Goal: Information Seeking & Learning: Learn about a topic

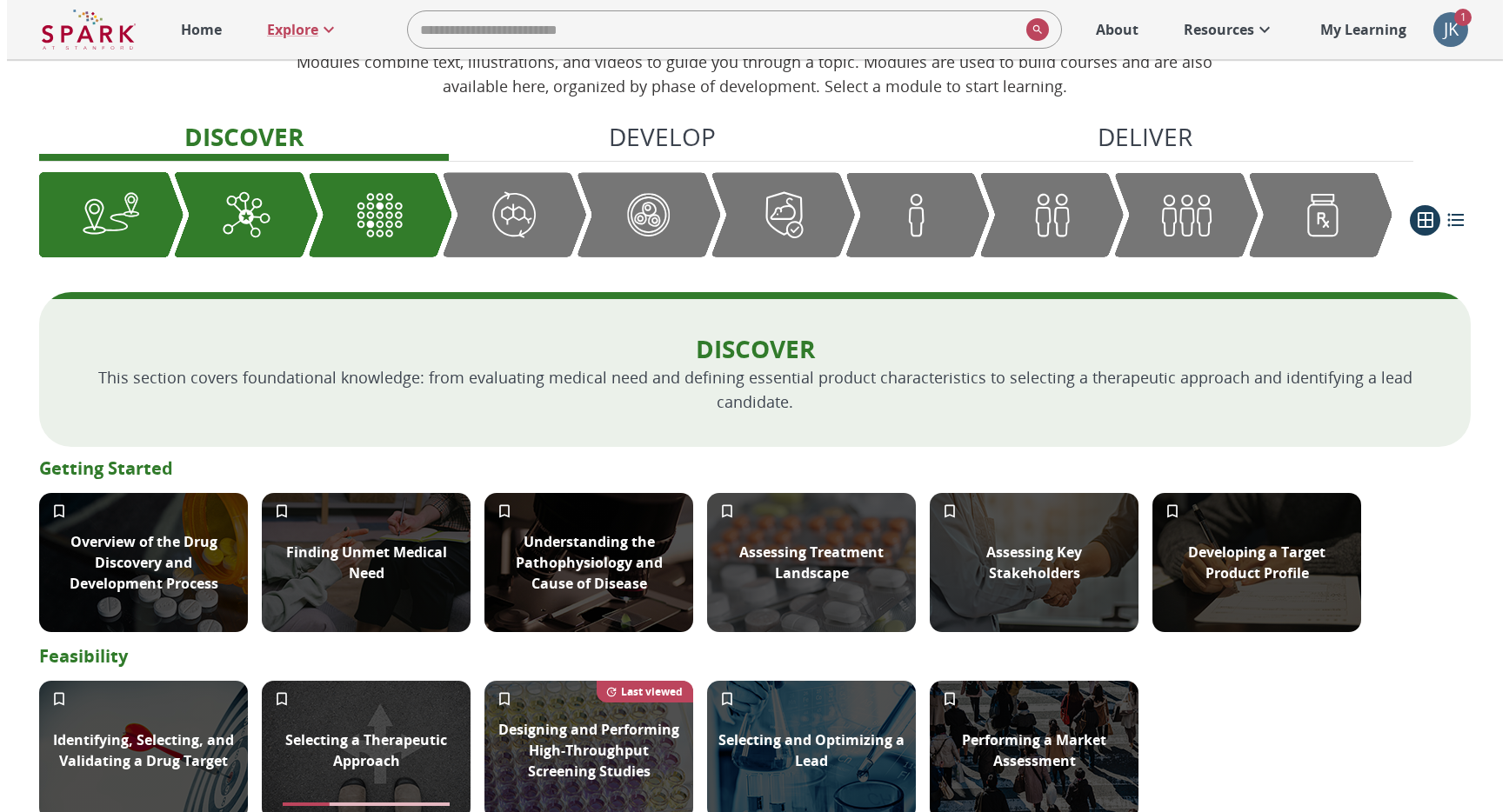
scroll to position [149, 0]
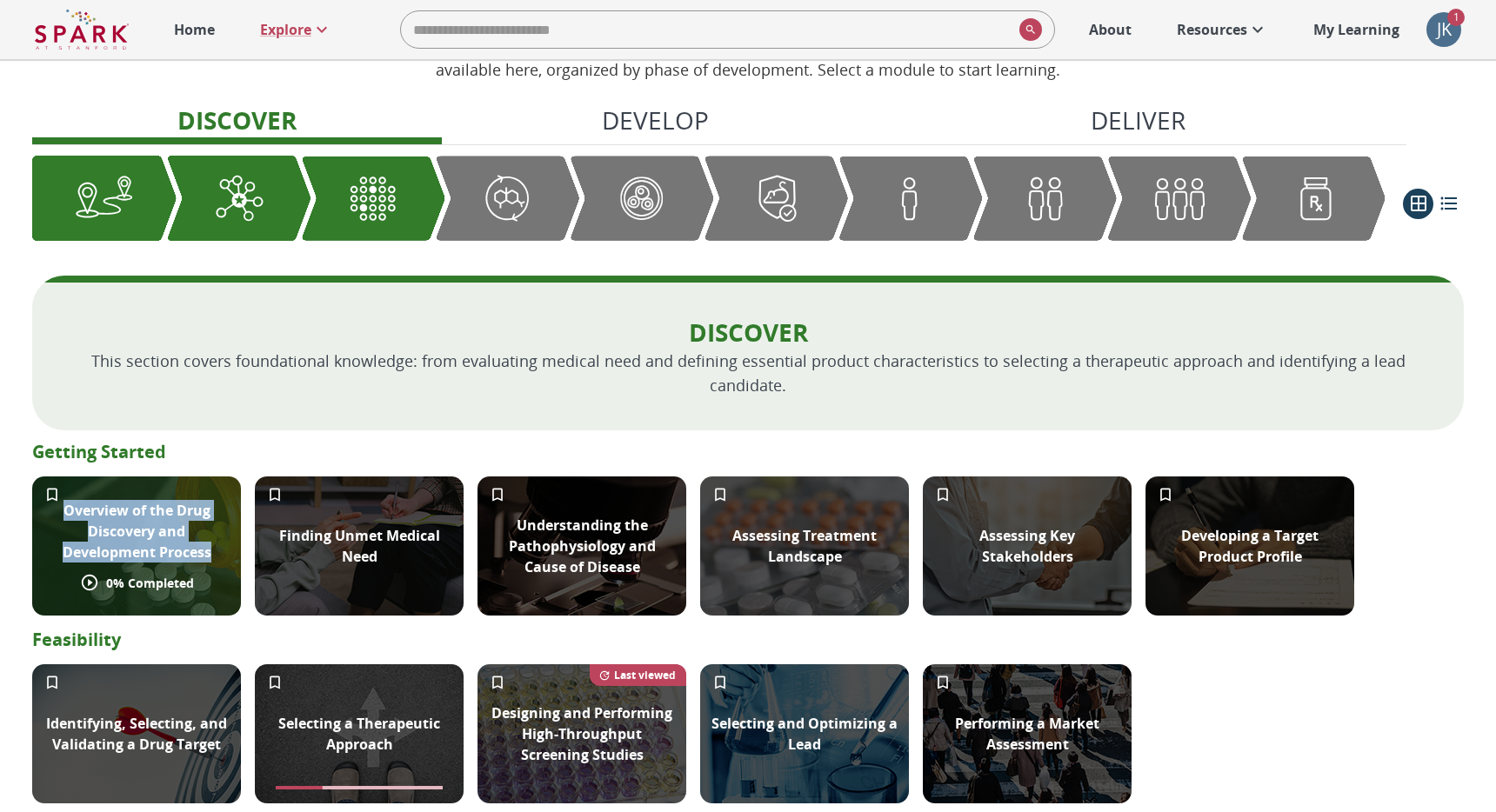
drag, startPoint x: 214, startPoint y: 554, endPoint x: 58, endPoint y: 512, distance: 161.6
click at [58, 512] on p "Overview of the Drug Discovery and Development Process" at bounding box center [136, 531] width 188 height 62
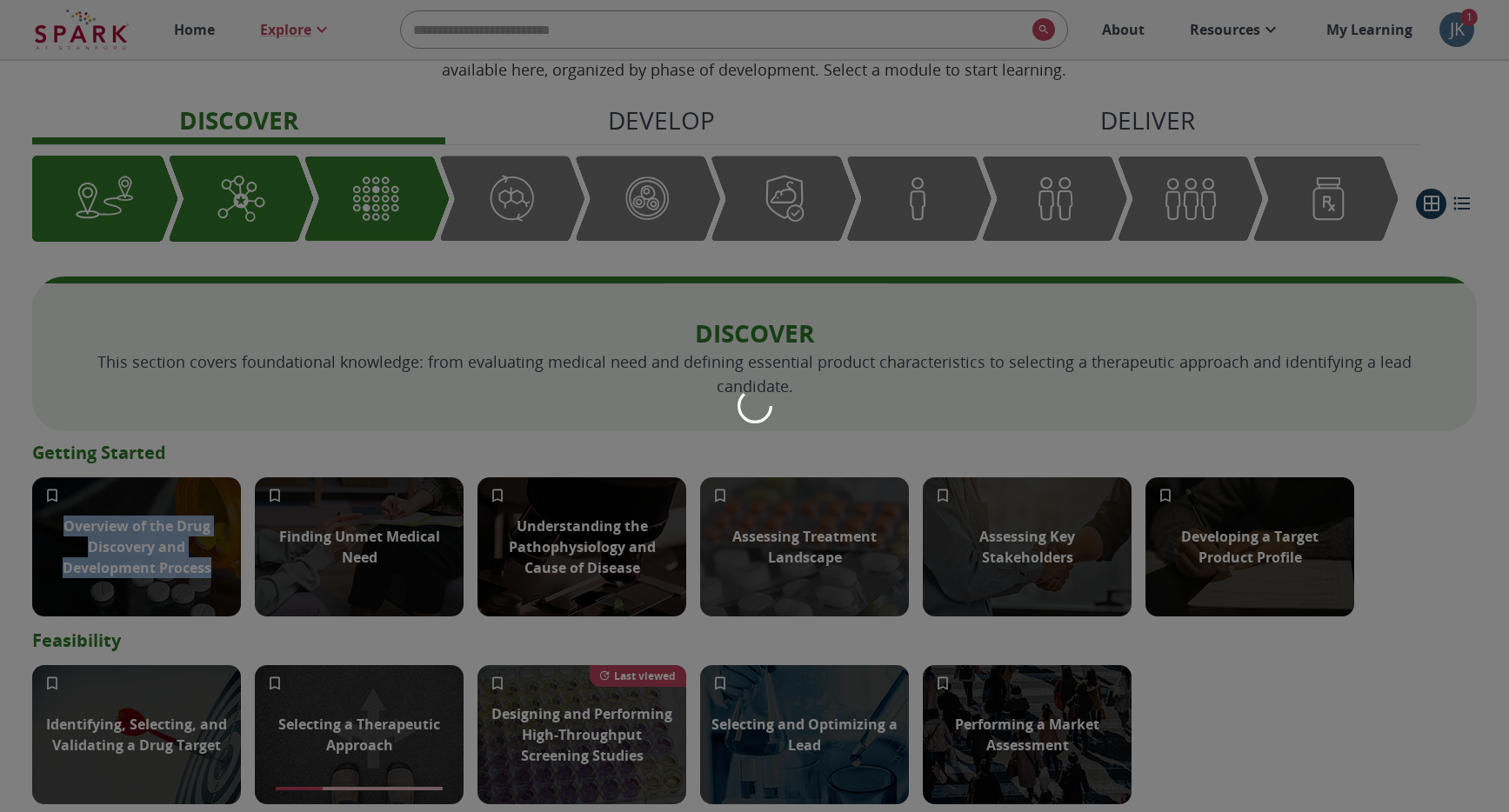
copy p "Overview of the Drug Discovery and Development Process"
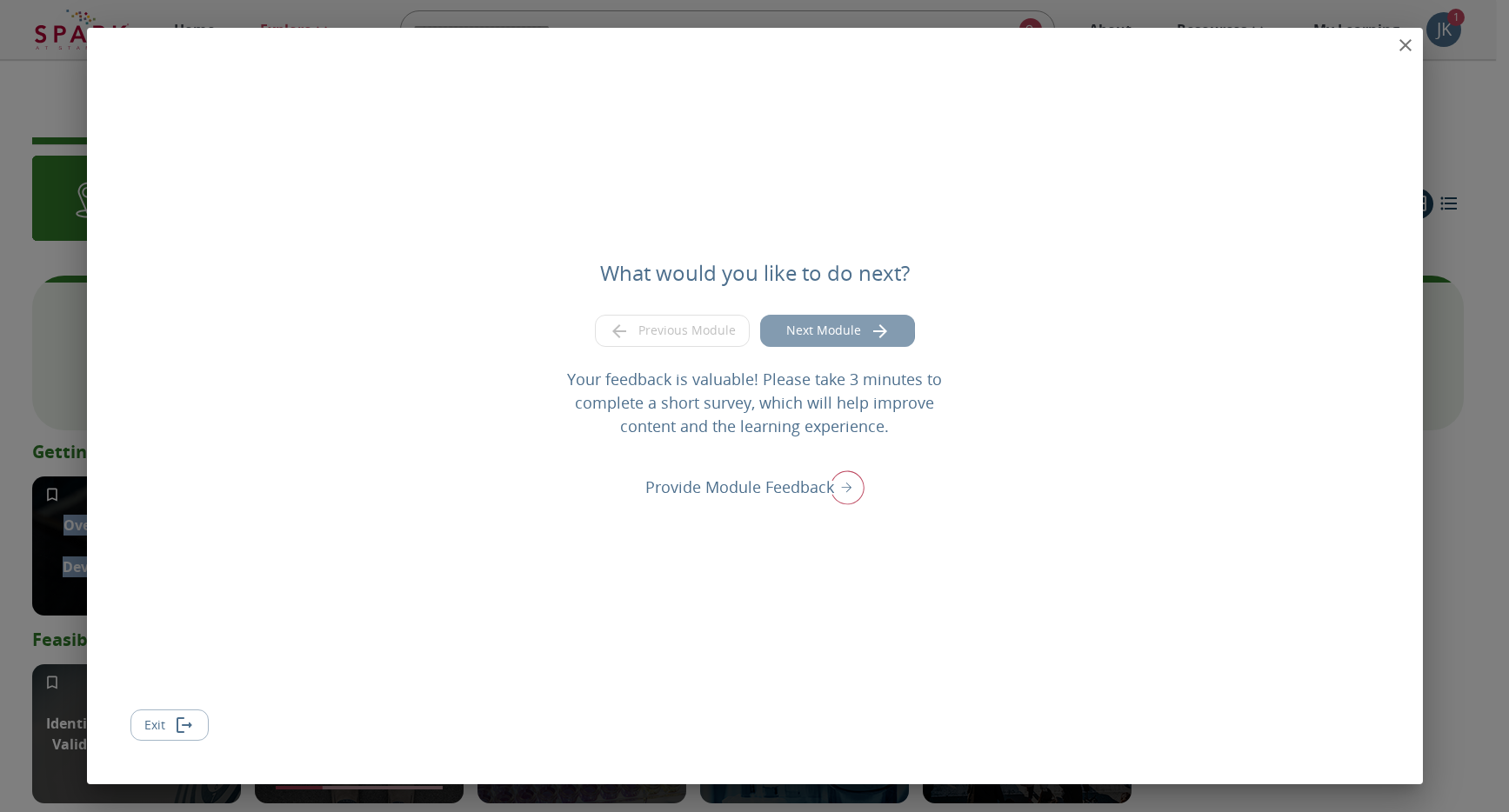
click at [787, 329] on button "Next Module" at bounding box center [837, 331] width 155 height 32
click at [1401, 43] on icon "close" at bounding box center [1405, 45] width 21 height 21
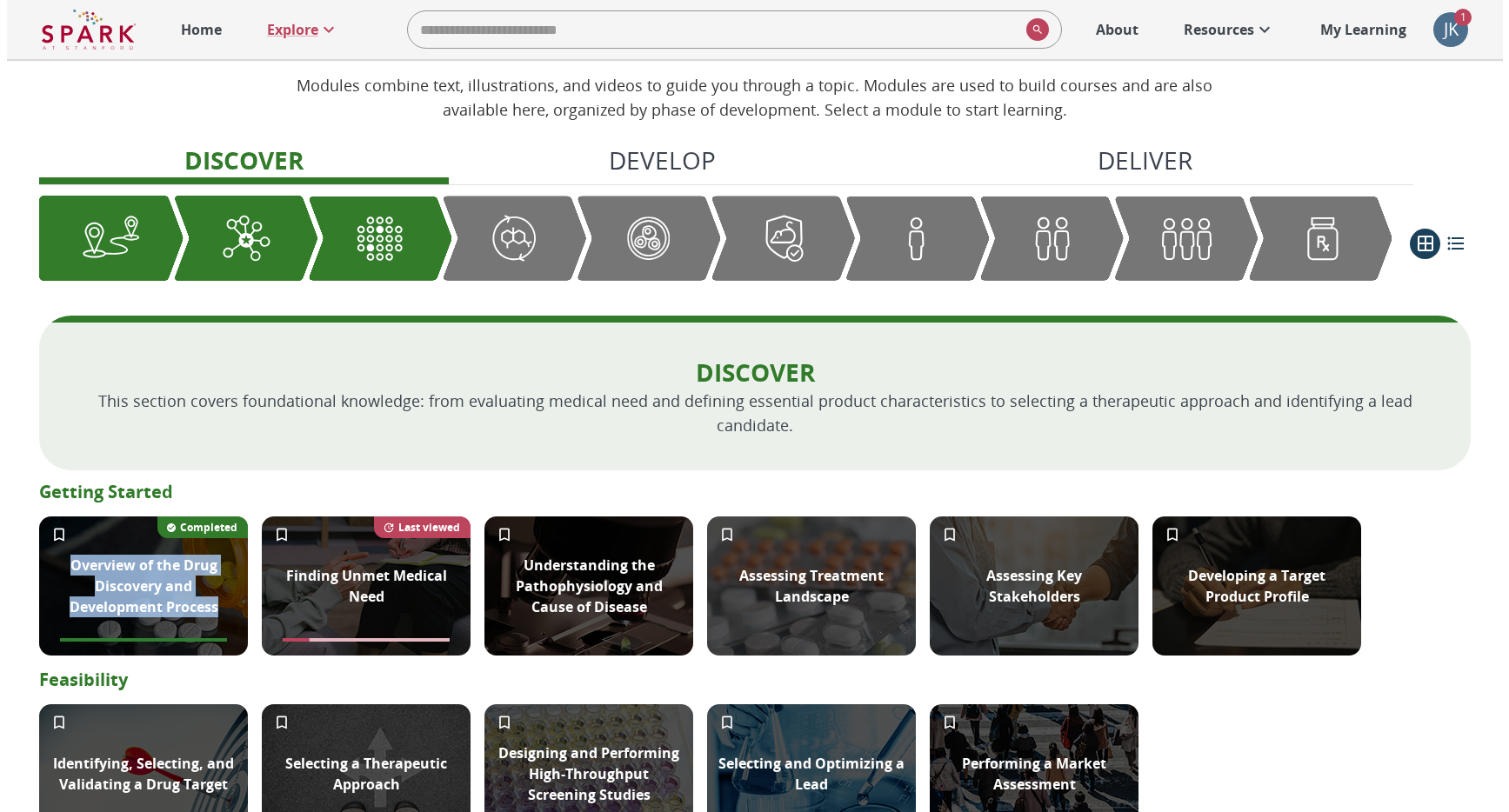
scroll to position [217, 0]
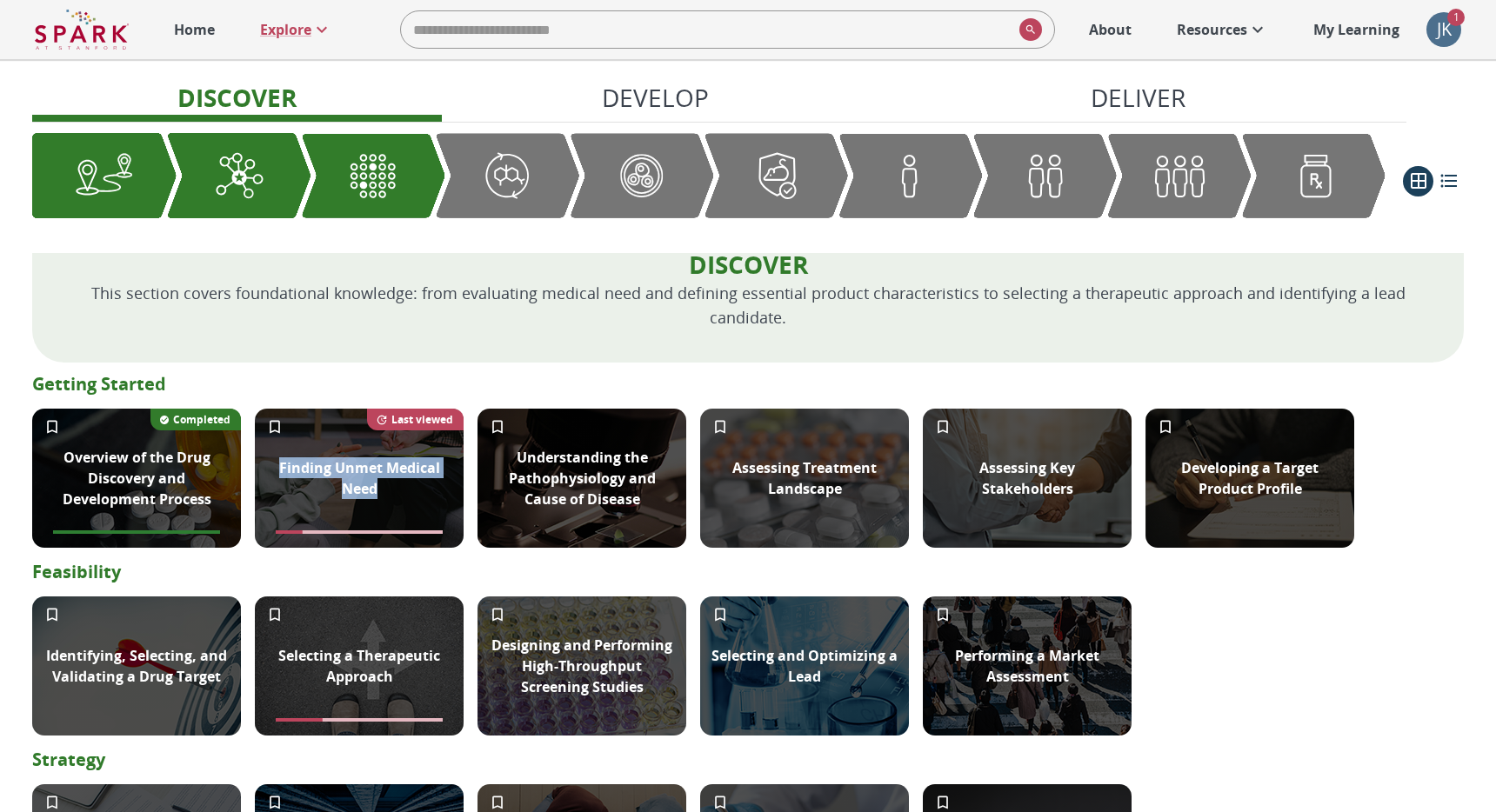
drag, startPoint x: 398, startPoint y: 479, endPoint x: 253, endPoint y: 456, distance: 146.8
click at [253, 456] on div "Overview of the Drug Discovery and Development Process Completed Finding Unmet …" at bounding box center [748, 478] width 1432 height 140
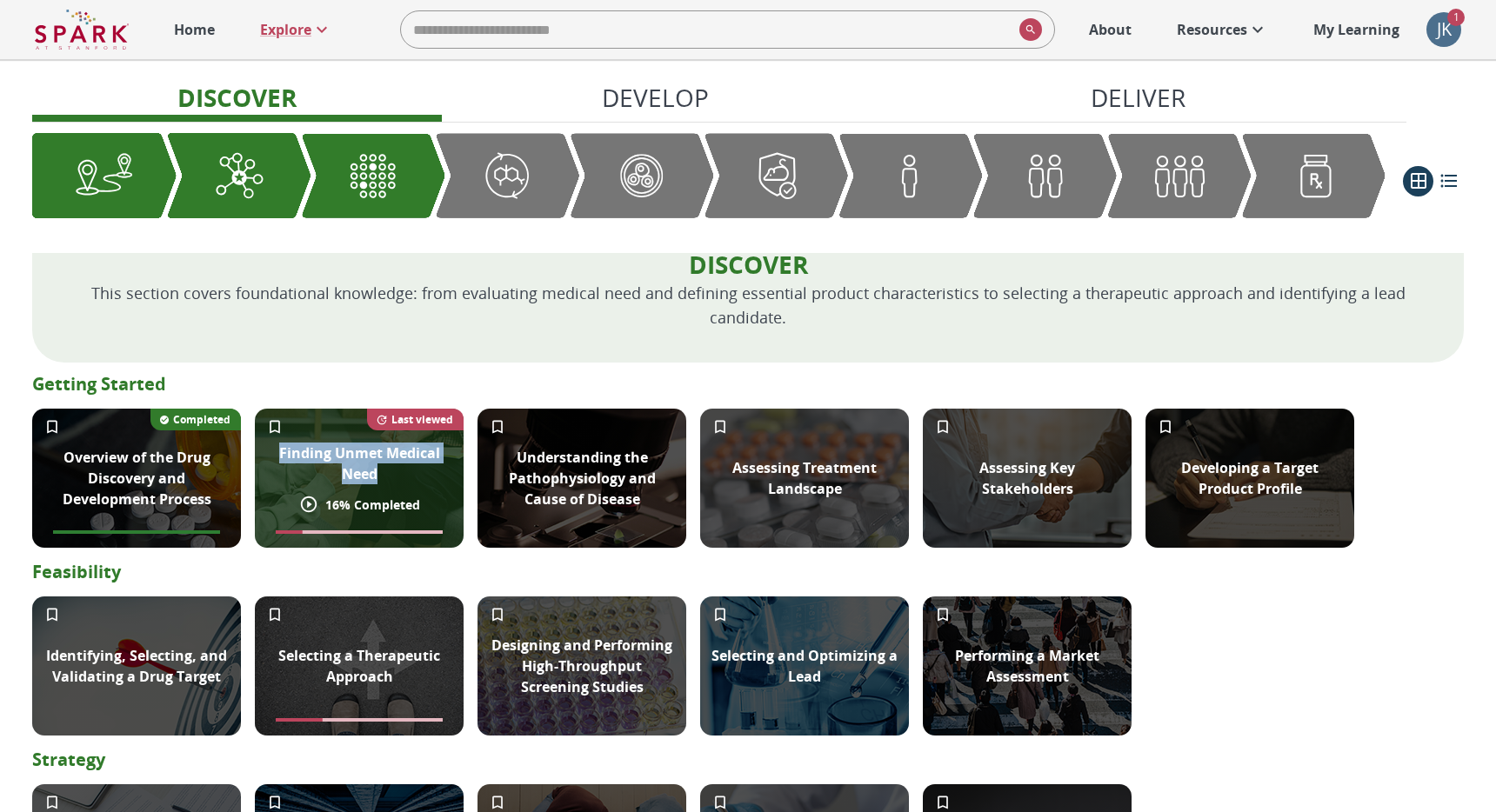
copy p "Finding Unmet Medical Need"
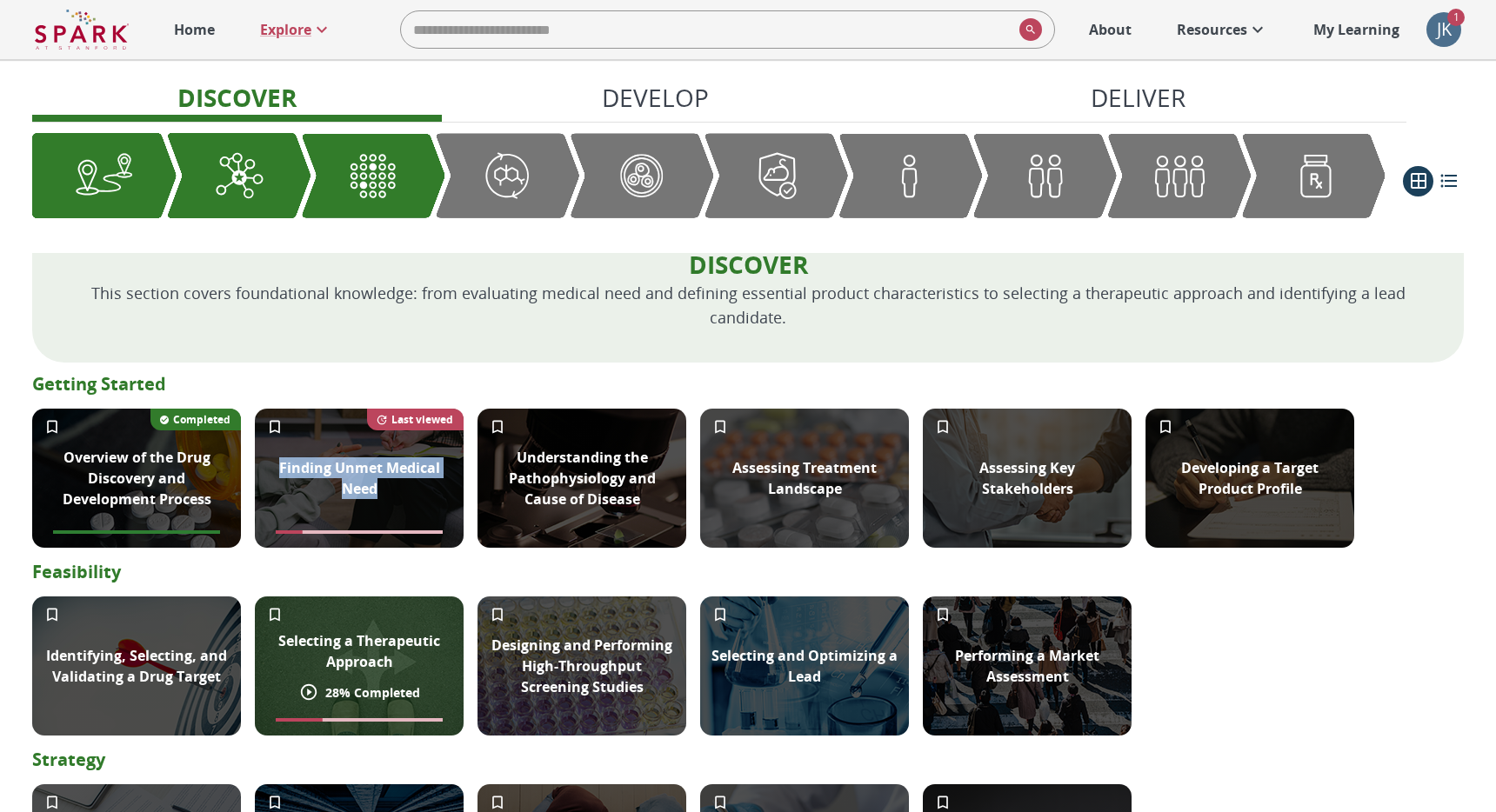
copy p "Finding Unmet Medical Need"
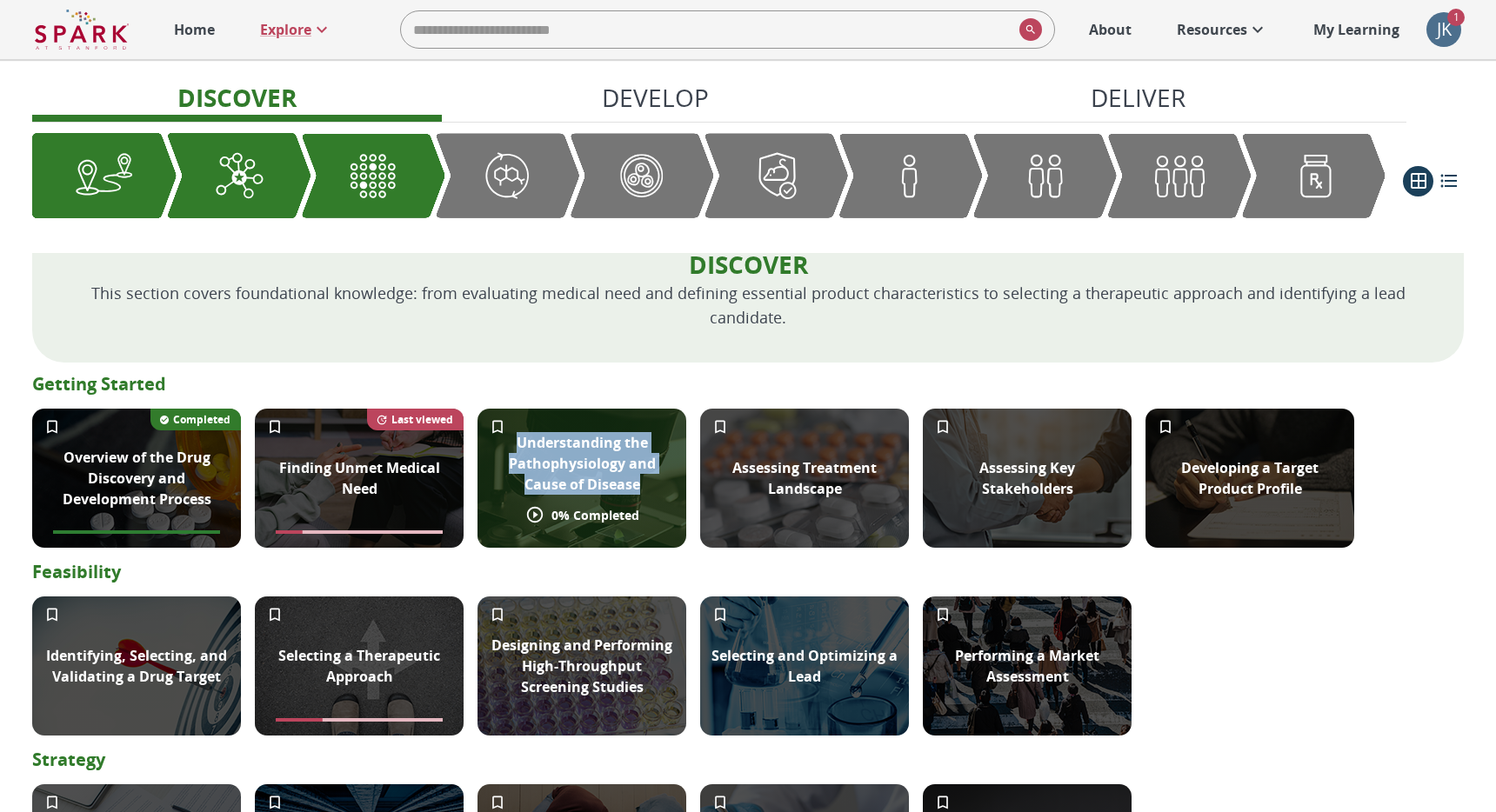
drag, startPoint x: 657, startPoint y: 492, endPoint x: 486, endPoint y: 436, distance: 179.9
click at [486, 436] on div "Understanding the Pathophysiology and Cause of Disease" at bounding box center [581, 463] width 208 height 84
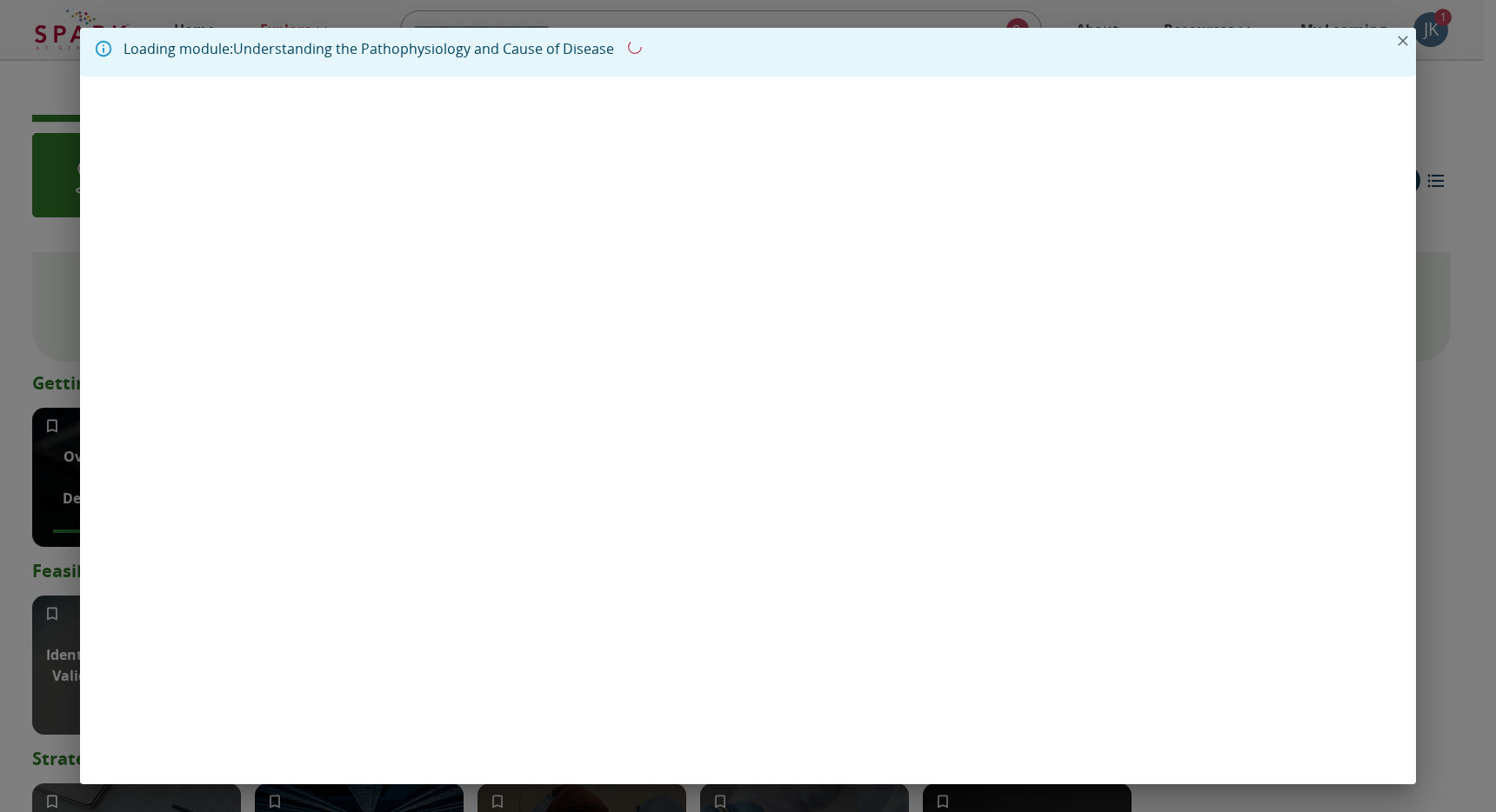
copy p "Understanding the Pathophysiology and Cause of Disease"
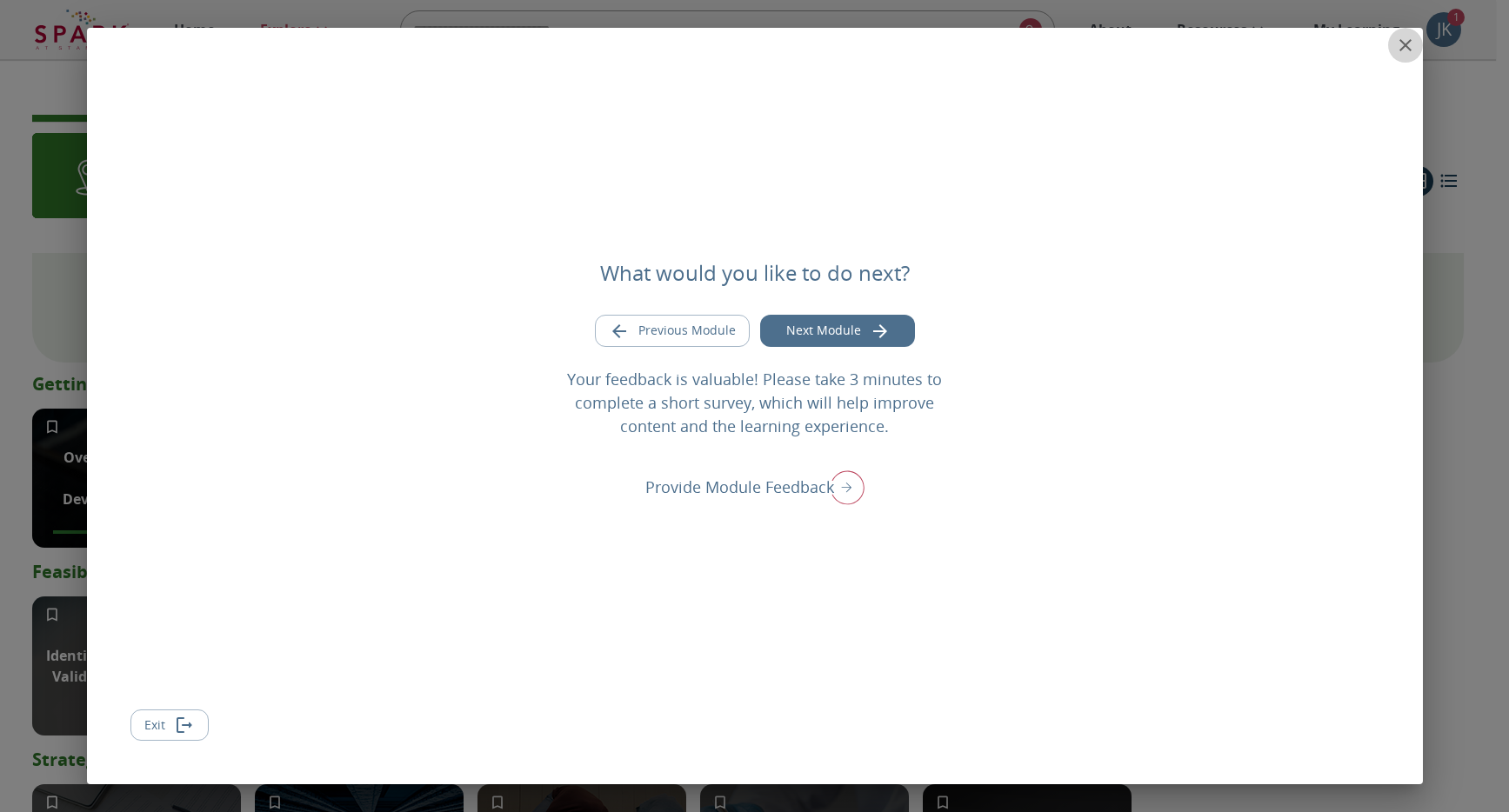
click at [1403, 40] on icon "close" at bounding box center [1405, 45] width 21 height 21
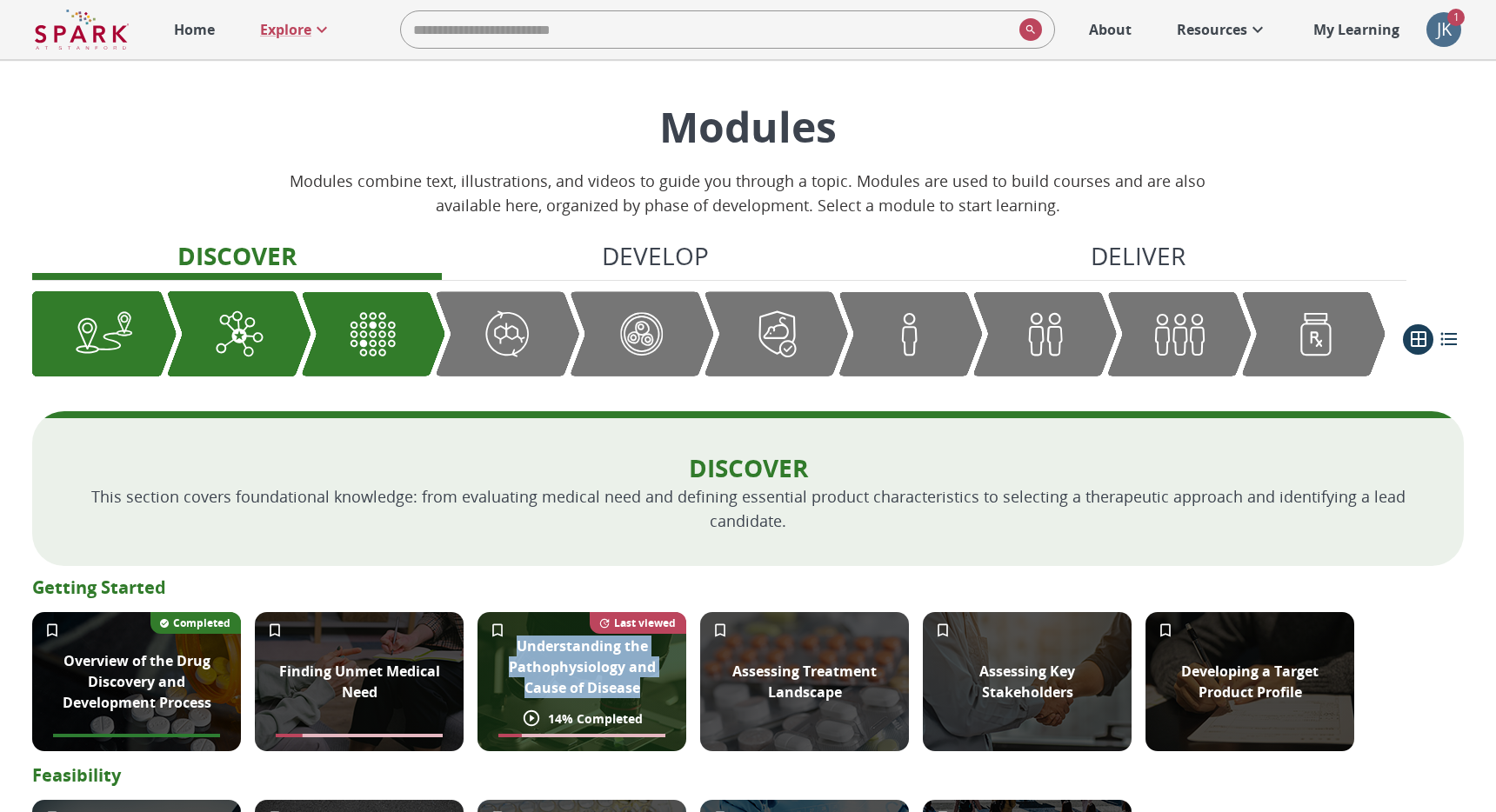
scroll to position [13, 0]
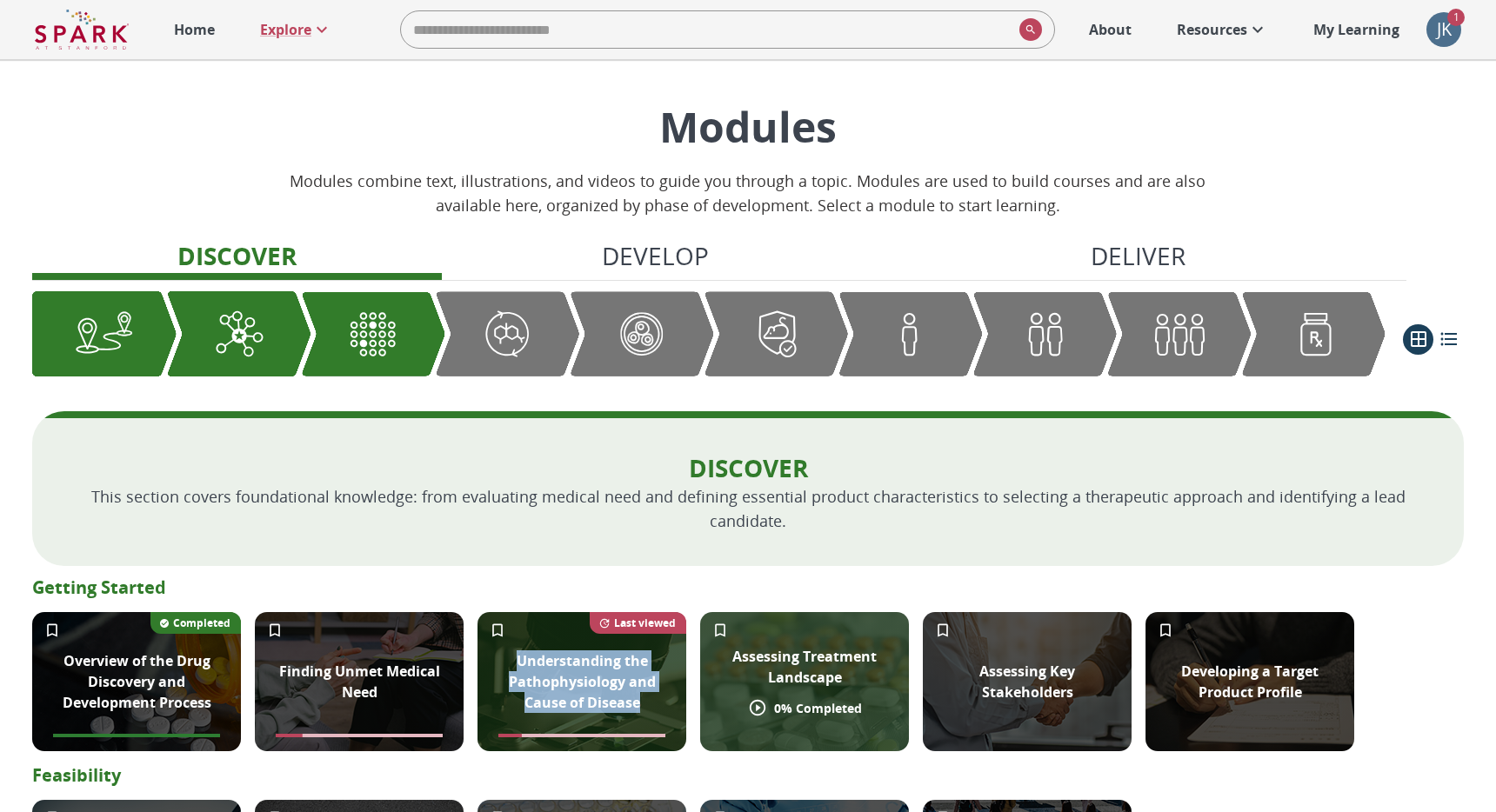
copy p "Understanding the Pathophysiology and Cause of Disease"
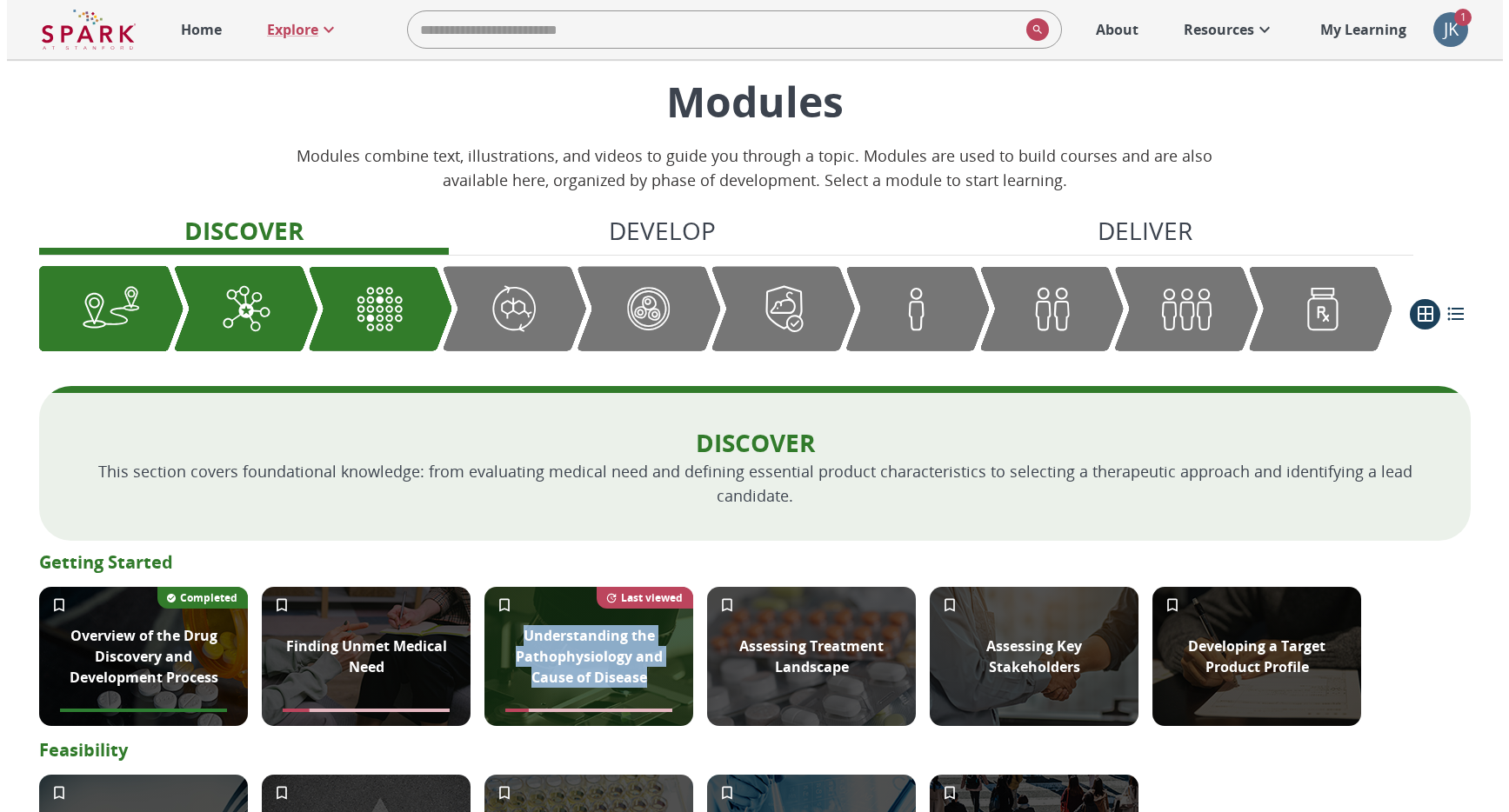
scroll to position [41, 0]
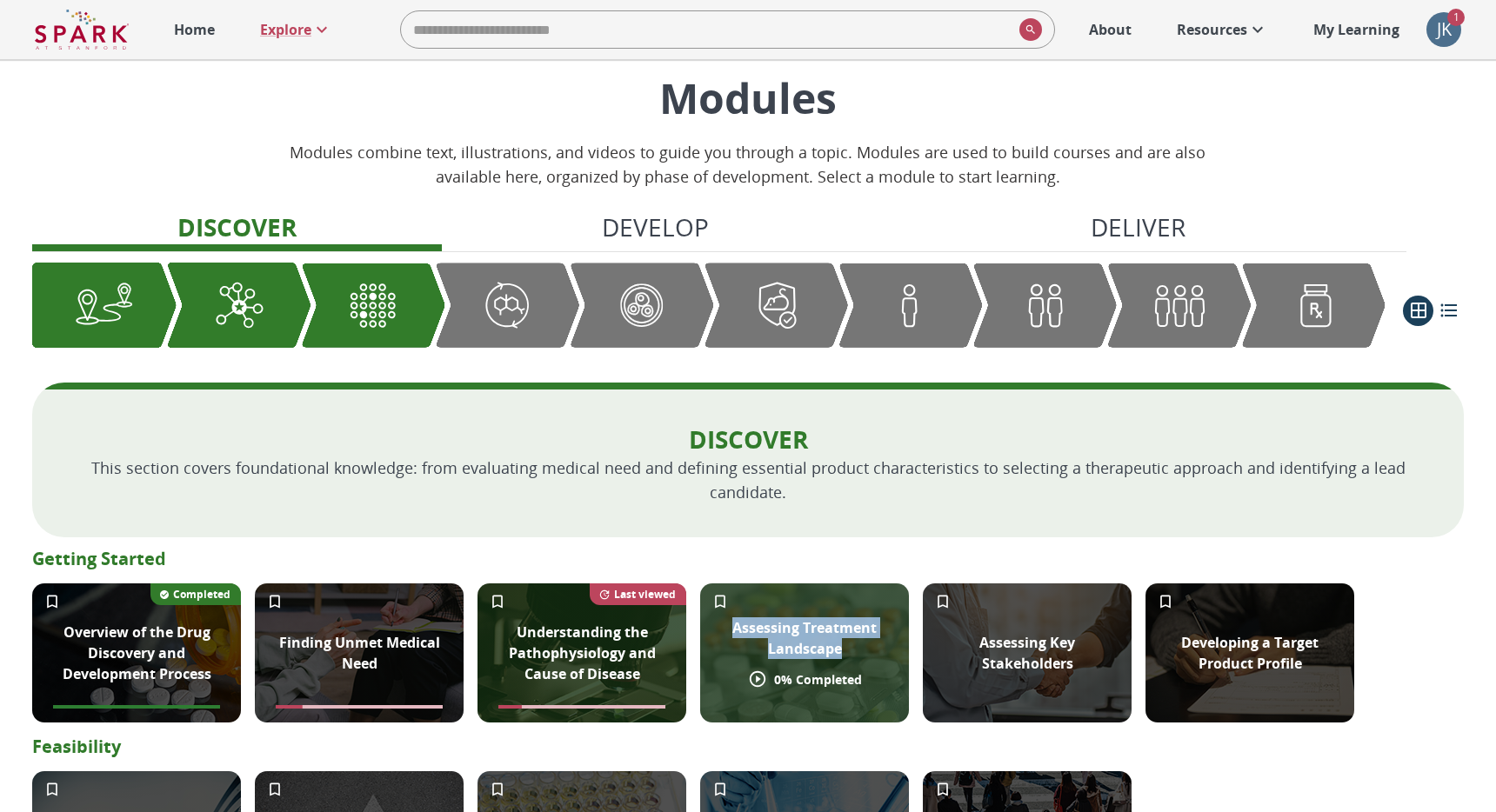
drag, startPoint x: 865, startPoint y: 656, endPoint x: 723, endPoint y: 631, distance: 144.2
click at [723, 631] on p "Assessing Treatment Landscape" at bounding box center [804, 638] width 188 height 41
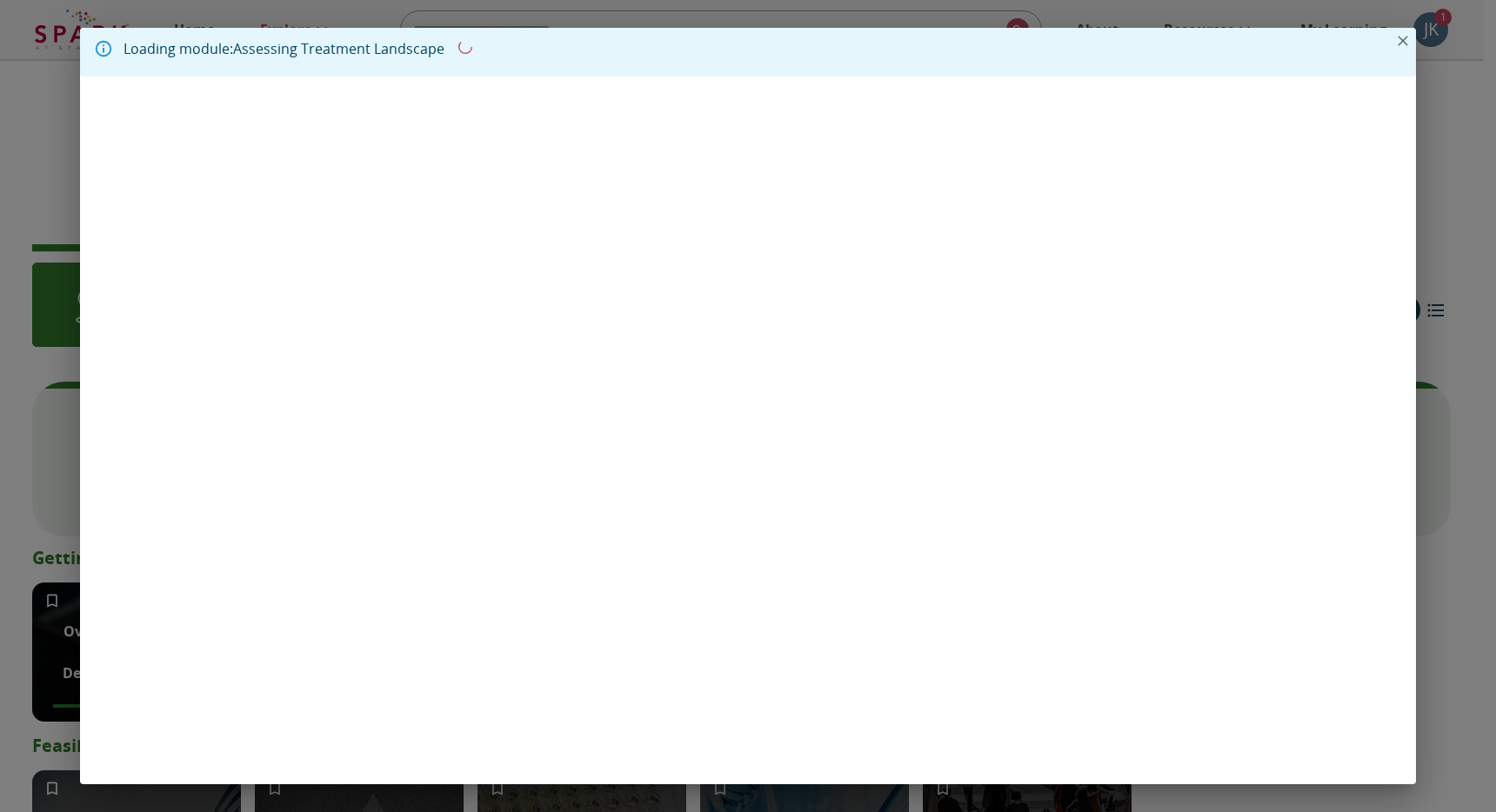
copy p "Assessing Treatment Landscape"
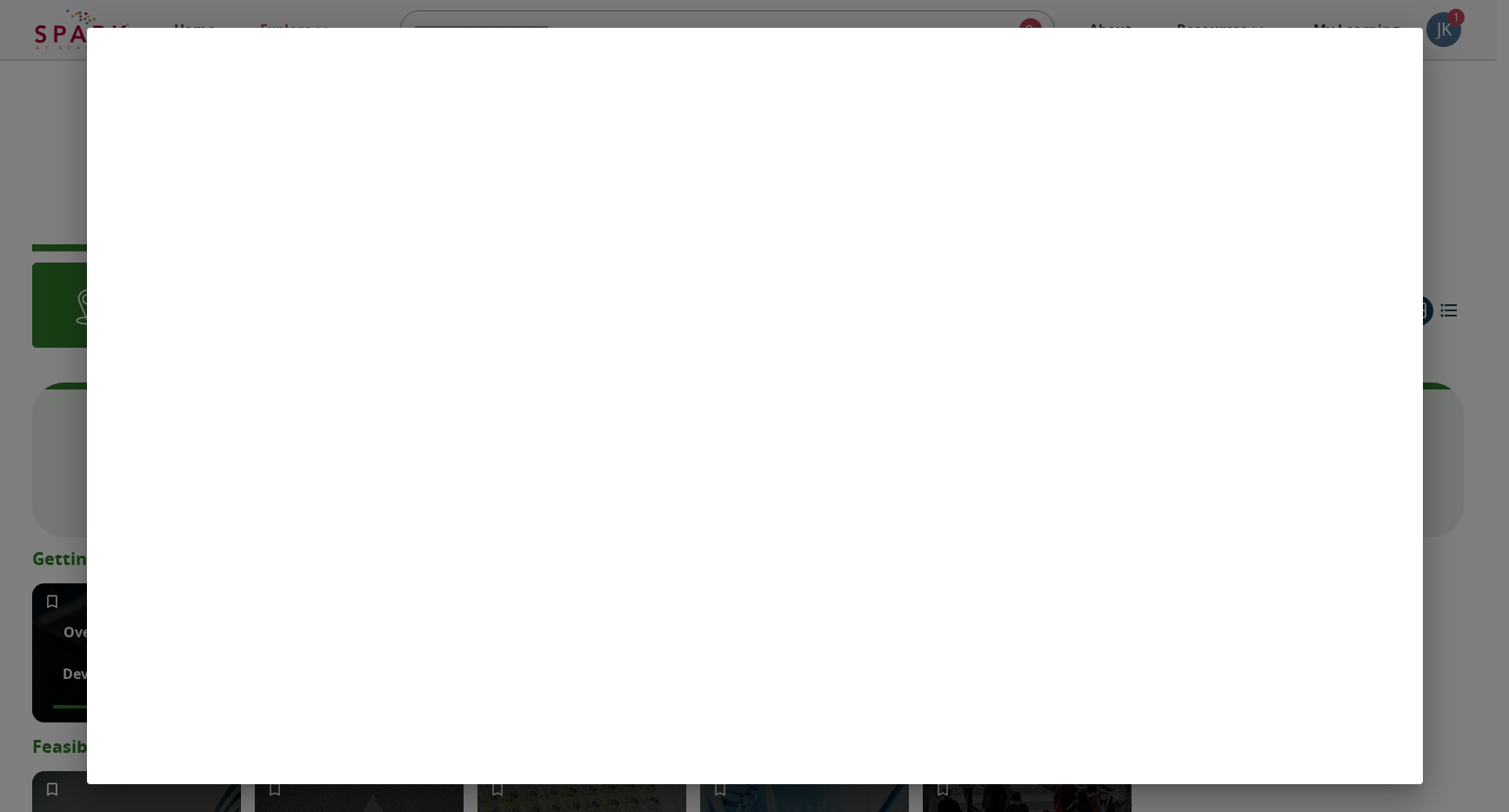
click at [44, 151] on div at bounding box center [754, 406] width 1509 height 812
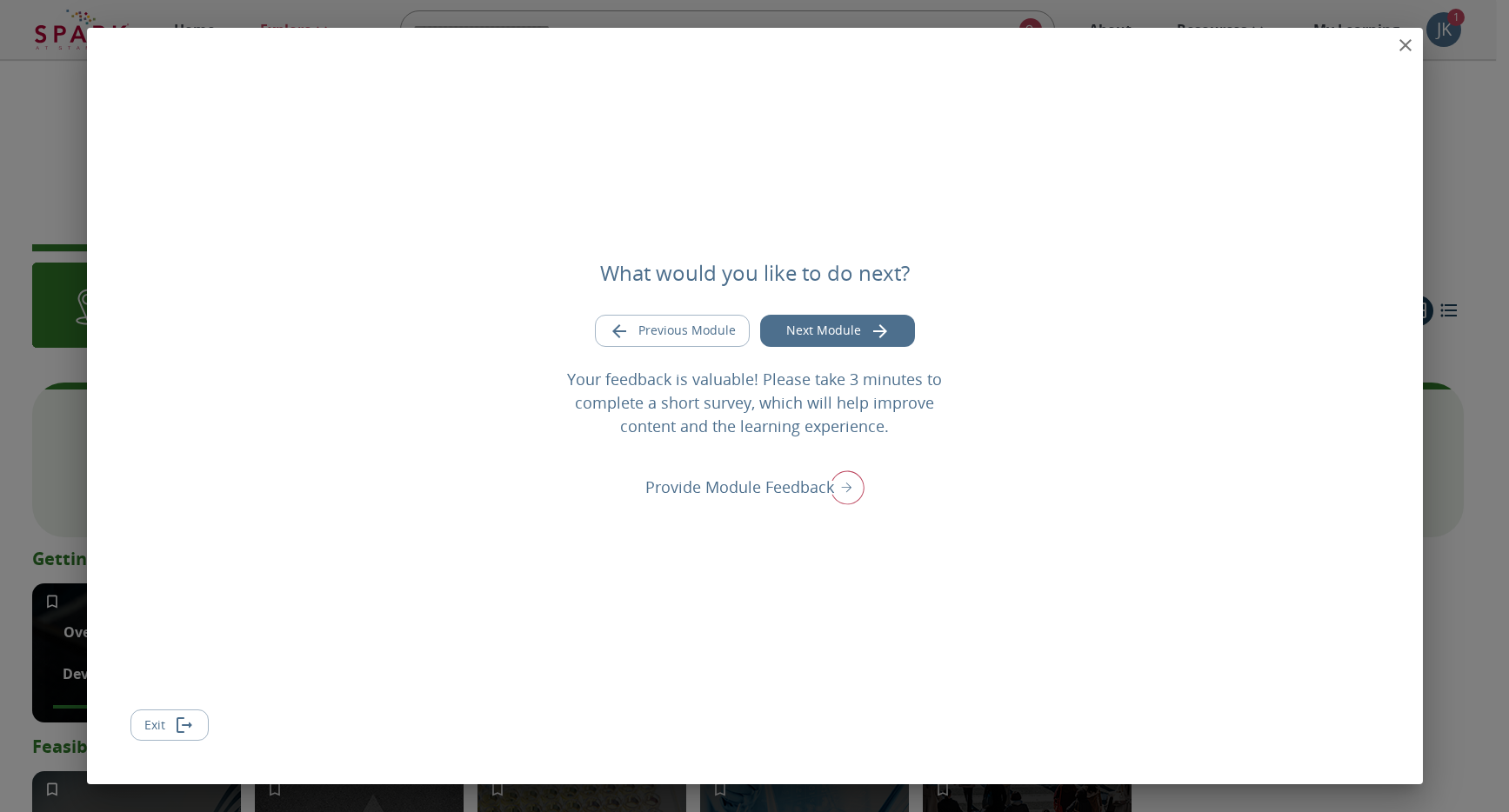
click at [1401, 44] on icon "close" at bounding box center [1405, 45] width 21 height 21
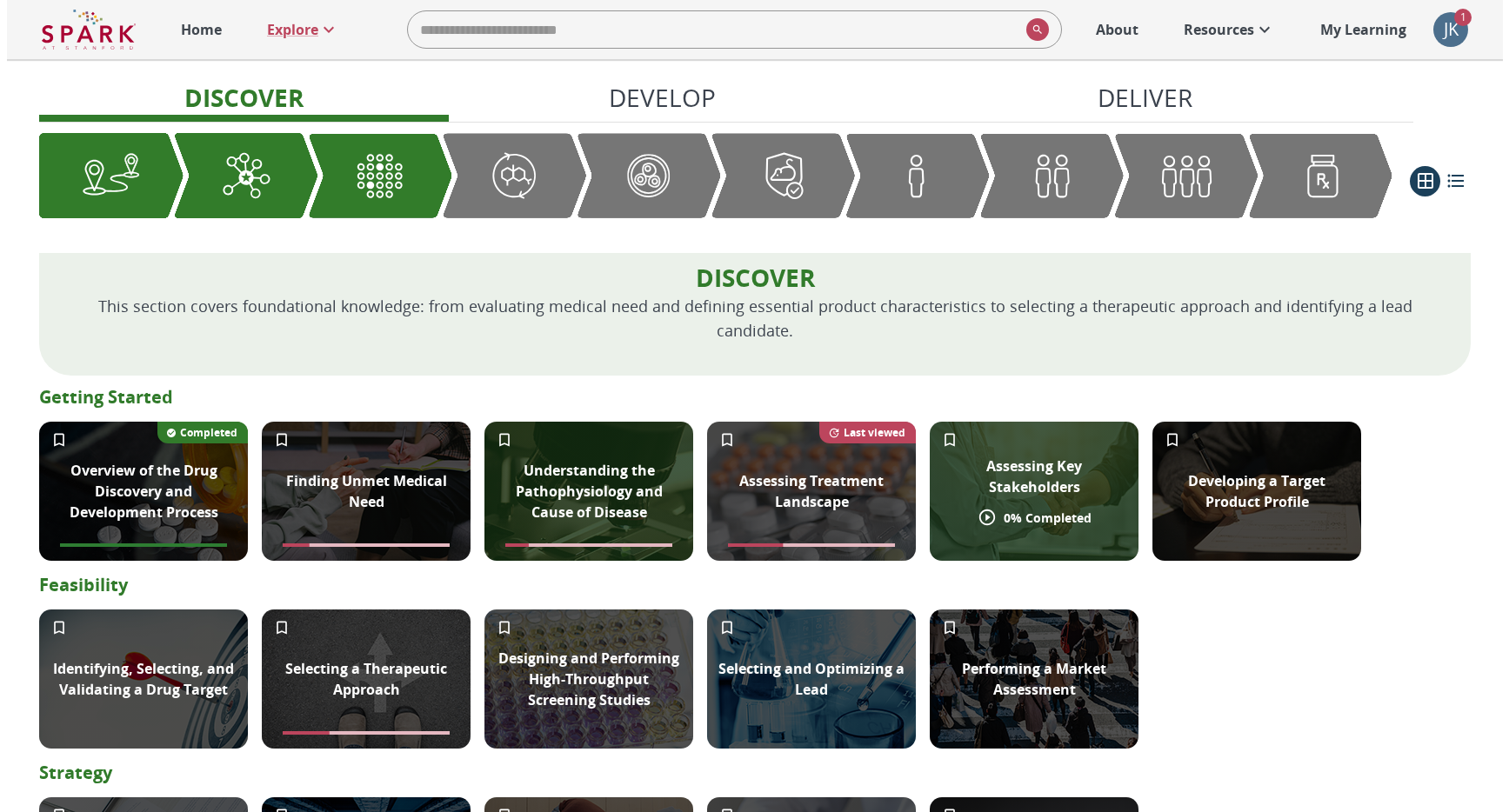
scroll to position [210, 0]
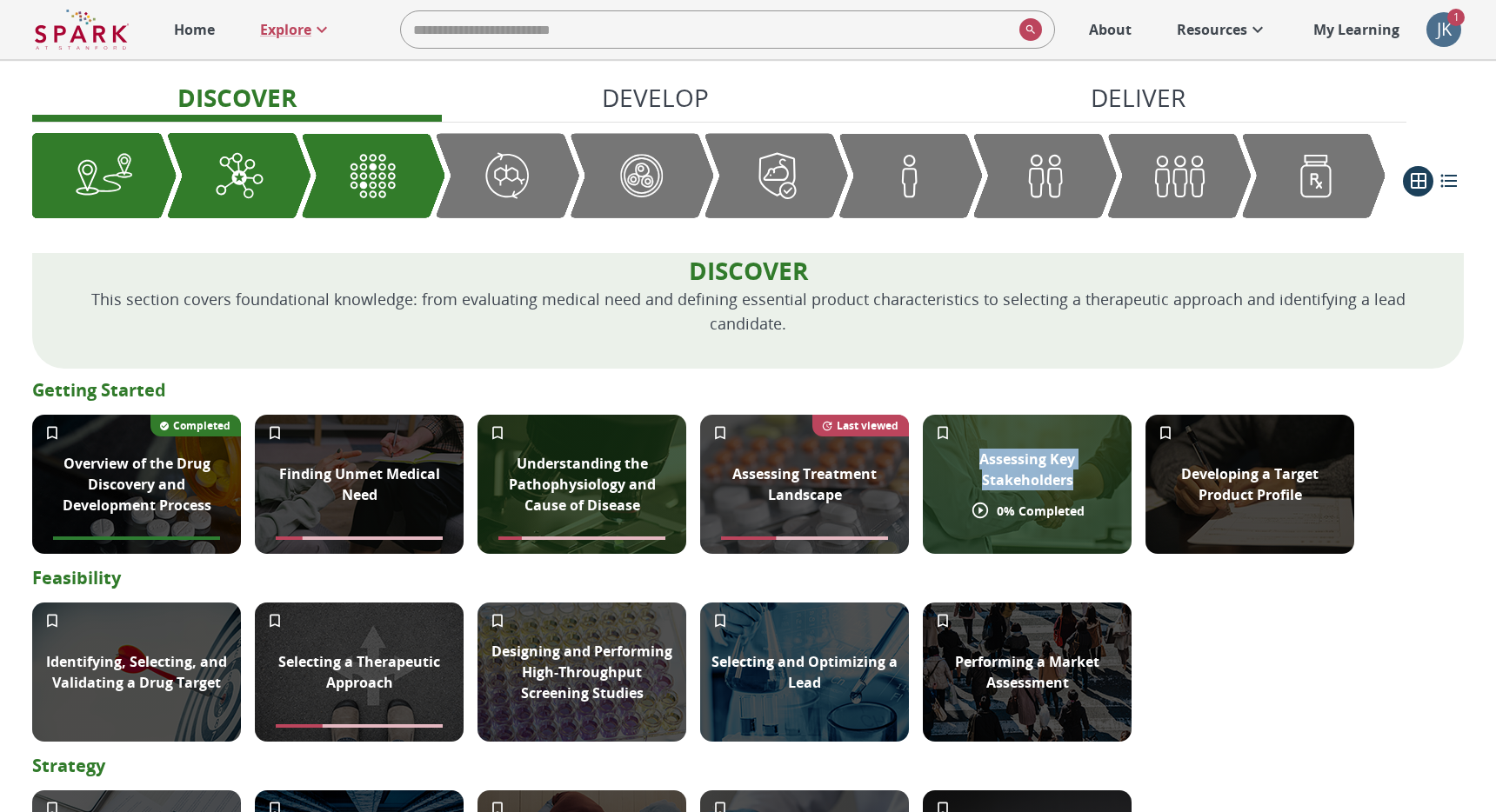
drag, startPoint x: 1086, startPoint y: 490, endPoint x: 970, endPoint y: 464, distance: 118.9
click at [970, 464] on p "Assessing Key Stakeholders" at bounding box center [1027, 470] width 188 height 41
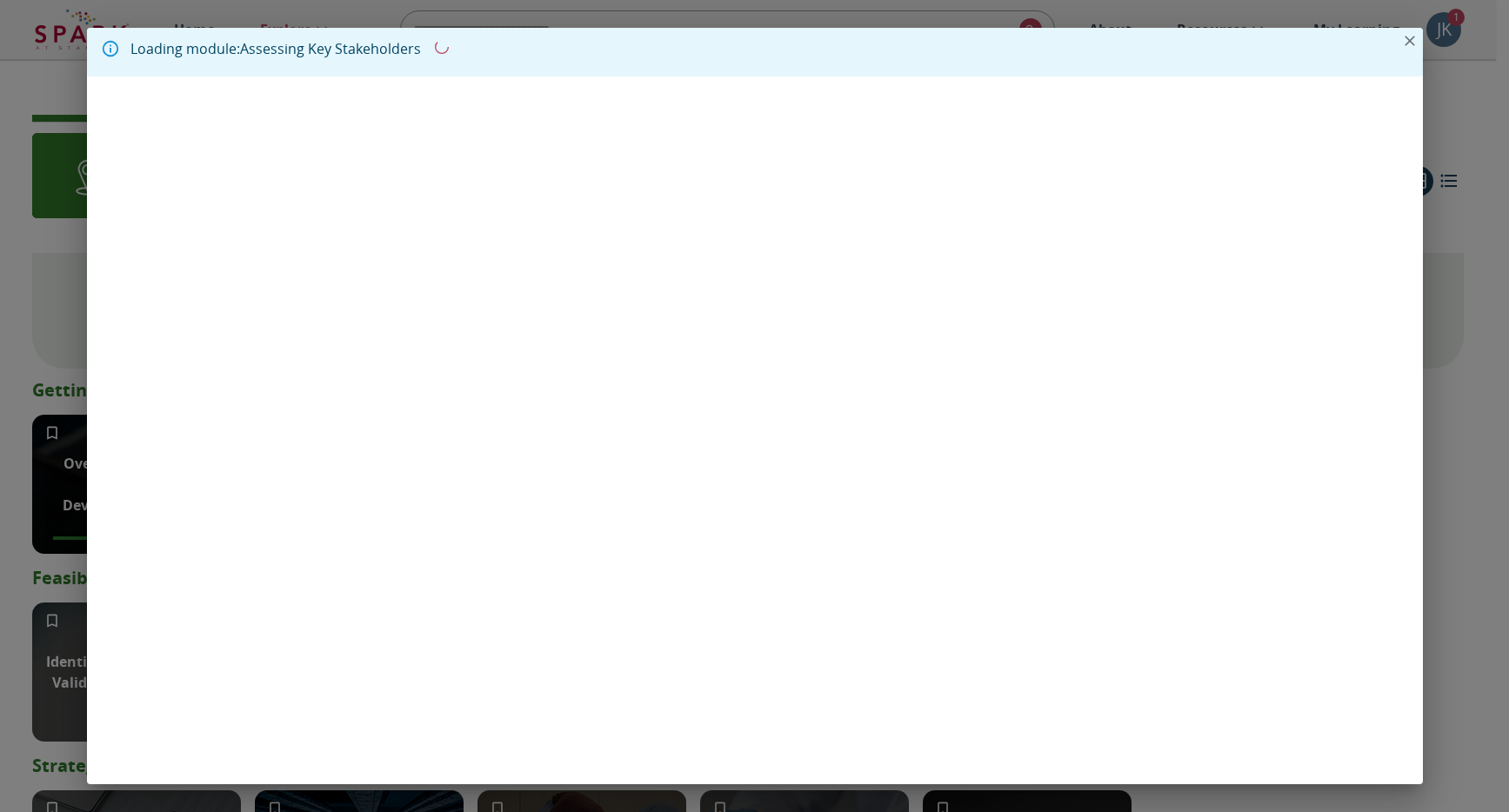
copy p "Assessing Key Stakeholders"
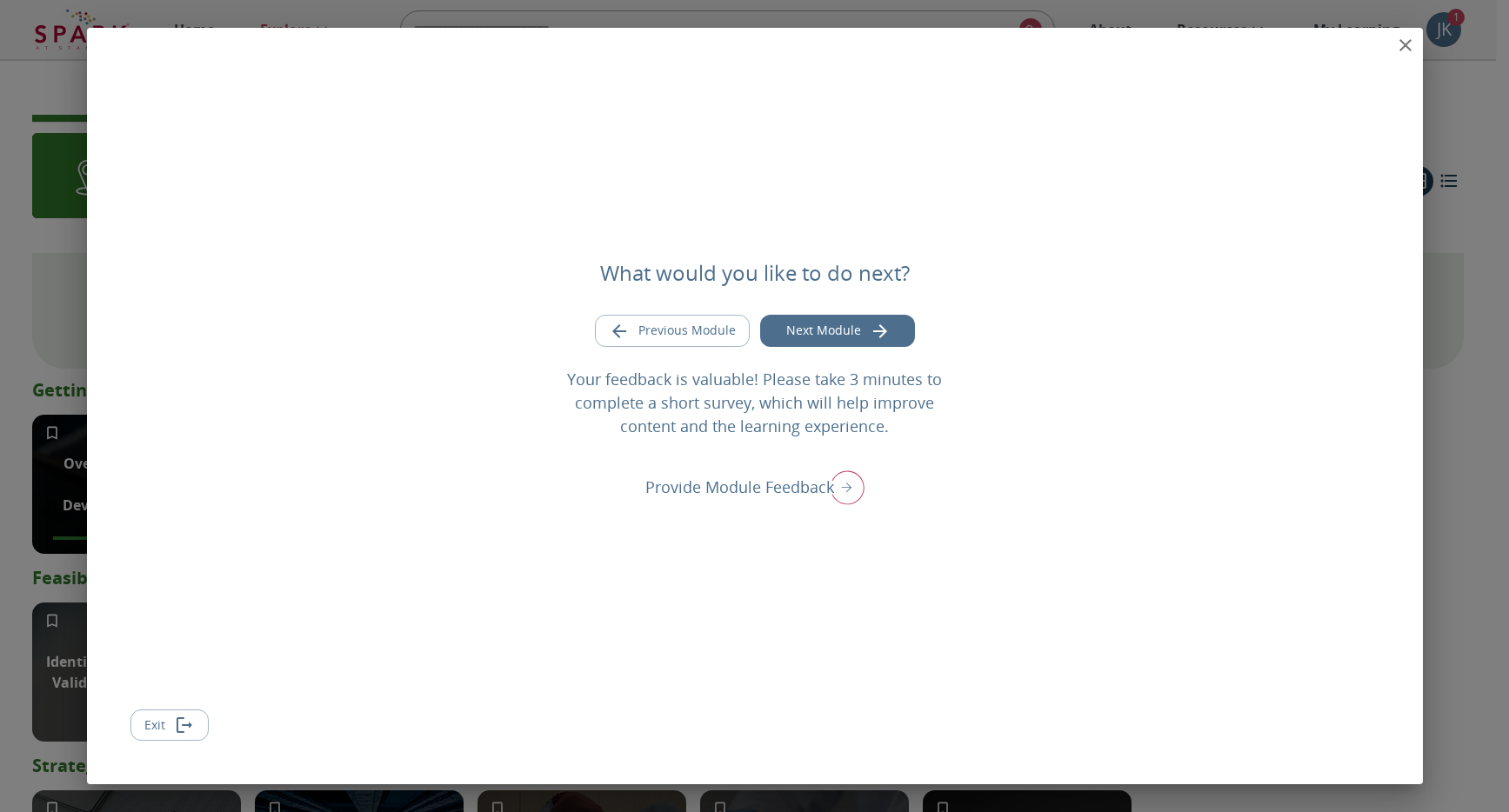
click at [1401, 41] on icon "close" at bounding box center [1405, 44] width 12 height 12
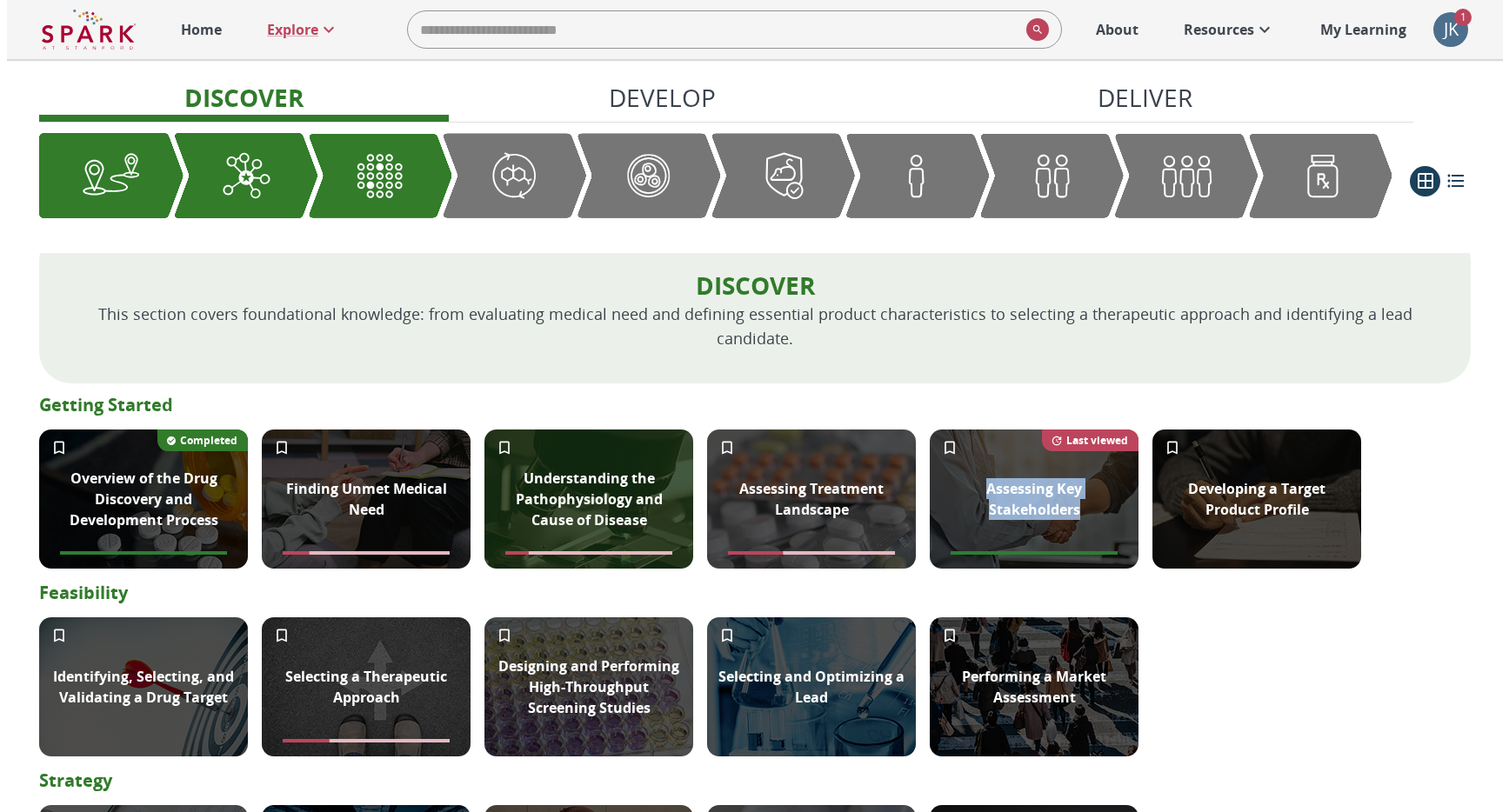
scroll to position [211, 0]
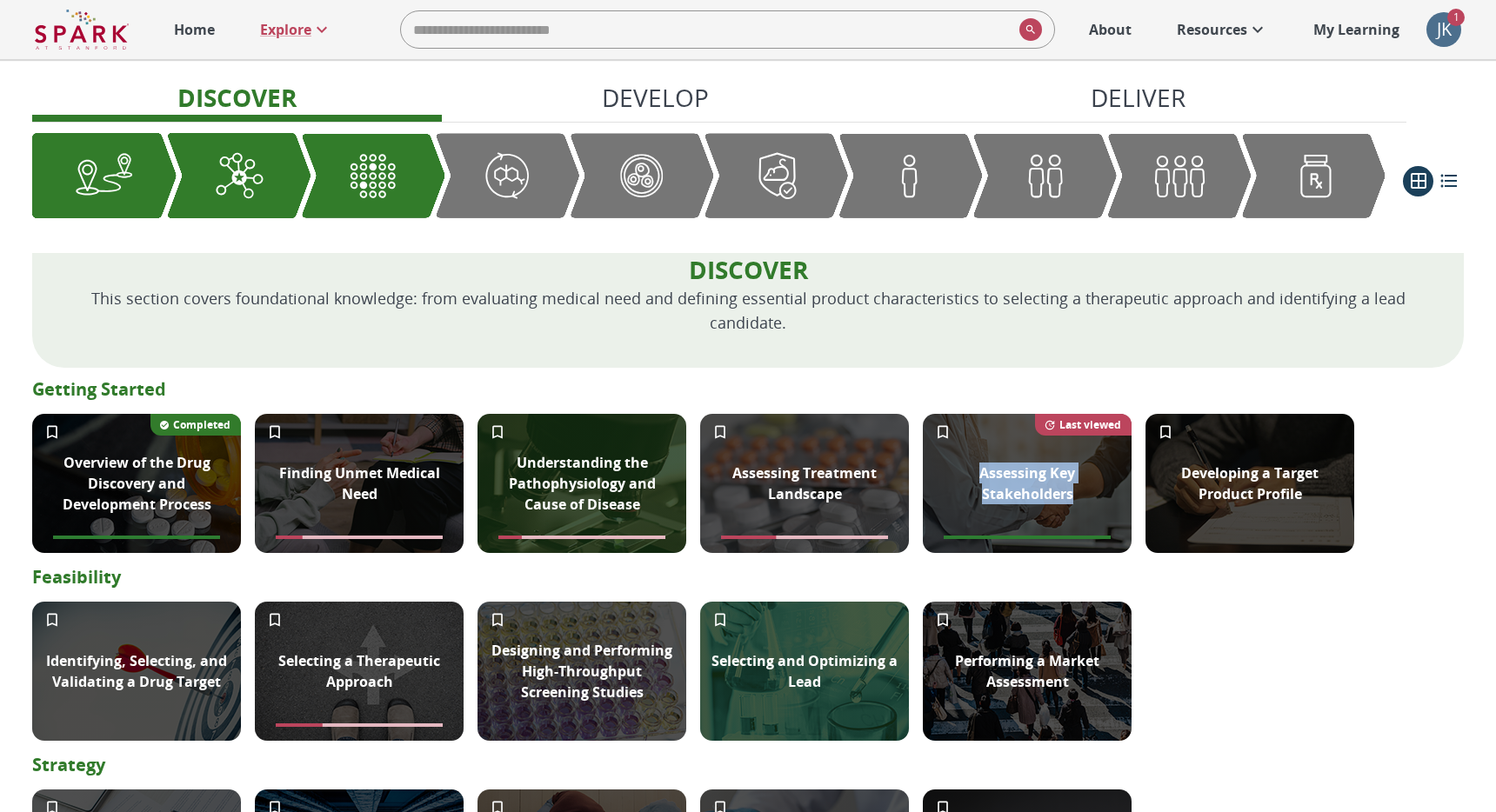
copy p "Assessing Key Stakeholders"
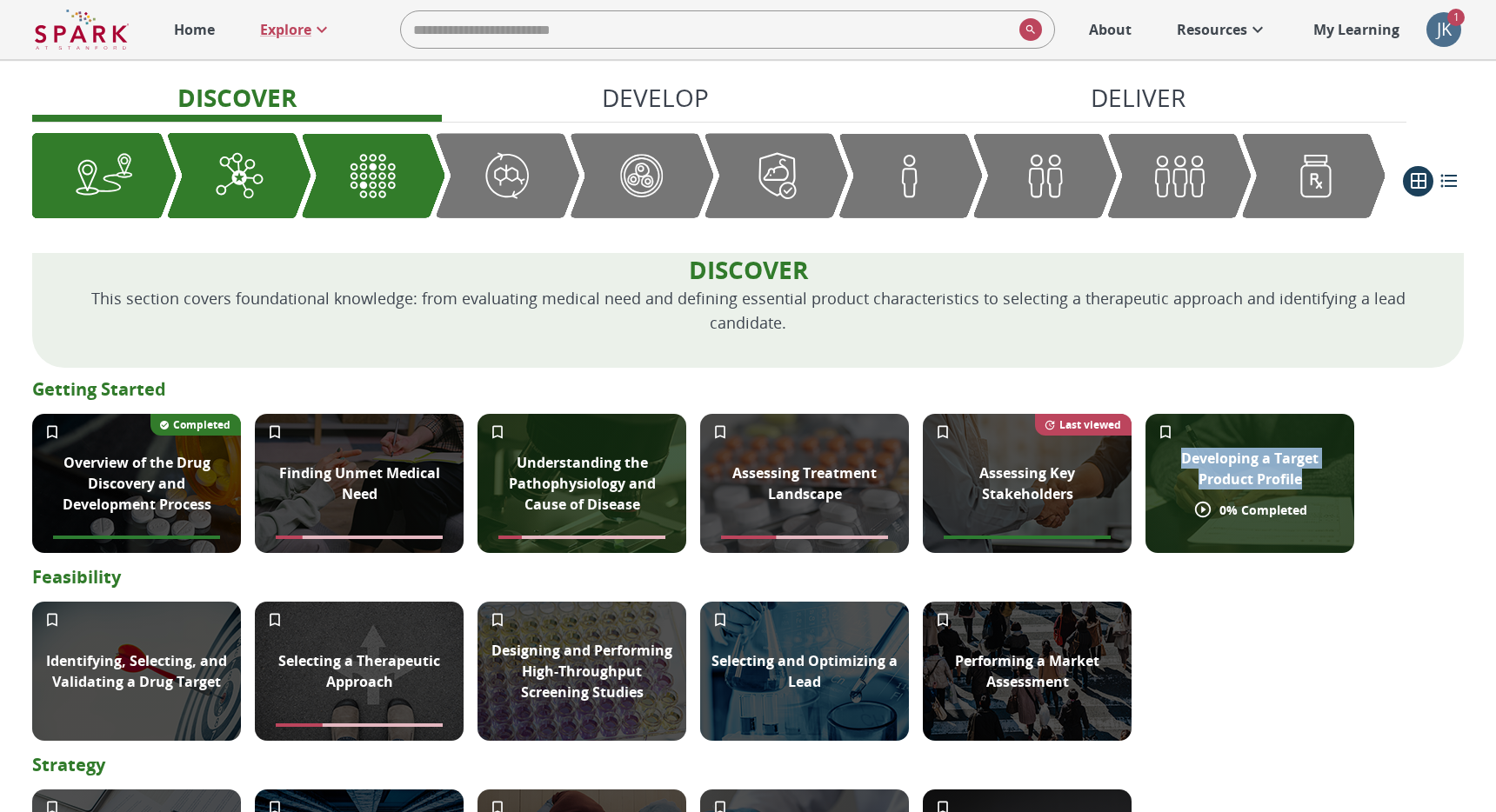
drag, startPoint x: 1316, startPoint y: 482, endPoint x: 1174, endPoint y: 460, distance: 143.7
click at [1174, 460] on p "Developing a Target Product Profile" at bounding box center [1250, 469] width 188 height 41
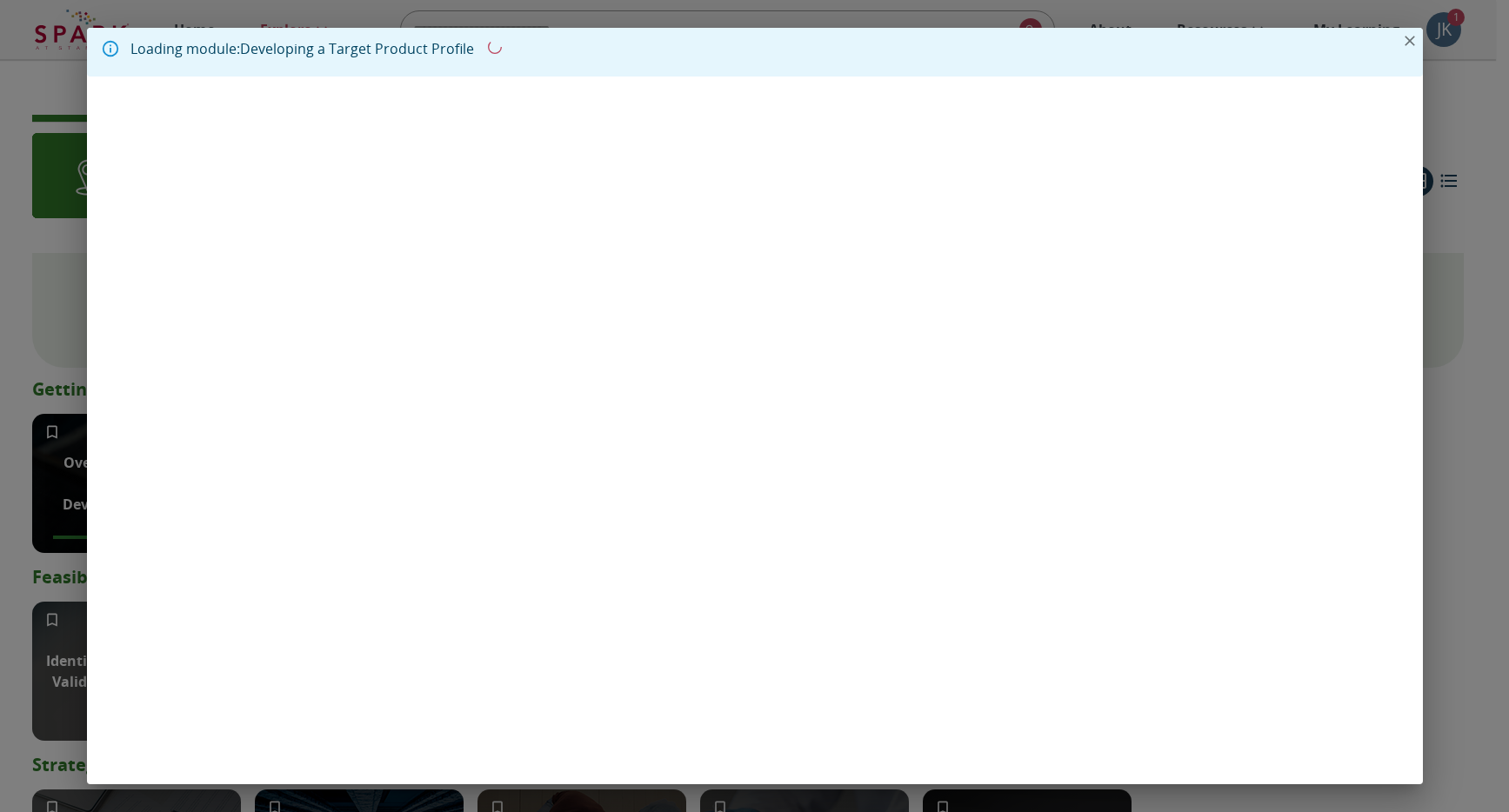
copy p "Developing a Target Product Profile"
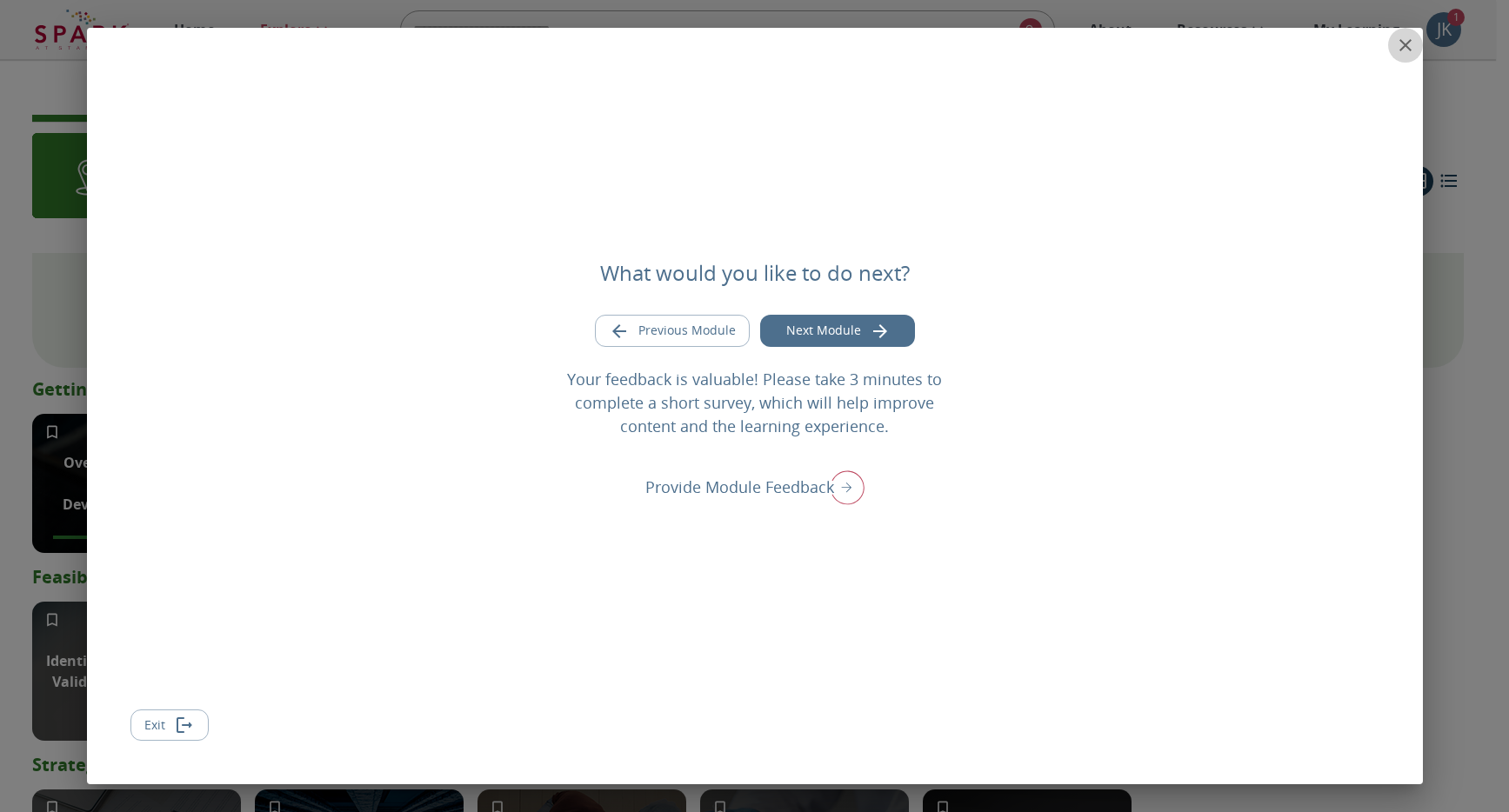
click at [1407, 47] on icon "close" at bounding box center [1405, 44] width 12 height 12
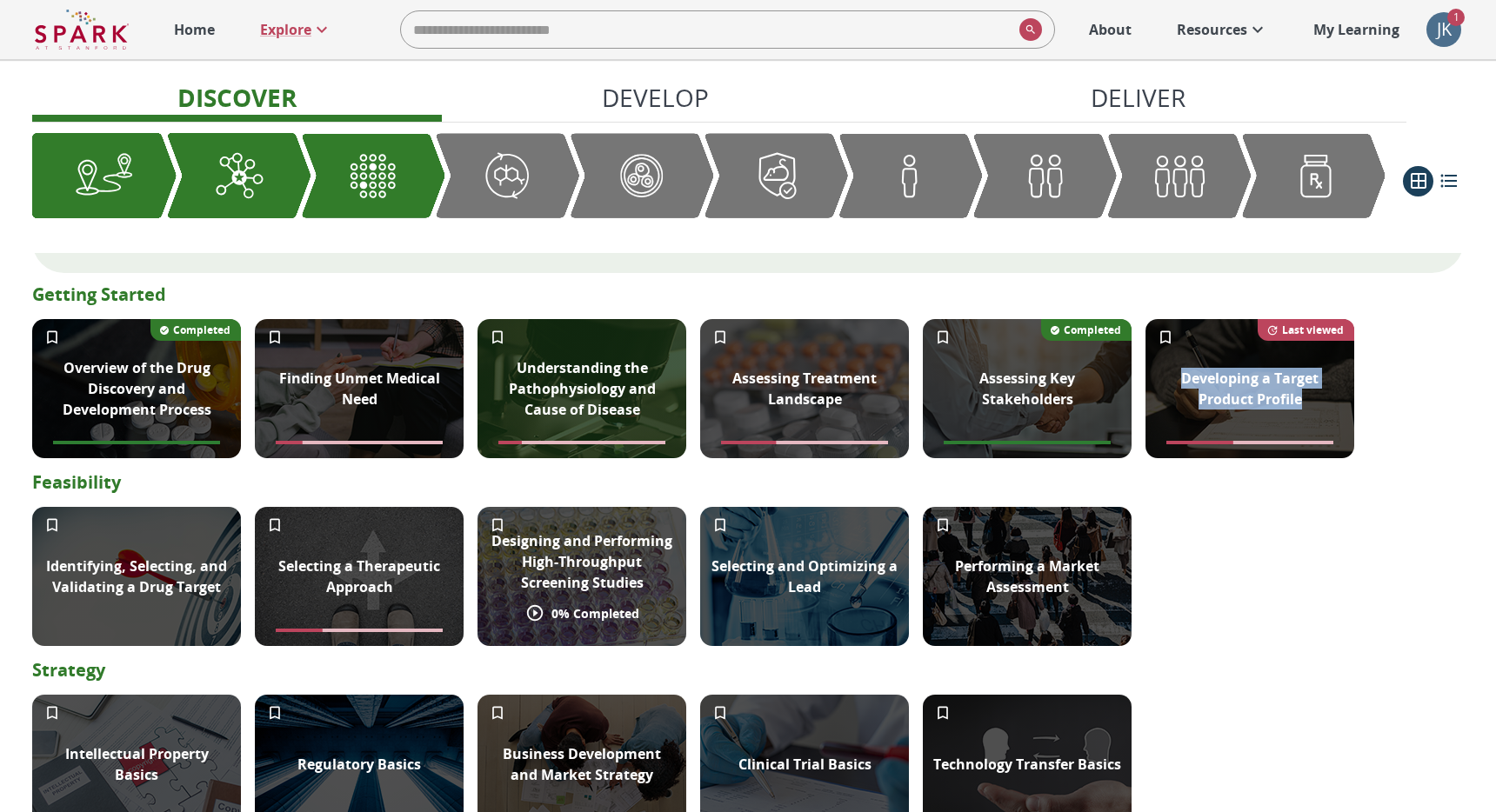
scroll to position [299, 0]
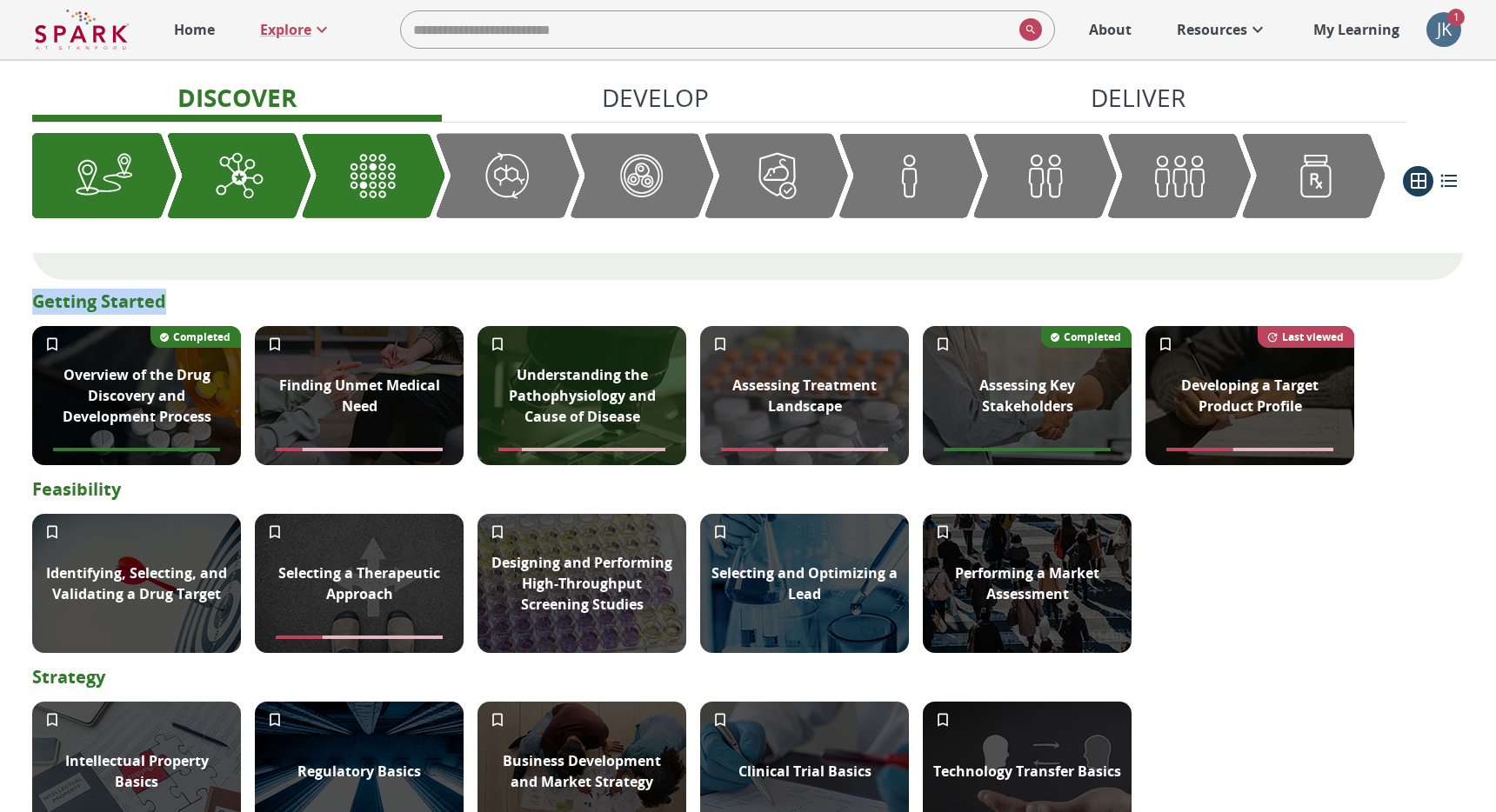
drag, startPoint x: 178, startPoint y: 300, endPoint x: 28, endPoint y: 307, distance: 150.2
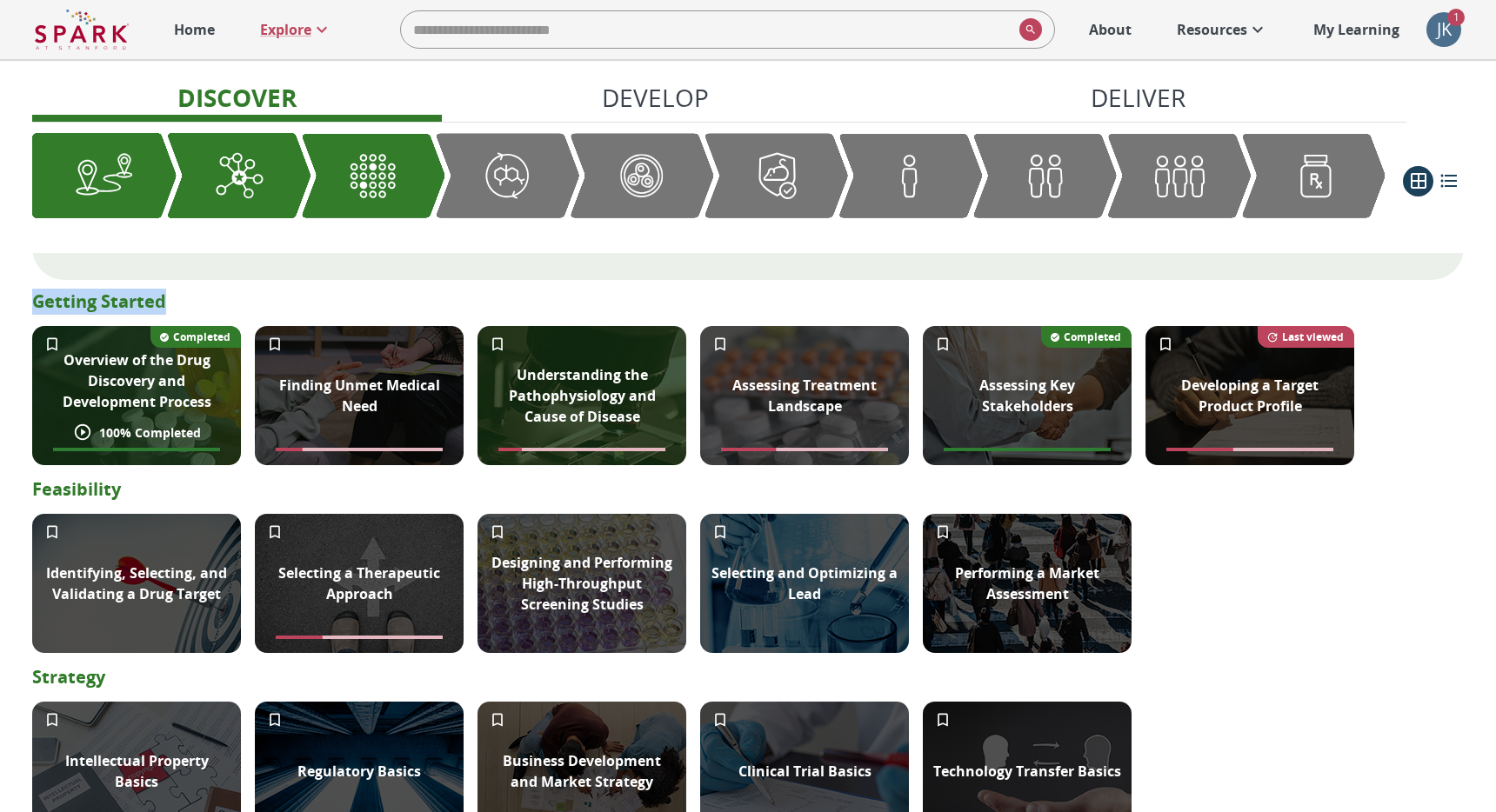
copy p "Getting Started"
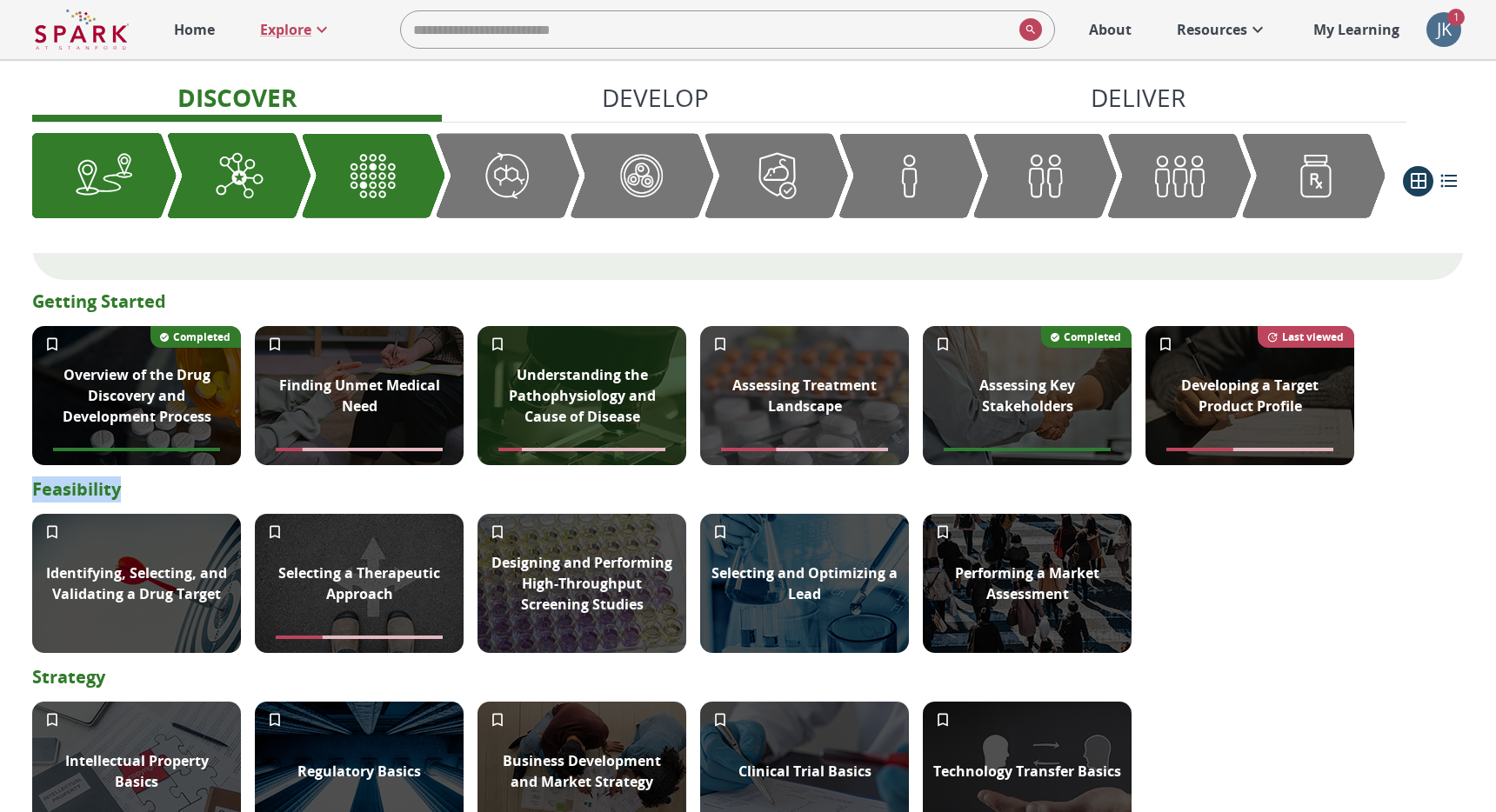
drag, startPoint x: 139, startPoint y: 489, endPoint x: 31, endPoint y: 485, distance: 108.1
click at [32, 485] on p "Feasibility" at bounding box center [748, 489] width 1432 height 26
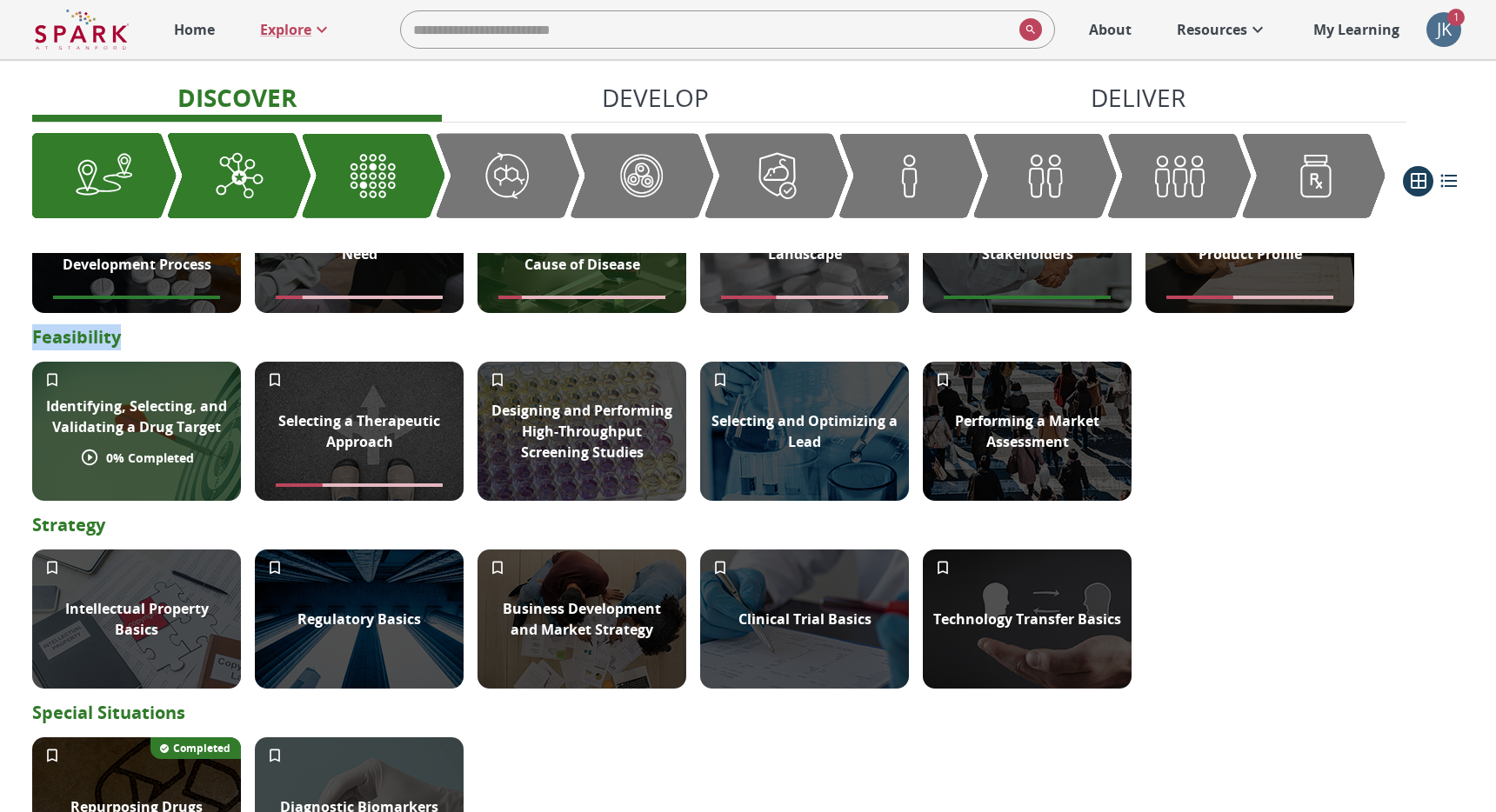
scroll to position [520, 0]
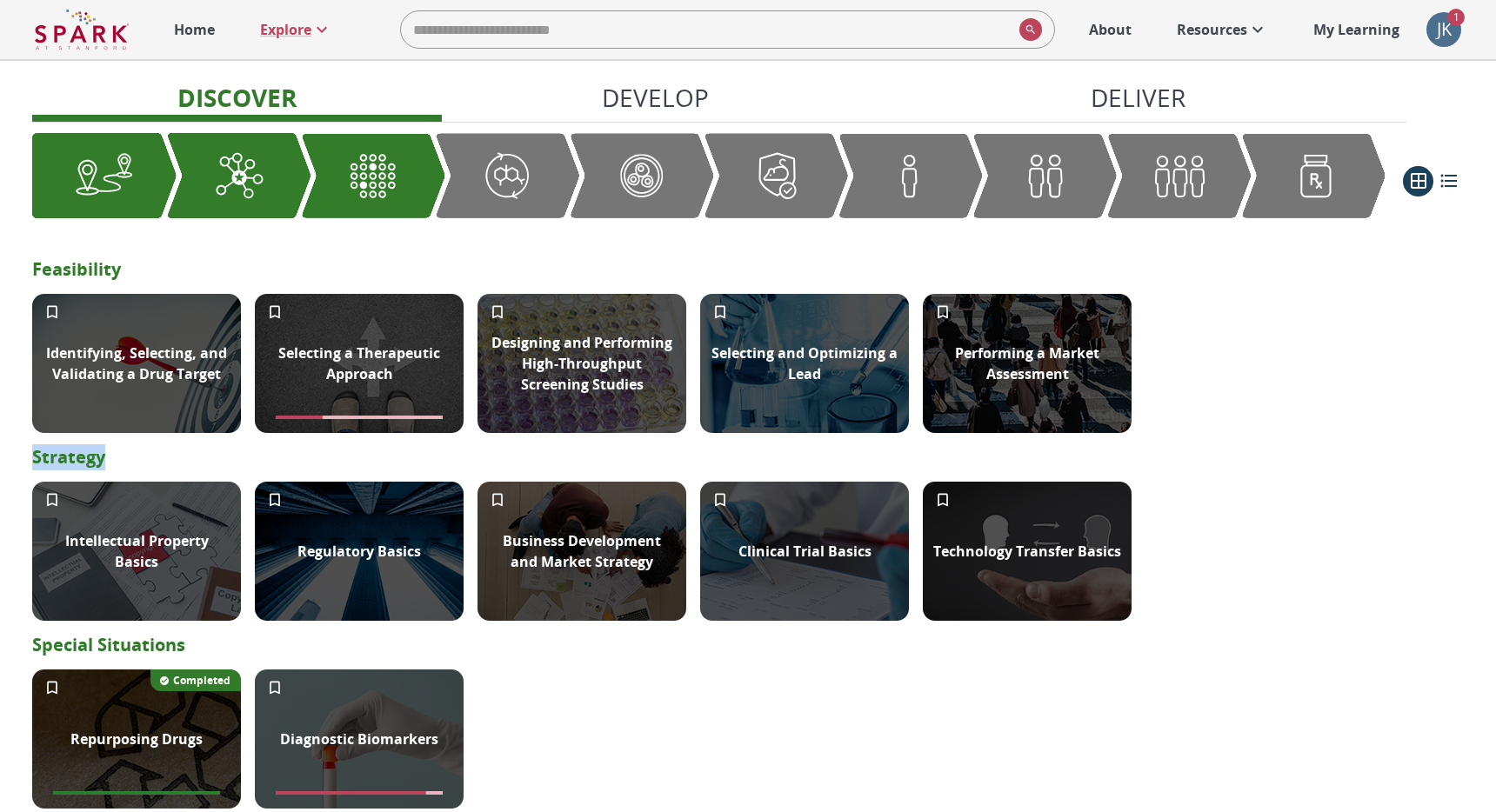
drag, startPoint x: 125, startPoint y: 457, endPoint x: 28, endPoint y: 464, distance: 97.3
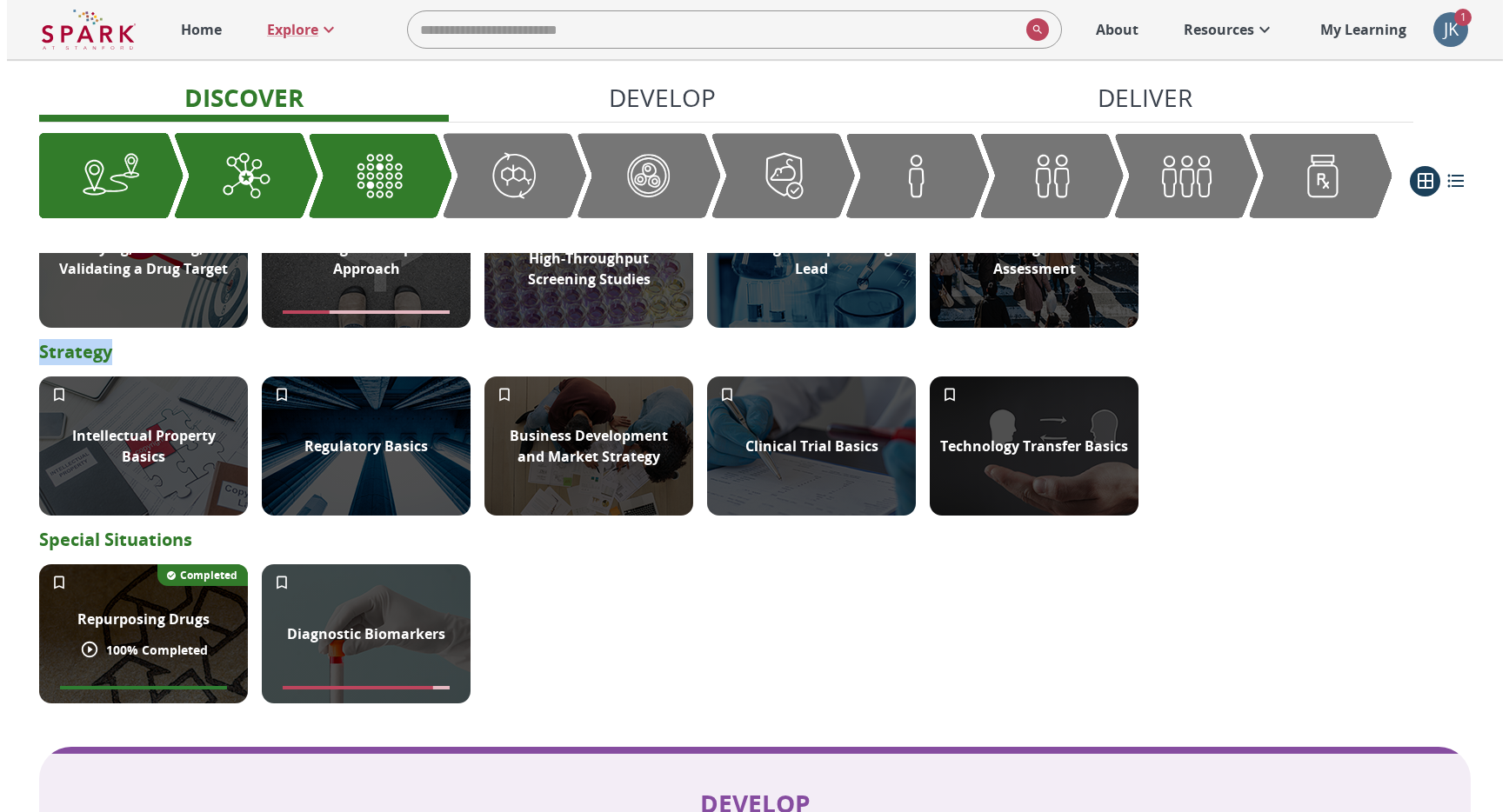
scroll to position [664, 0]
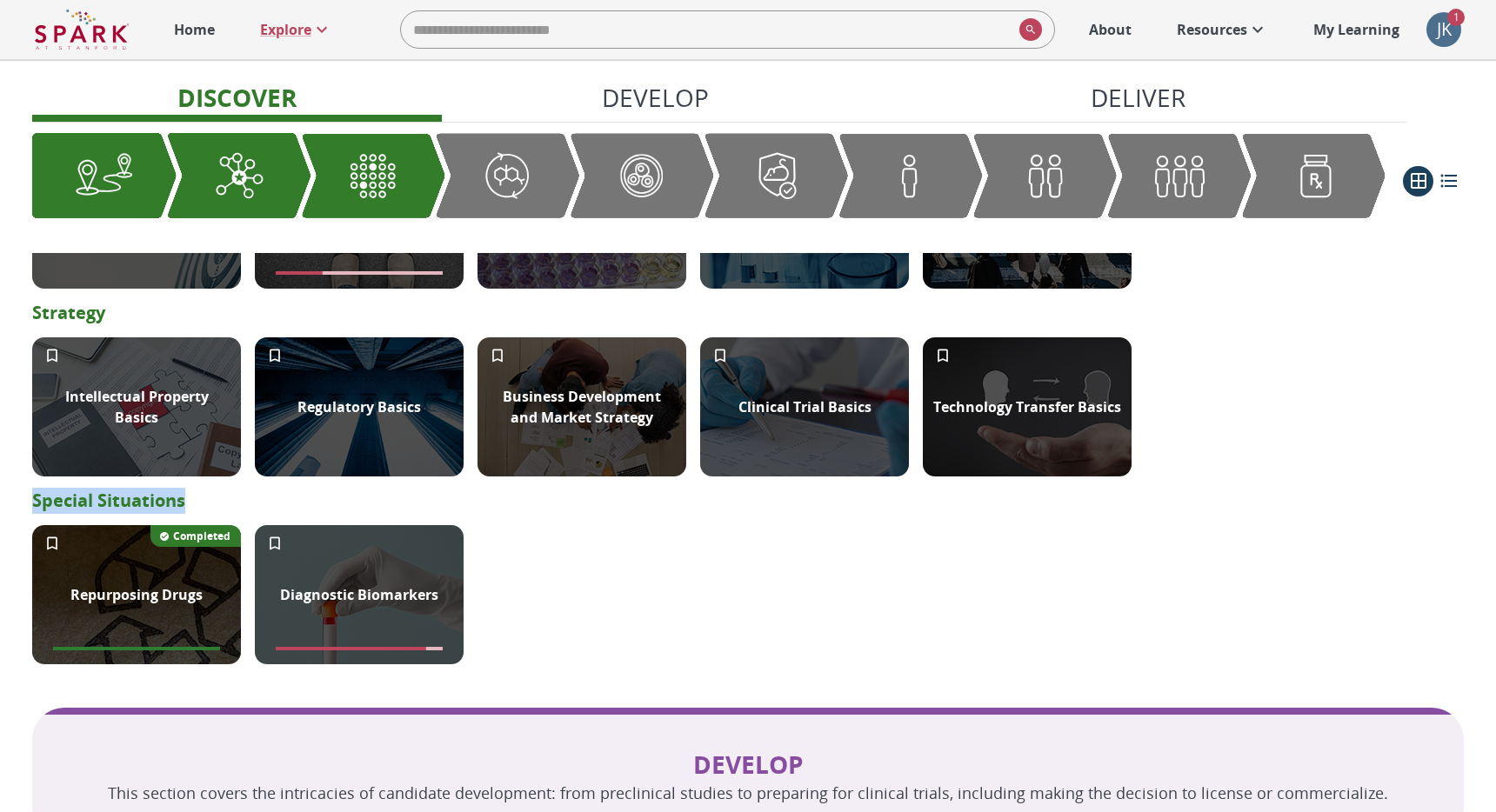
drag, startPoint x: 241, startPoint y: 497, endPoint x: 15, endPoint y: 493, distance: 226.0
click at [15, 493] on div "Modules Modules combine text, illustrations, and videos to guide you through a …" at bounding box center [748, 799] width 1496 height 2807
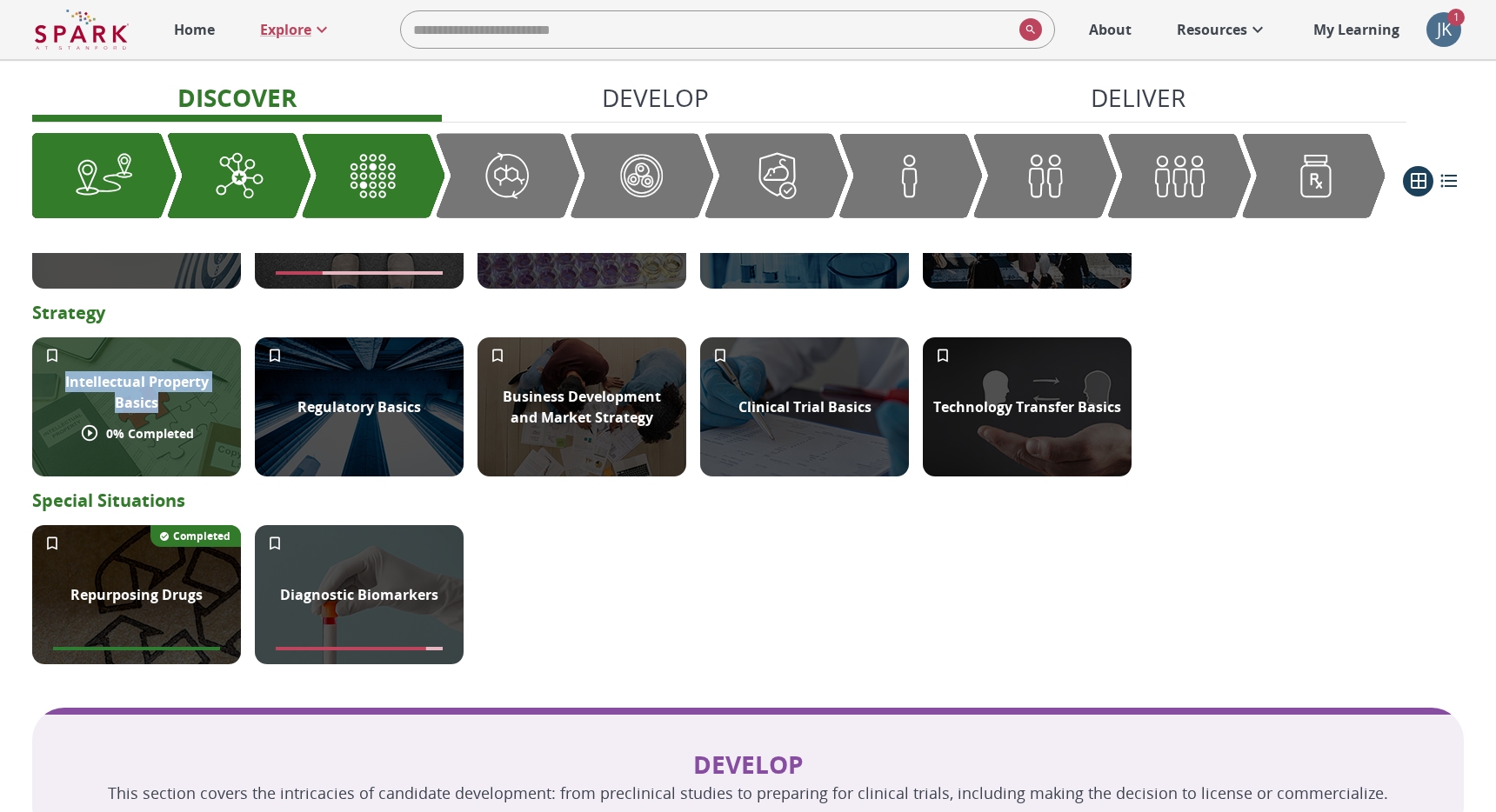
drag, startPoint x: 47, startPoint y: 381, endPoint x: 175, endPoint y: 402, distance: 129.7
click at [175, 402] on p "Intellectual Property Basics" at bounding box center [136, 392] width 188 height 41
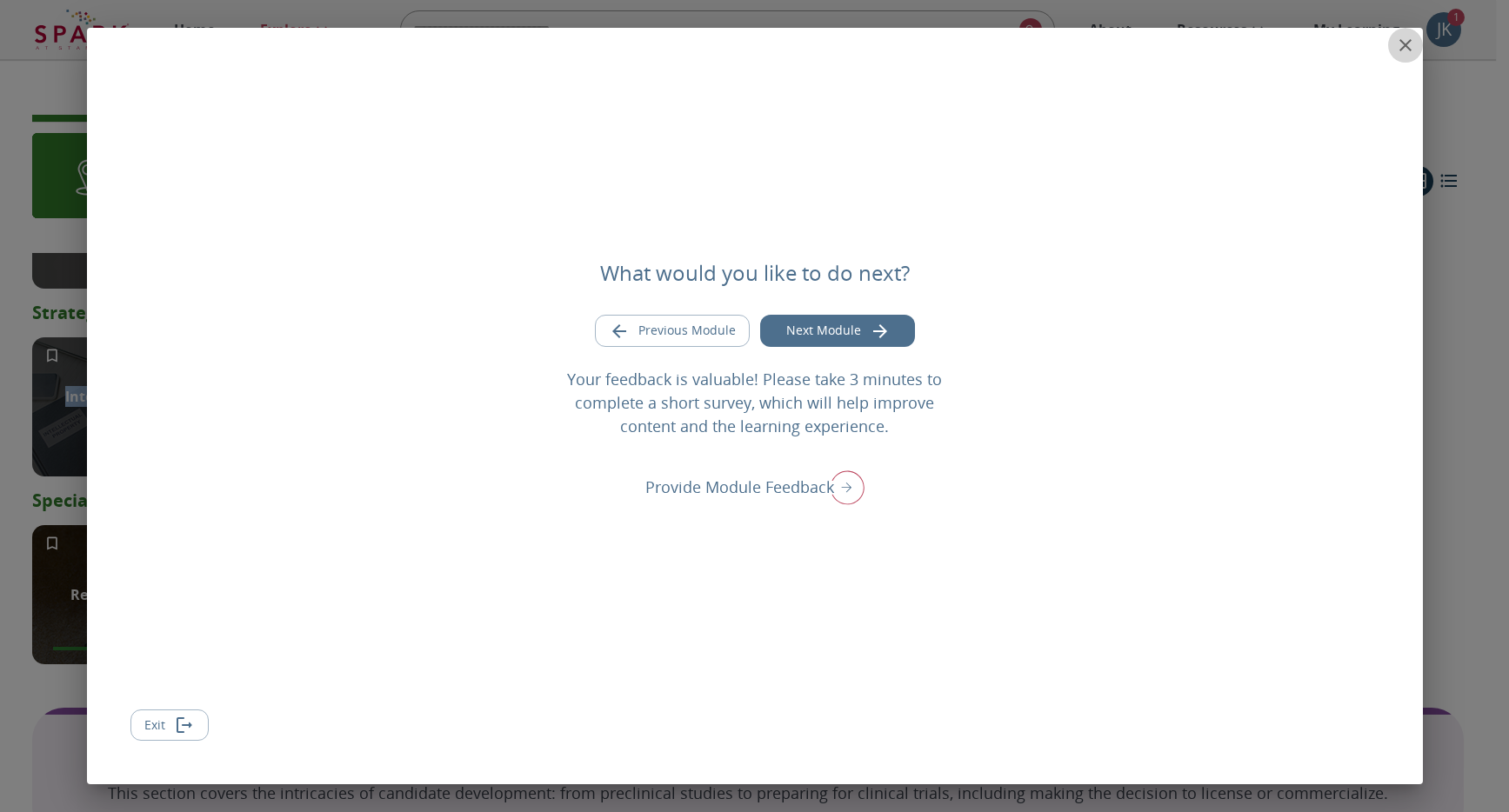
click at [1408, 44] on icon "close" at bounding box center [1405, 45] width 21 height 21
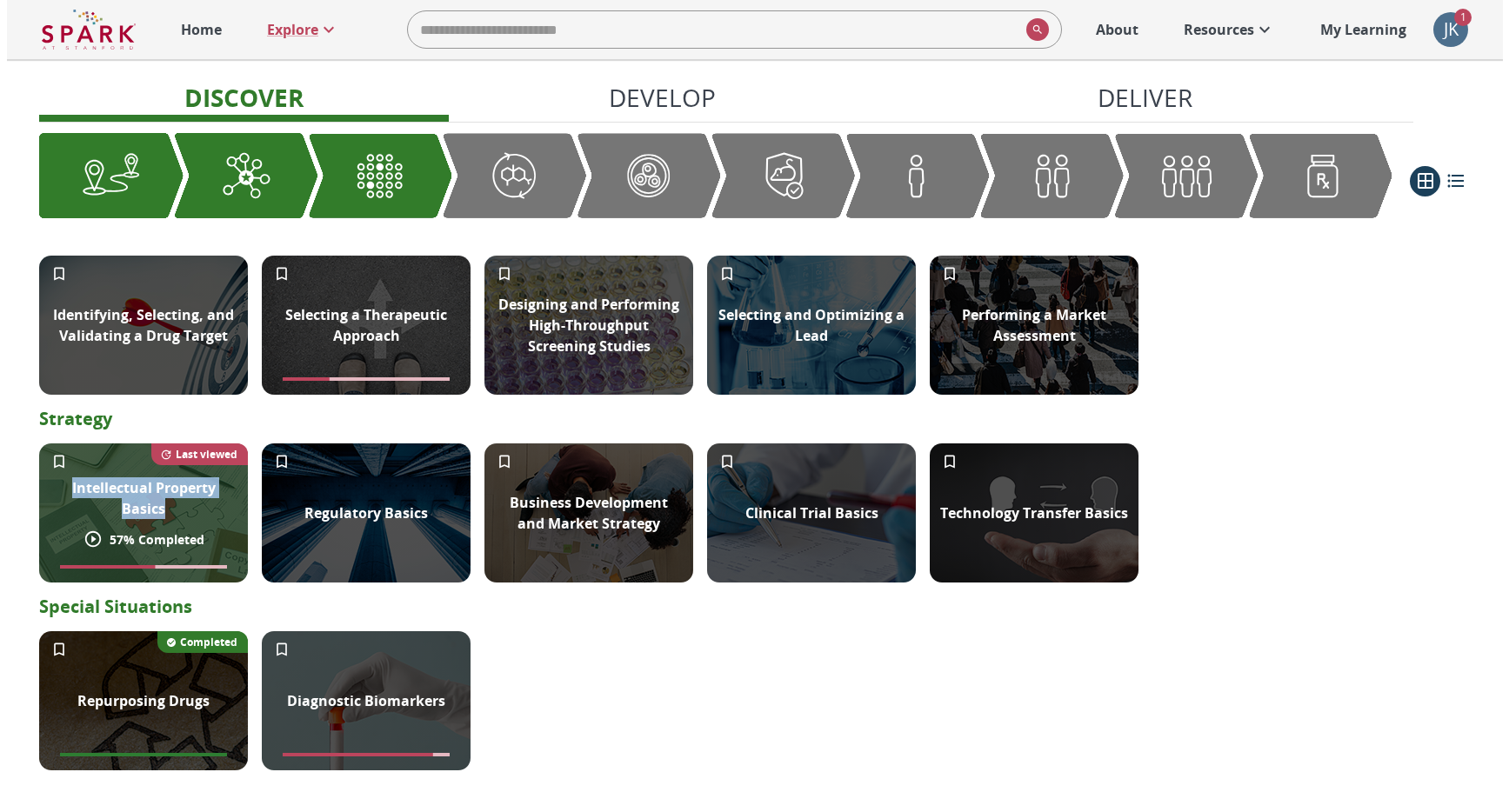
scroll to position [439, 0]
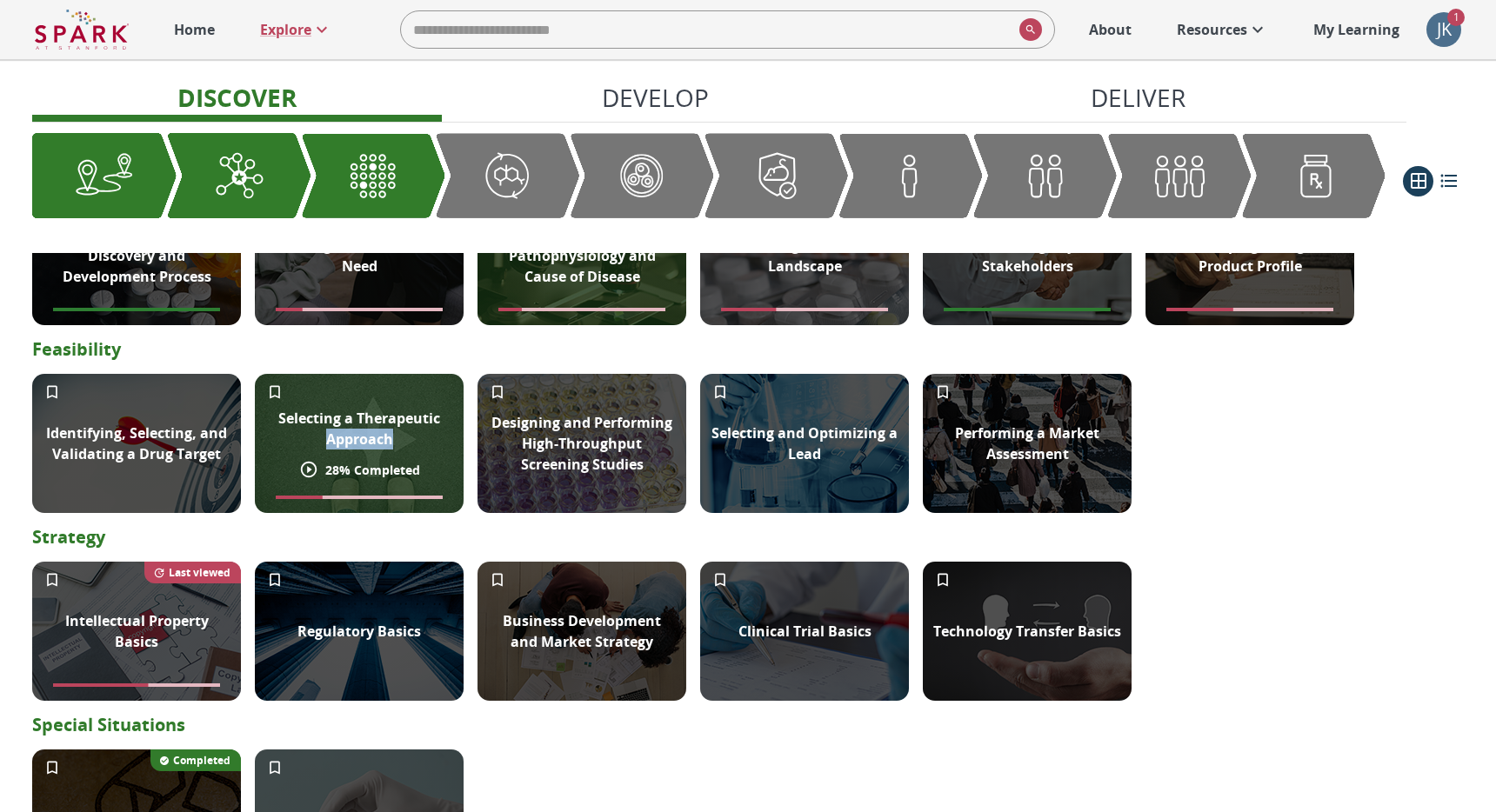
drag, startPoint x: 407, startPoint y: 441, endPoint x: 305, endPoint y: 436, distance: 102.1
click at [305, 436] on p "Selecting a Therapeutic Approach" at bounding box center [358, 429] width 188 height 41
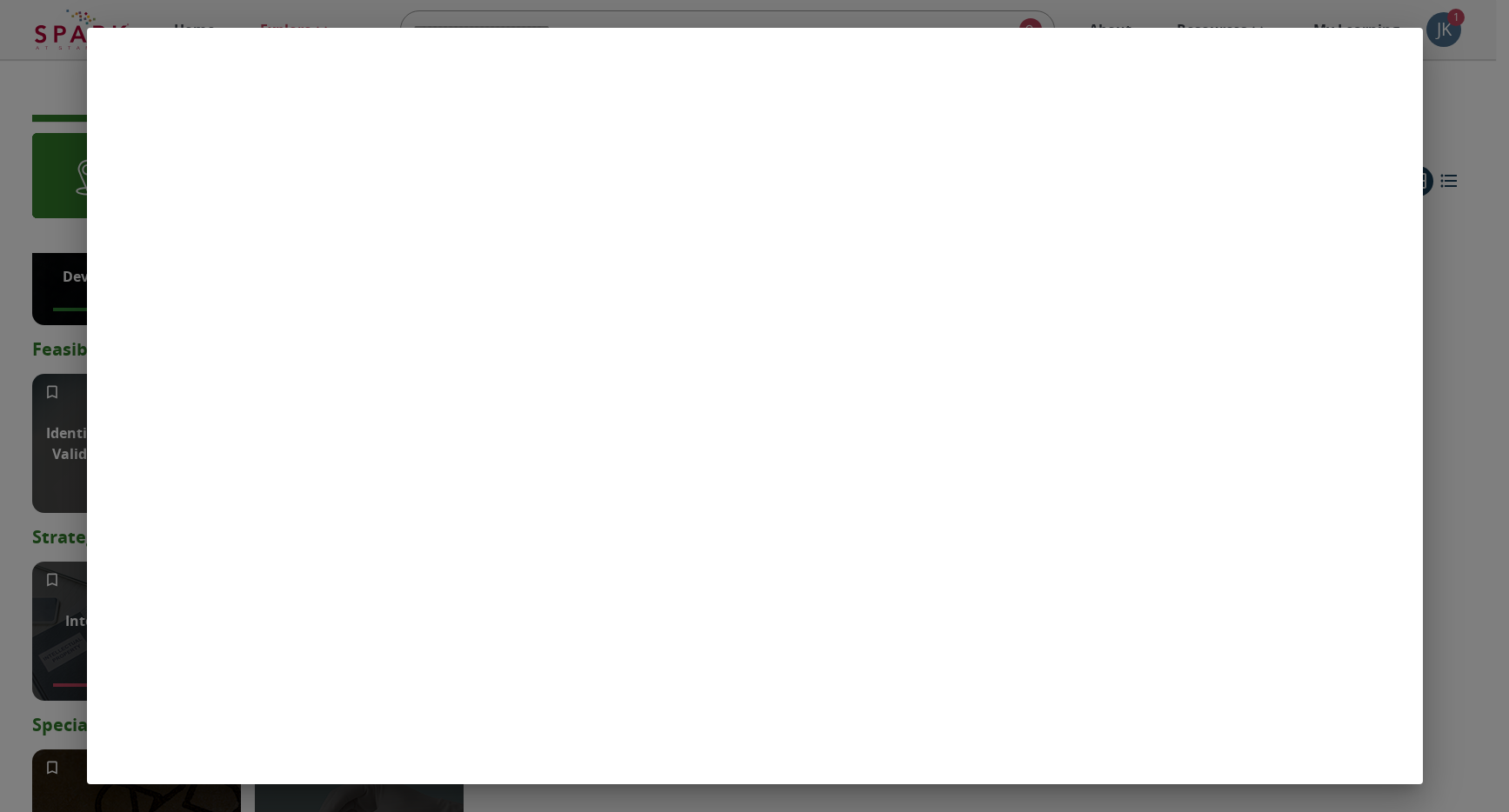
drag, startPoint x: 1474, startPoint y: 87, endPoint x: 1466, endPoint y: 91, distance: 8.9
click at [1474, 87] on div at bounding box center [754, 406] width 1509 height 812
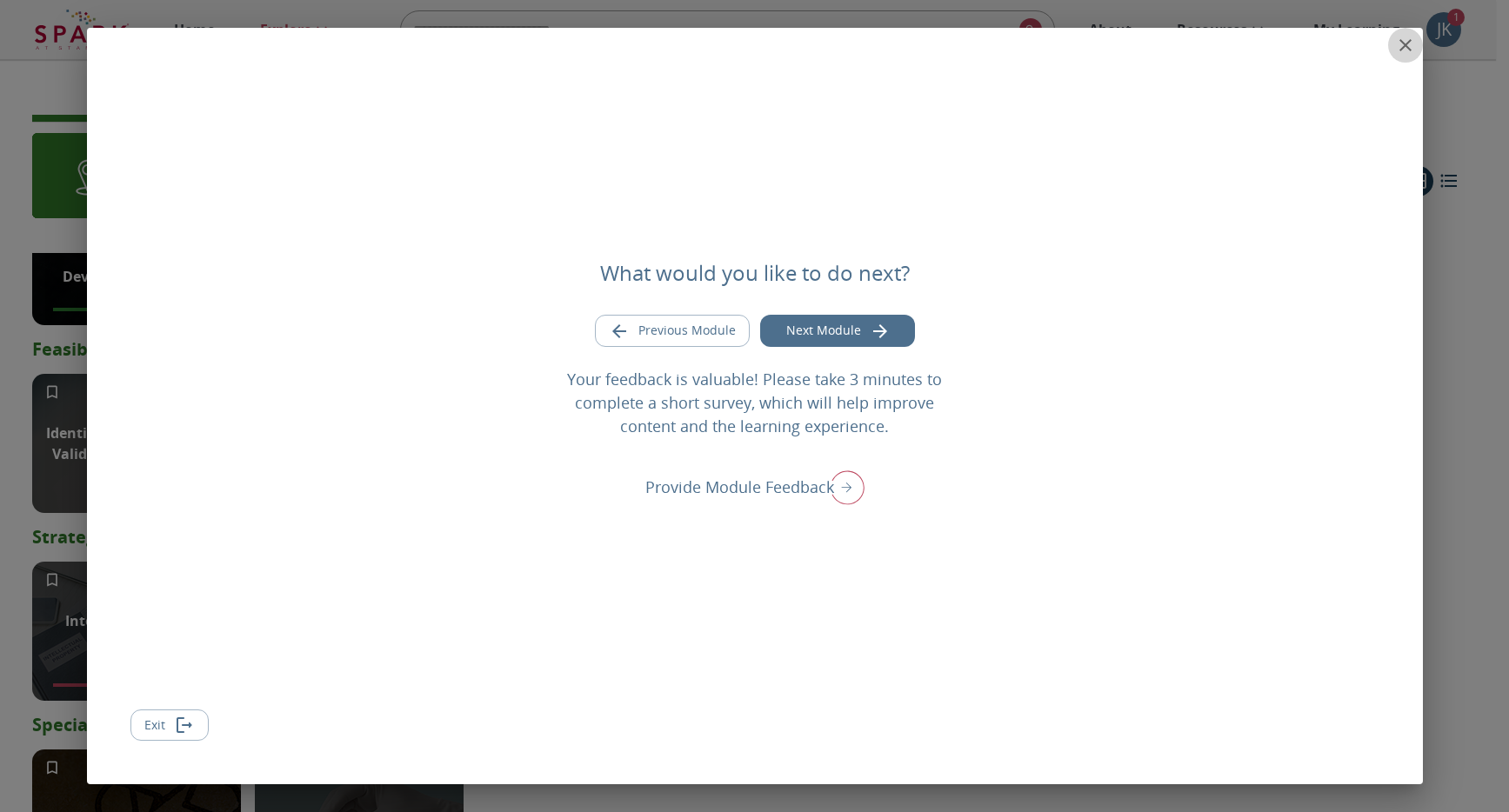
click at [1408, 45] on icon "close" at bounding box center [1405, 45] width 21 height 21
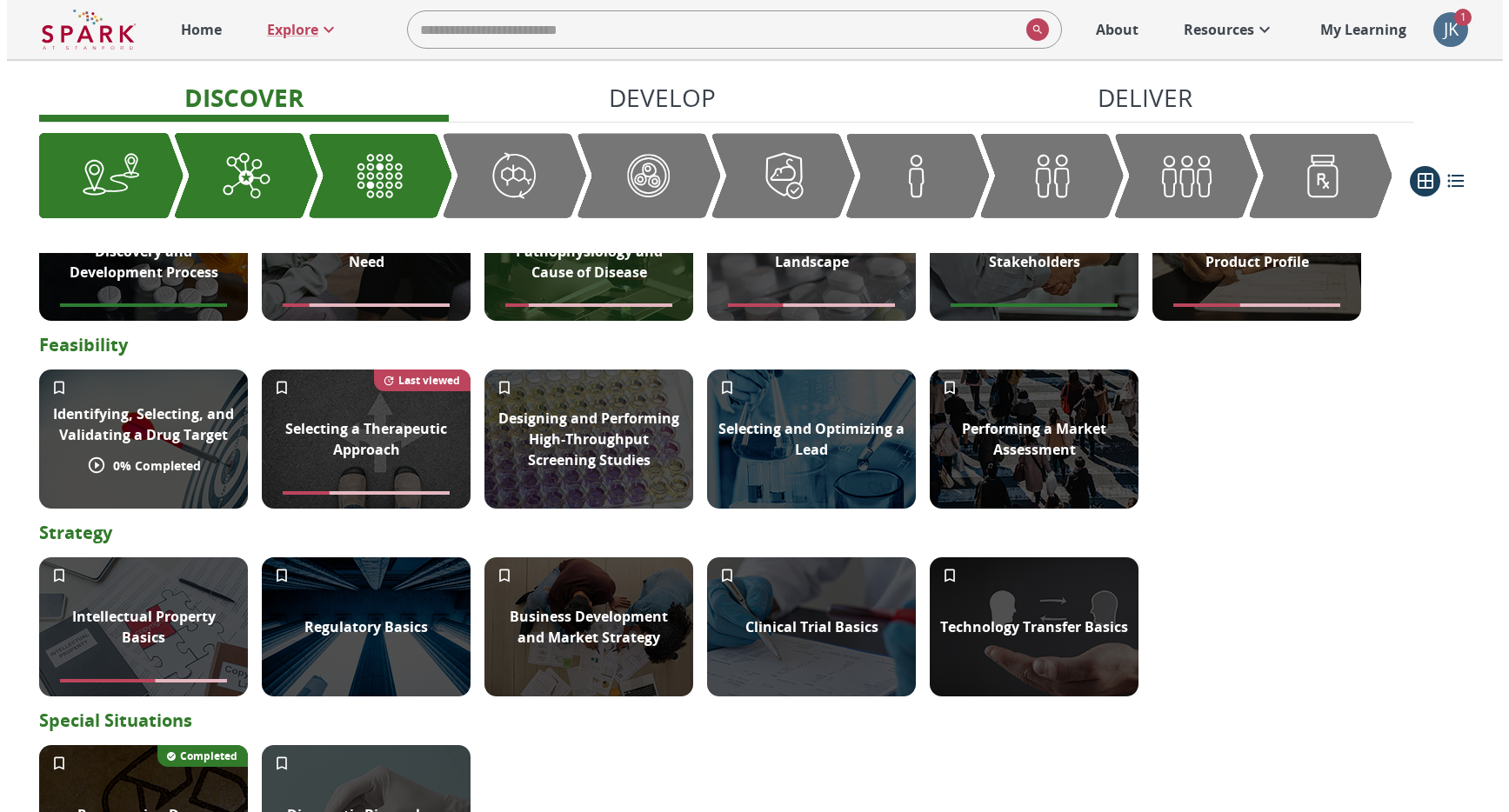
scroll to position [440, 0]
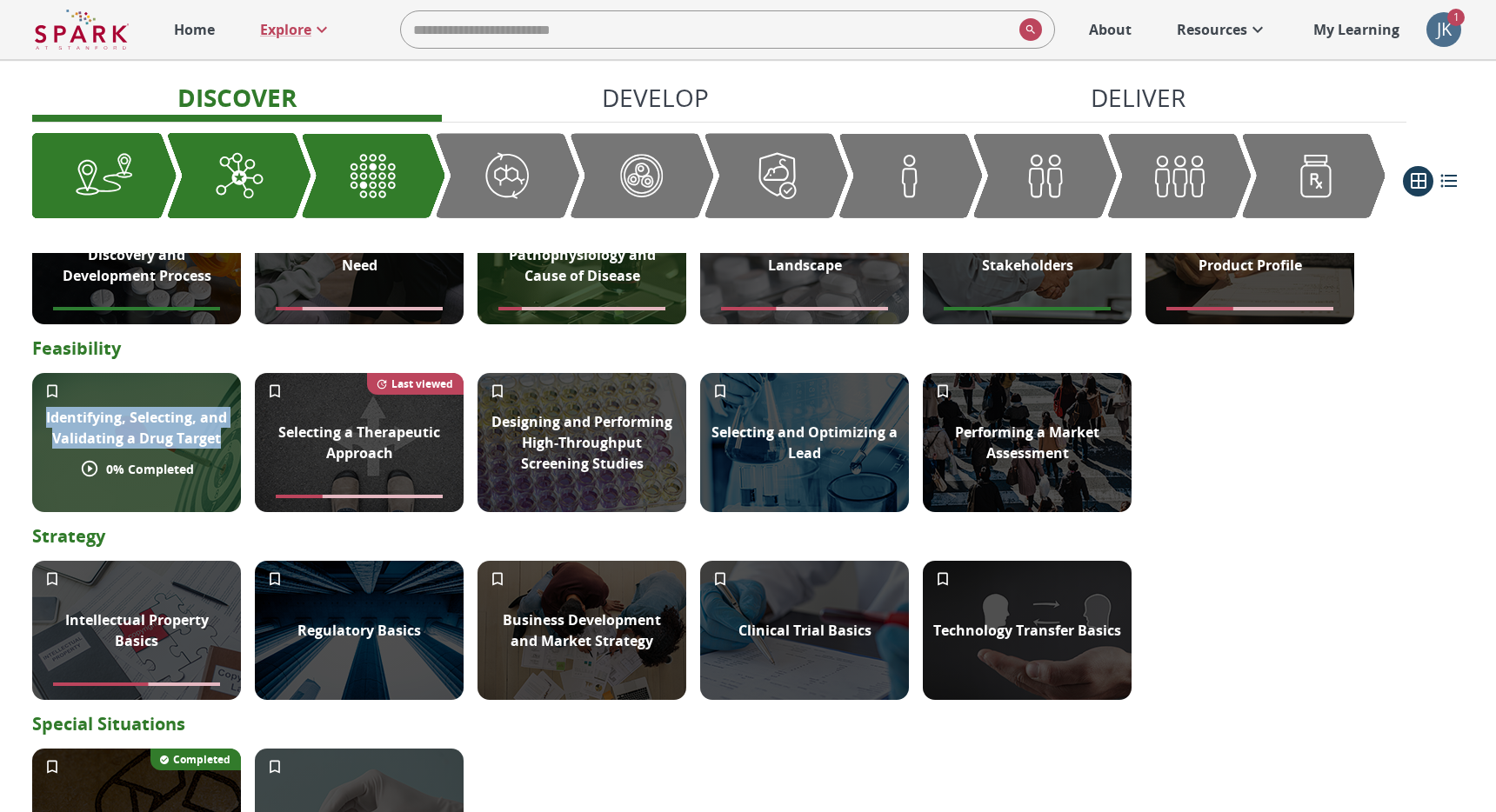
drag, startPoint x: 222, startPoint y: 440, endPoint x: 34, endPoint y: 419, distance: 189.2
click at [34, 419] on div "Identifying, Selecting, and Validating a Drug Target" at bounding box center [136, 428] width 208 height 62
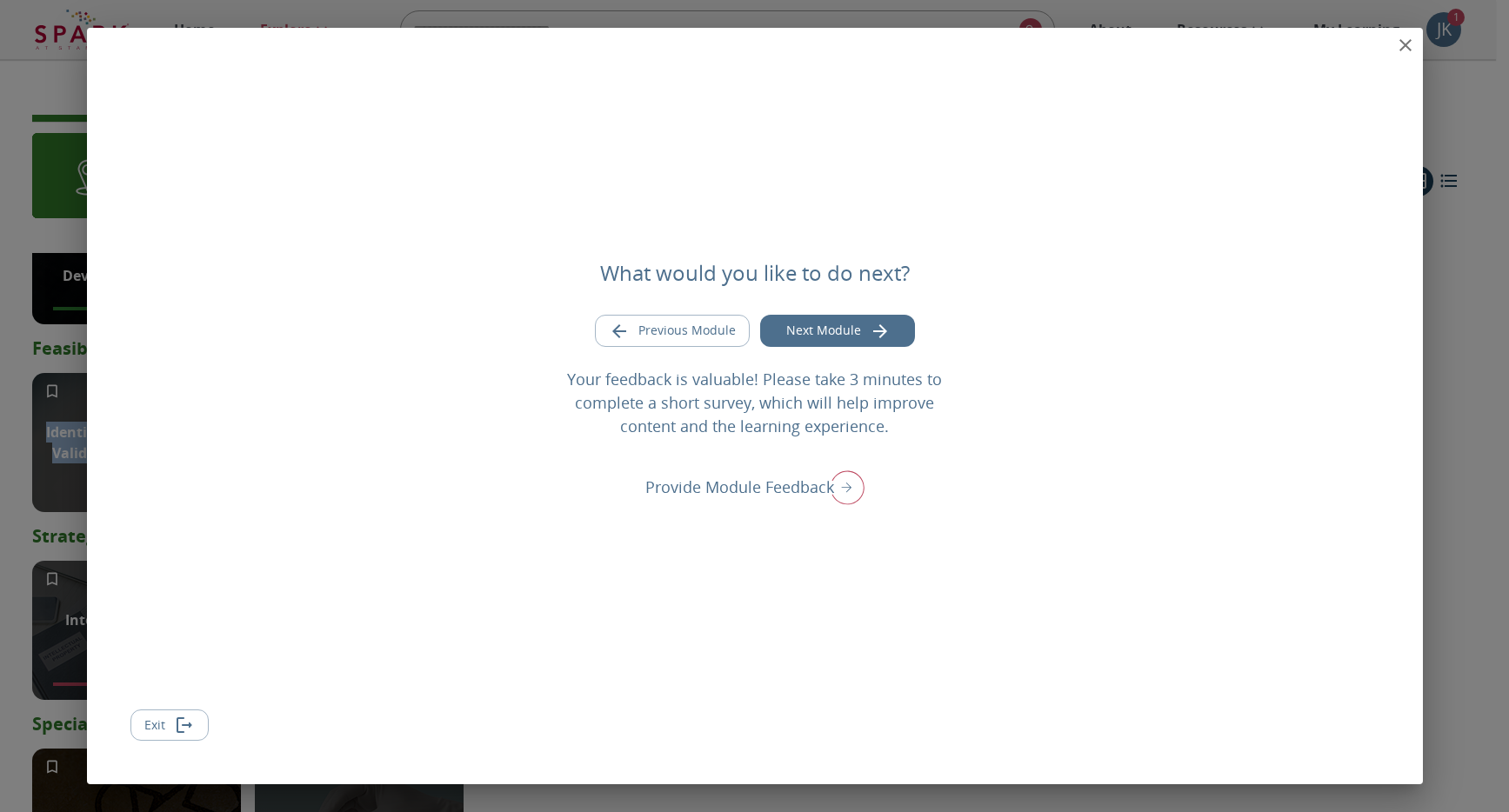
click at [1402, 41] on icon "close" at bounding box center [1405, 45] width 21 height 21
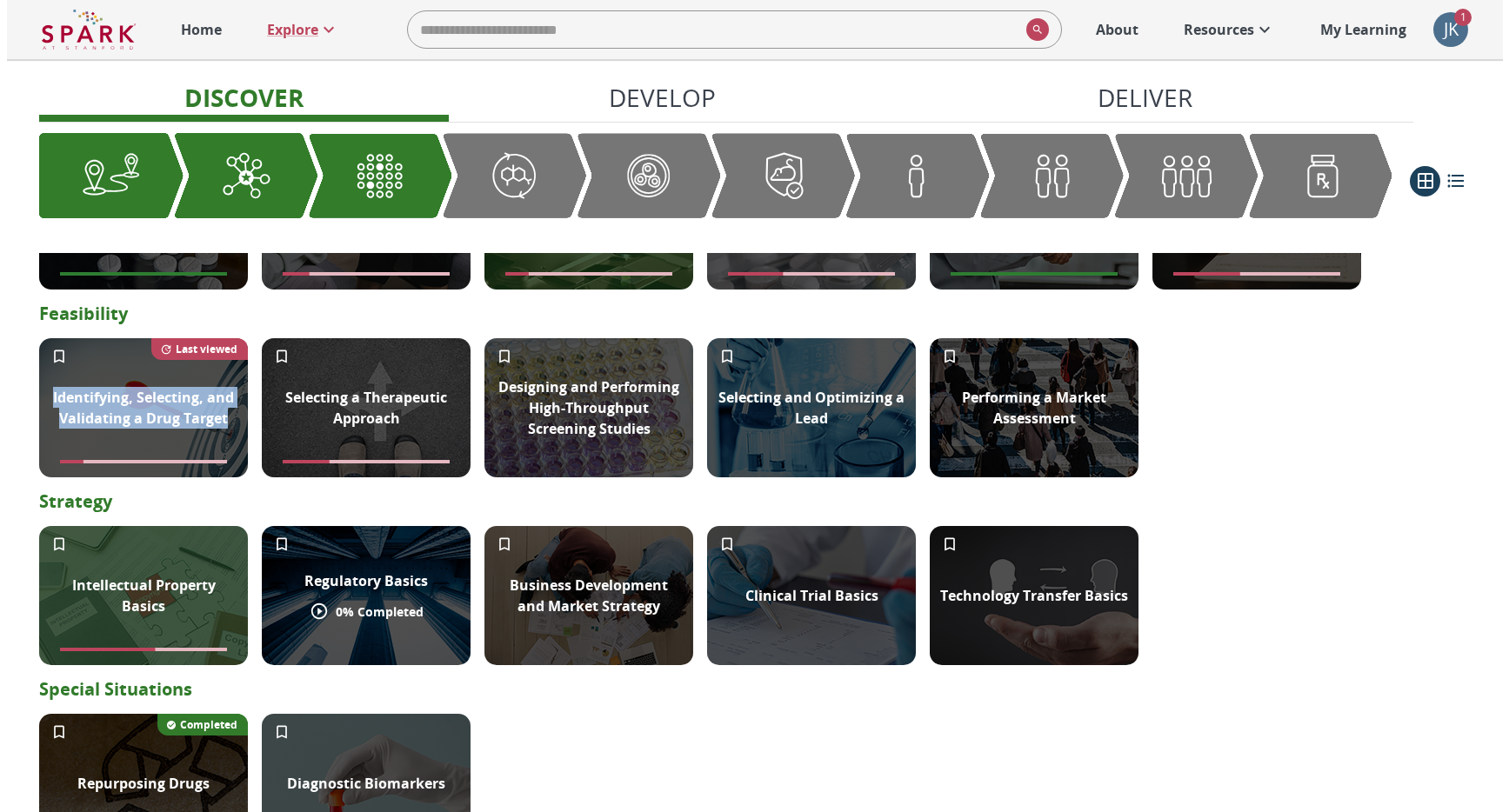
scroll to position [478, 0]
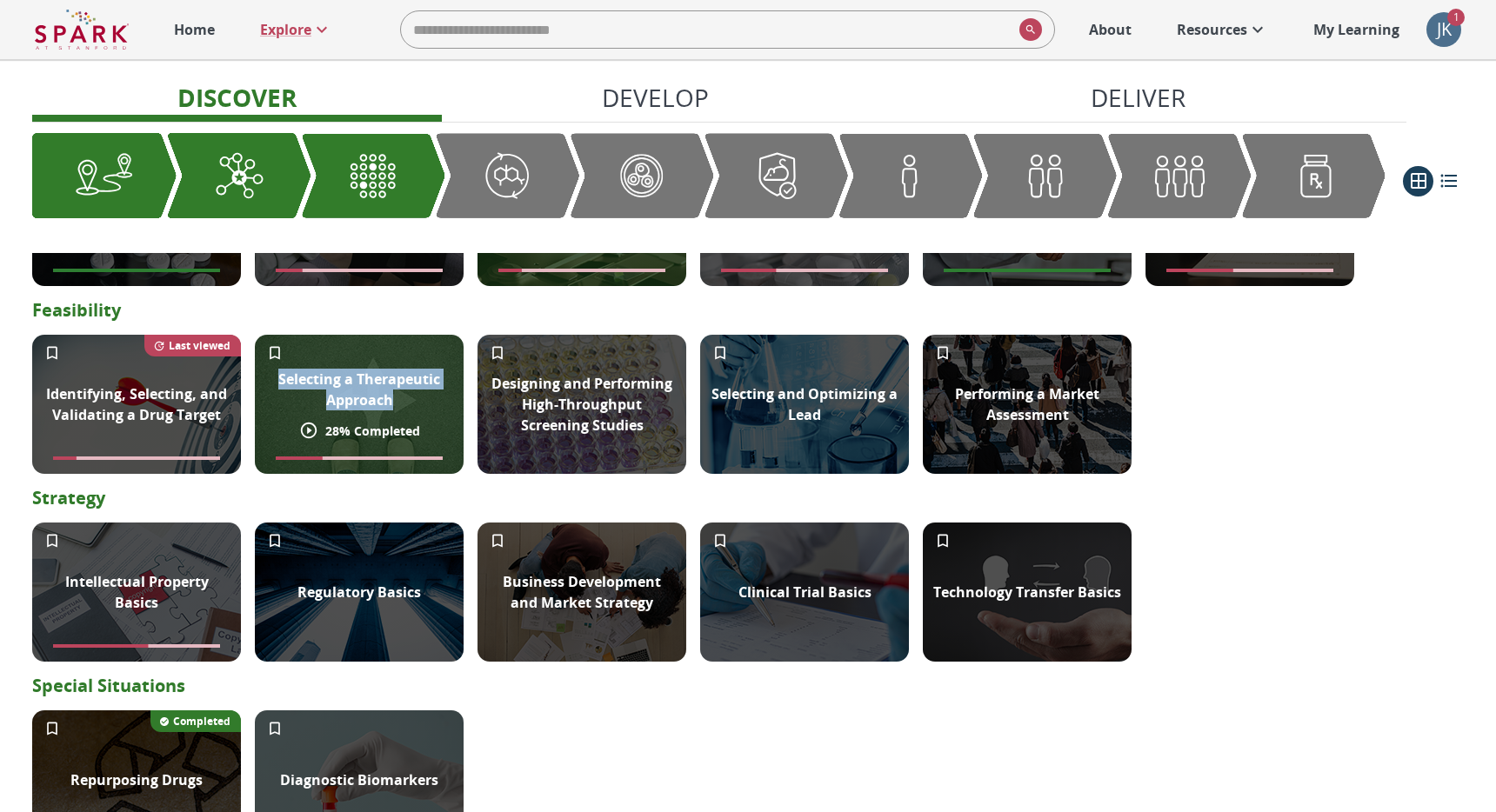
drag, startPoint x: 420, startPoint y: 407, endPoint x: 278, endPoint y: 377, distance: 145.1
click at [278, 377] on p "Selecting a Therapeutic Approach" at bounding box center [358, 389] width 188 height 41
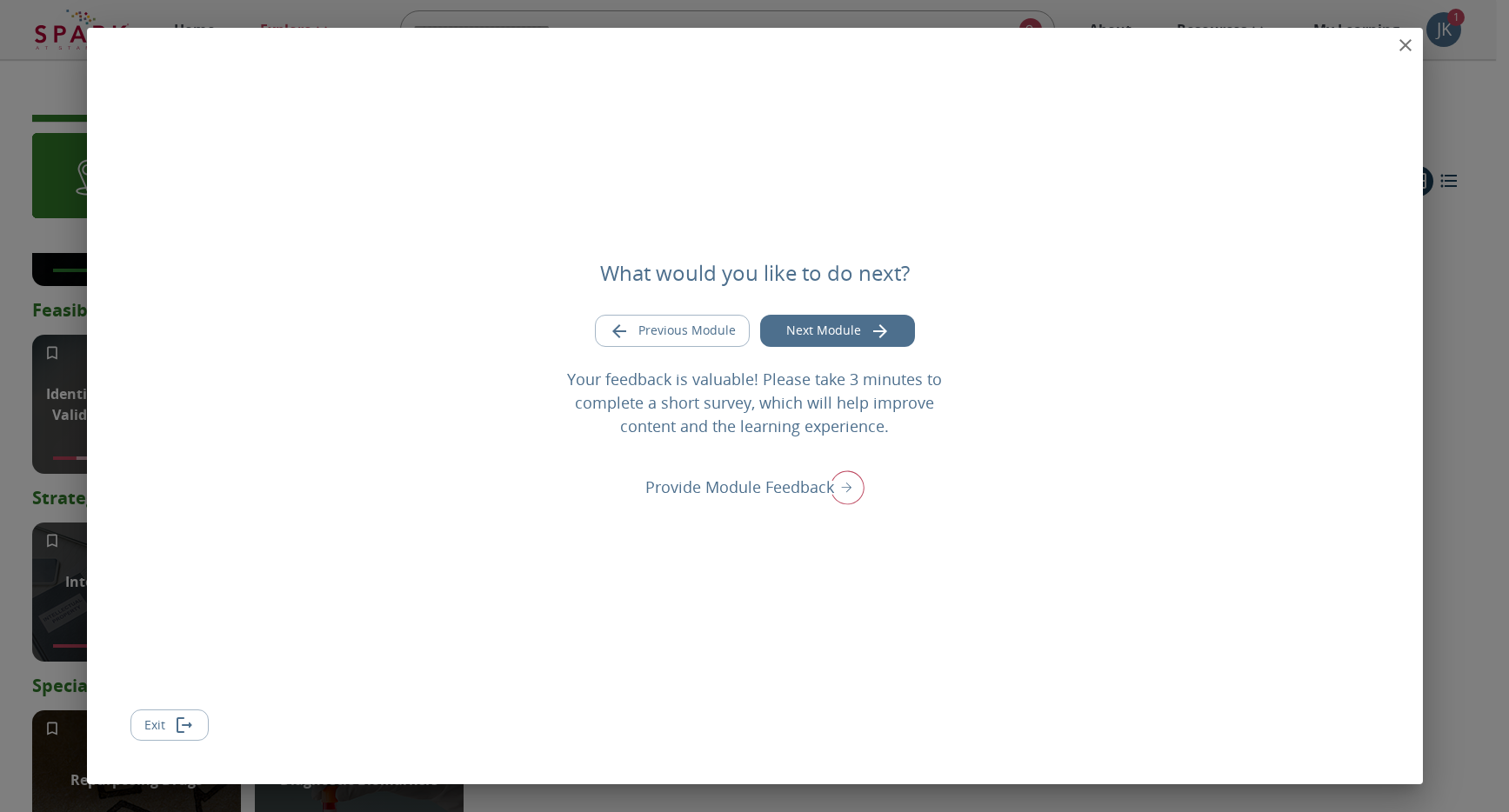
click at [1409, 39] on icon "close" at bounding box center [1405, 45] width 21 height 21
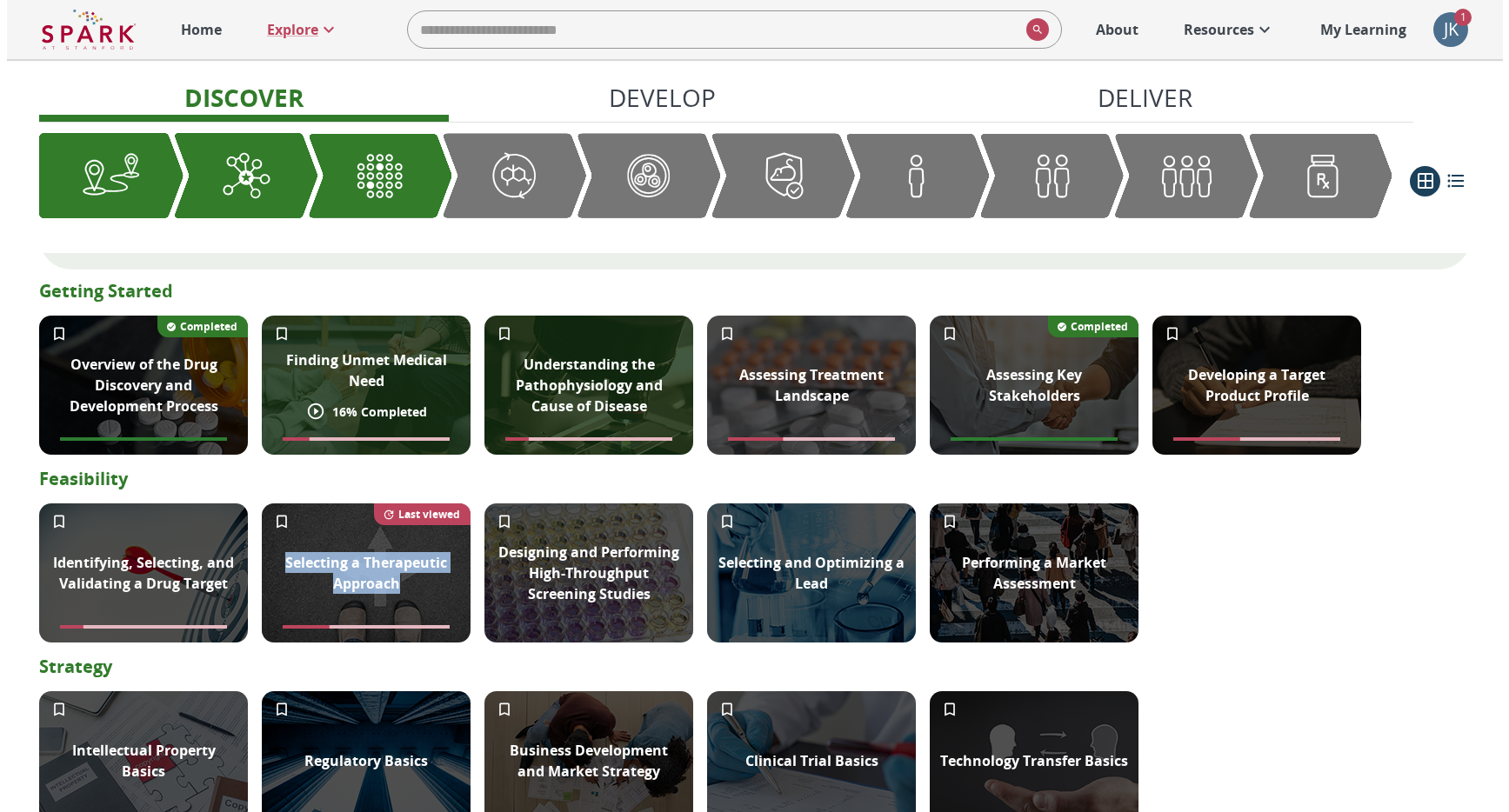
scroll to position [313, 0]
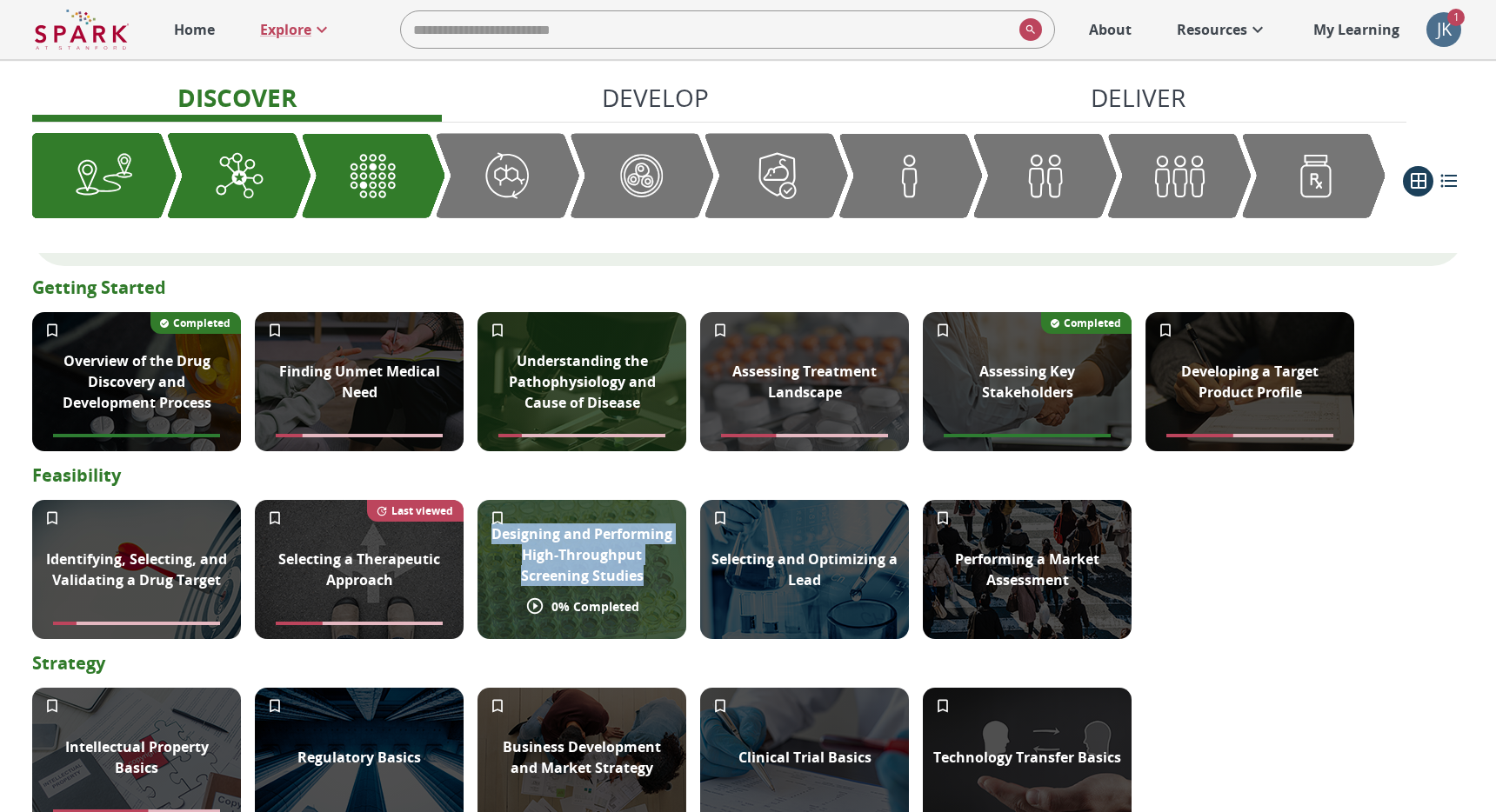
drag, startPoint x: 651, startPoint y: 579, endPoint x: 496, endPoint y: 535, distance: 161.1
click at [496, 535] on p "Designing and Performing High-Throughput Screening Studies" at bounding box center [581, 555] width 188 height 62
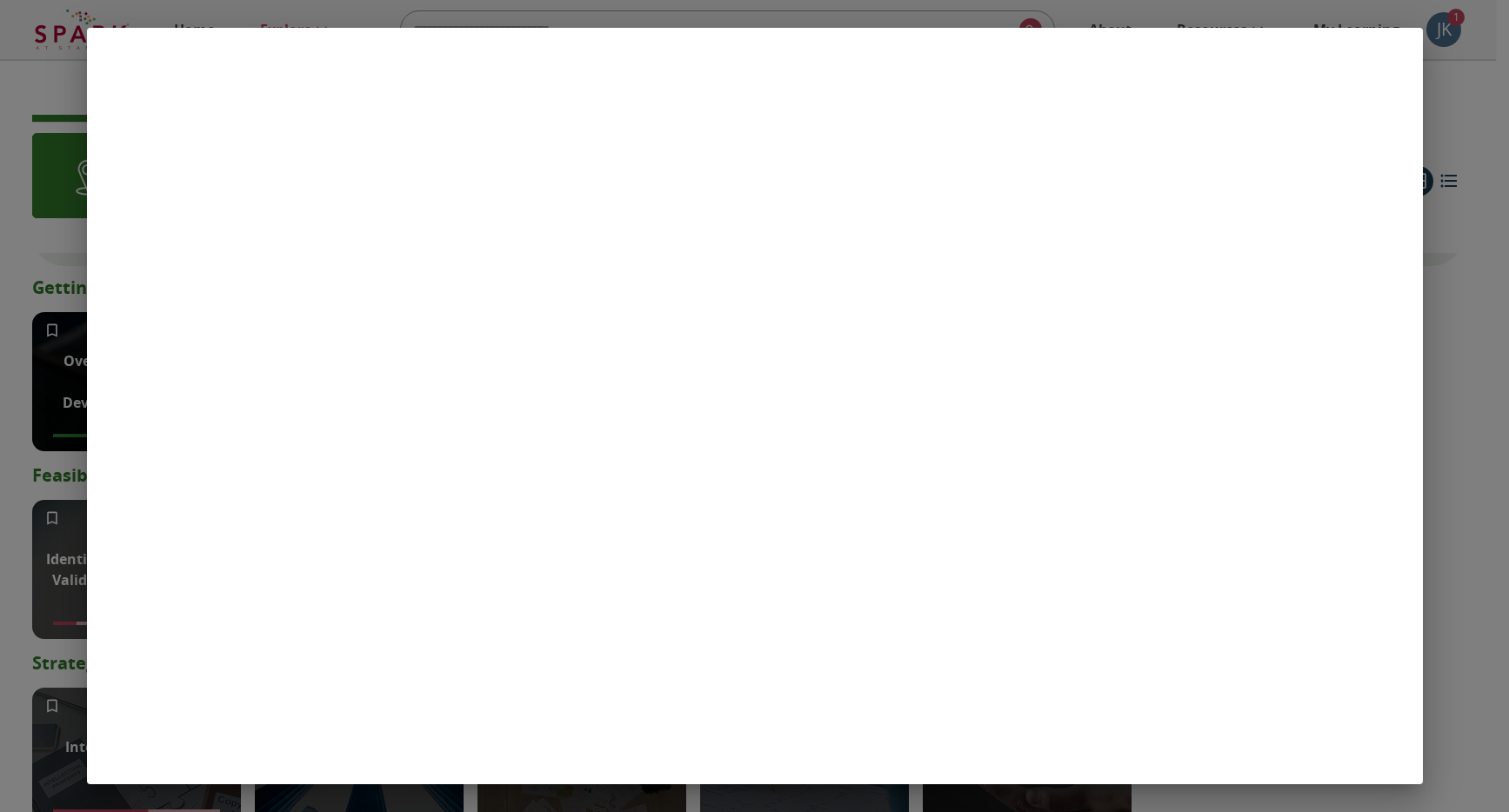
drag, startPoint x: 1475, startPoint y: 336, endPoint x: 1454, endPoint y: 339, distance: 21.2
click at [1470, 337] on div at bounding box center [754, 406] width 1509 height 812
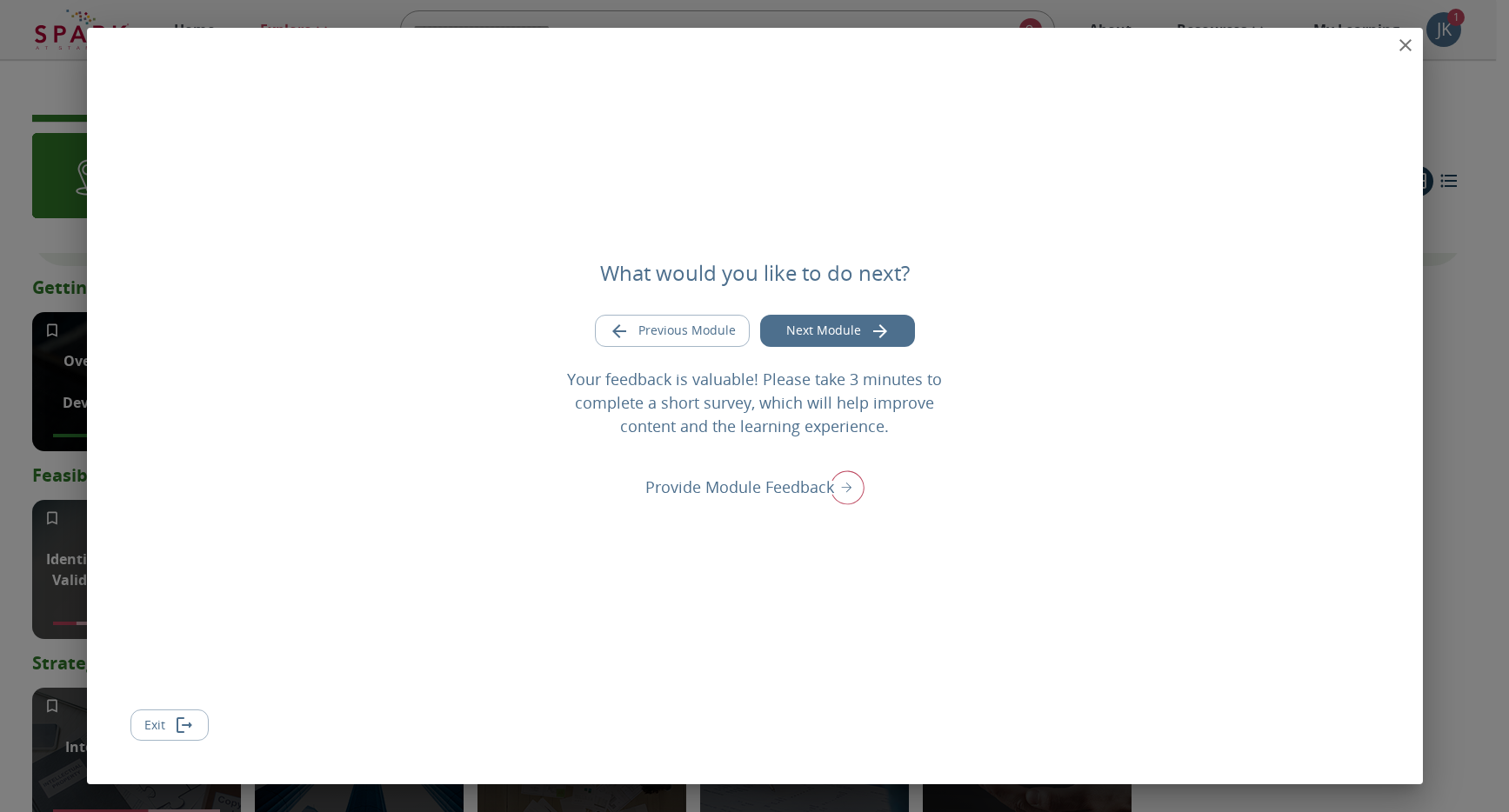
click at [1403, 44] on icon "close" at bounding box center [1405, 44] width 12 height 12
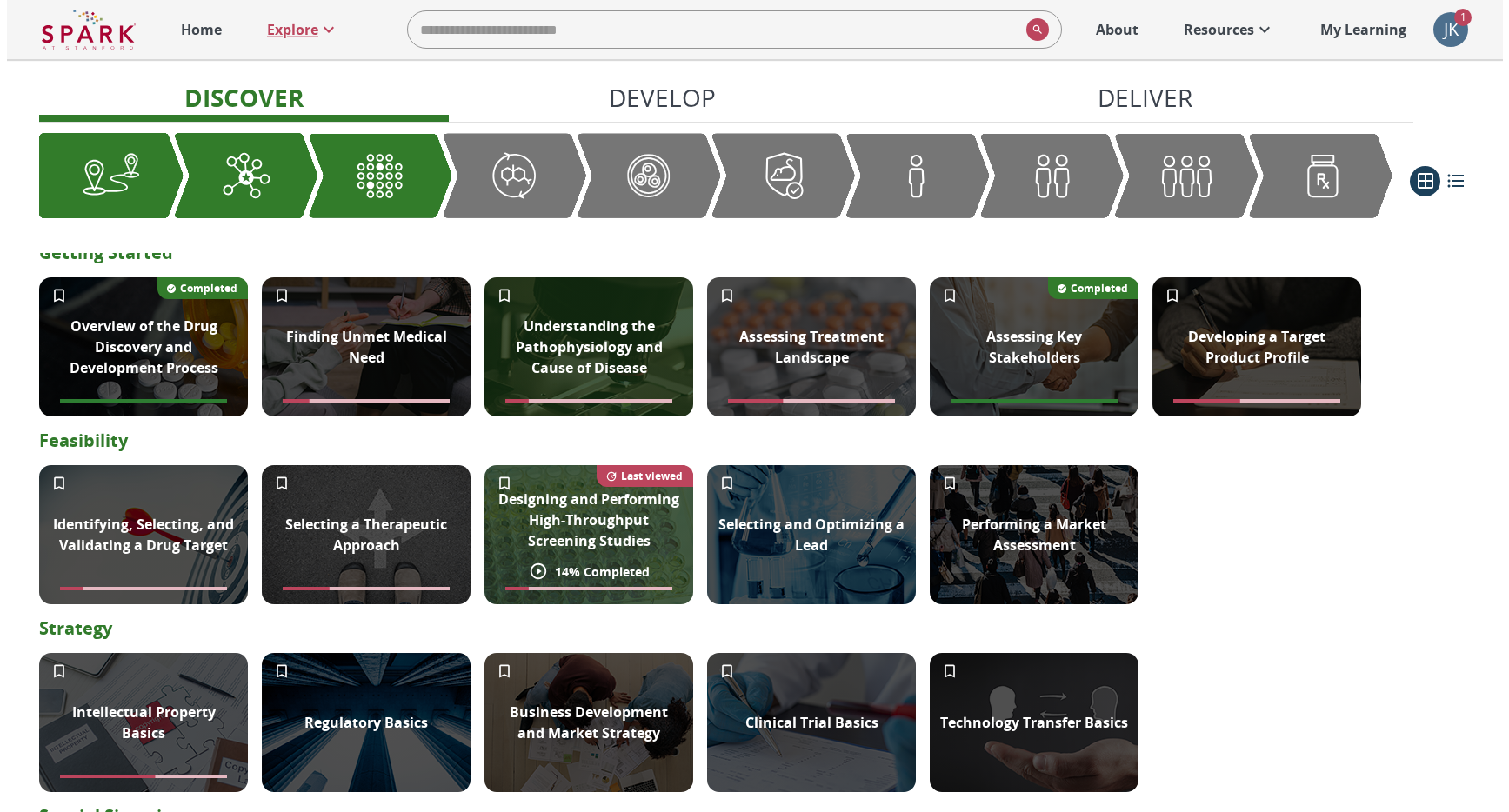
scroll to position [352, 0]
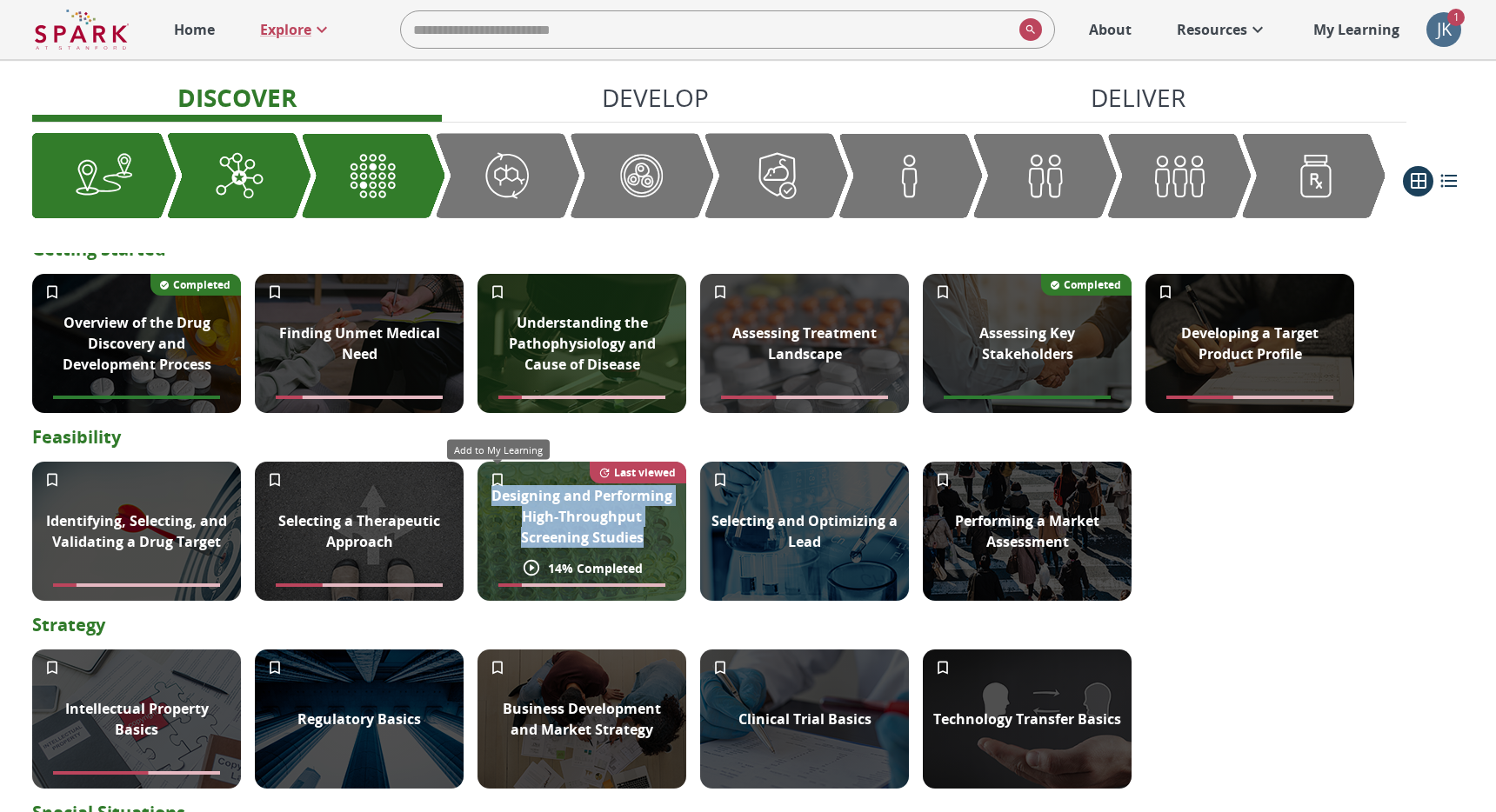
drag, startPoint x: 650, startPoint y: 538, endPoint x: 490, endPoint y: 487, distance: 167.9
click at [490, 487] on div "Designing and Performing High-Throughput Screening Studies 14 % Completed Last …" at bounding box center [581, 532] width 208 height 140
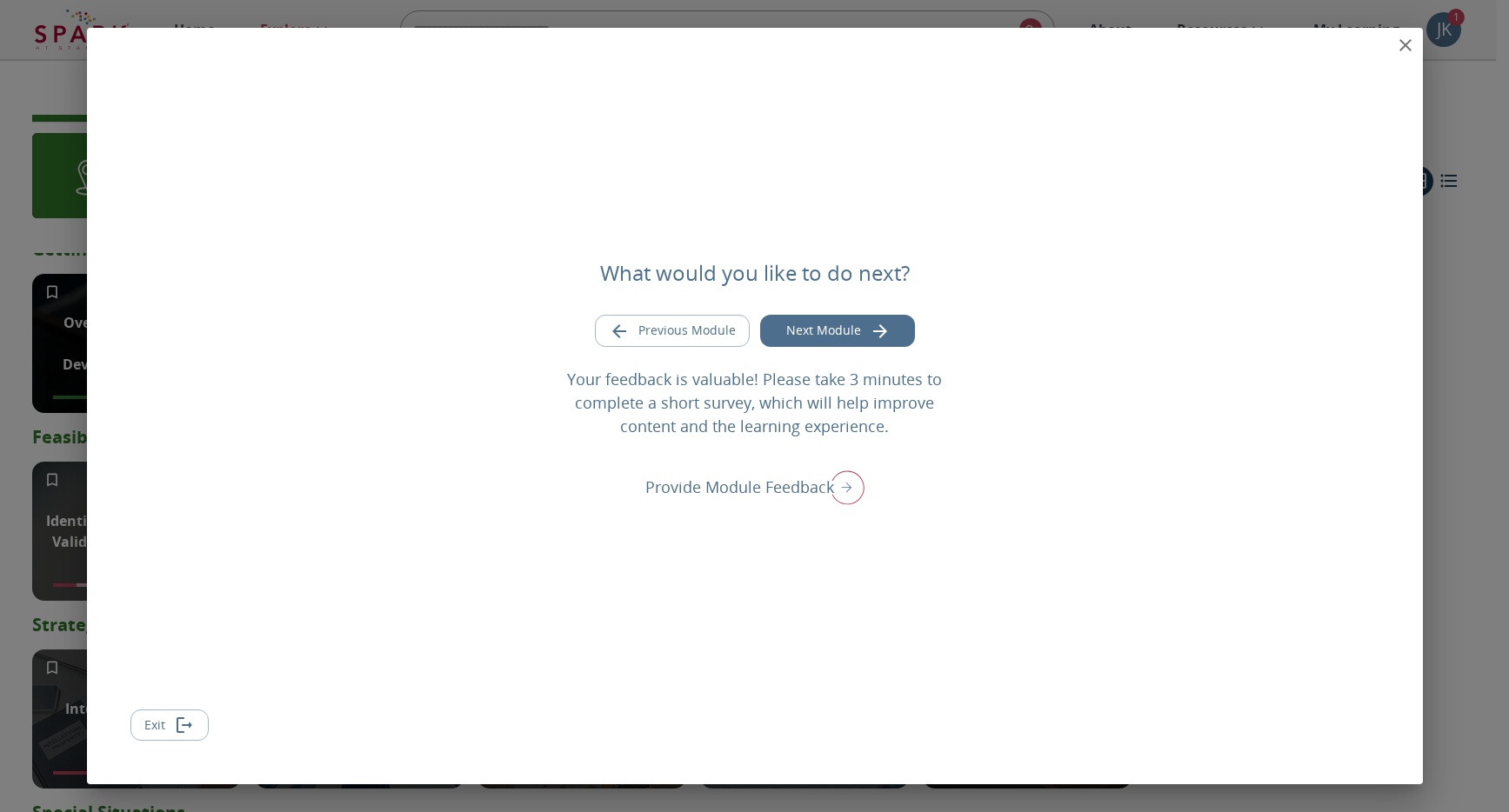
click at [1402, 45] on icon "close" at bounding box center [1405, 45] width 21 height 21
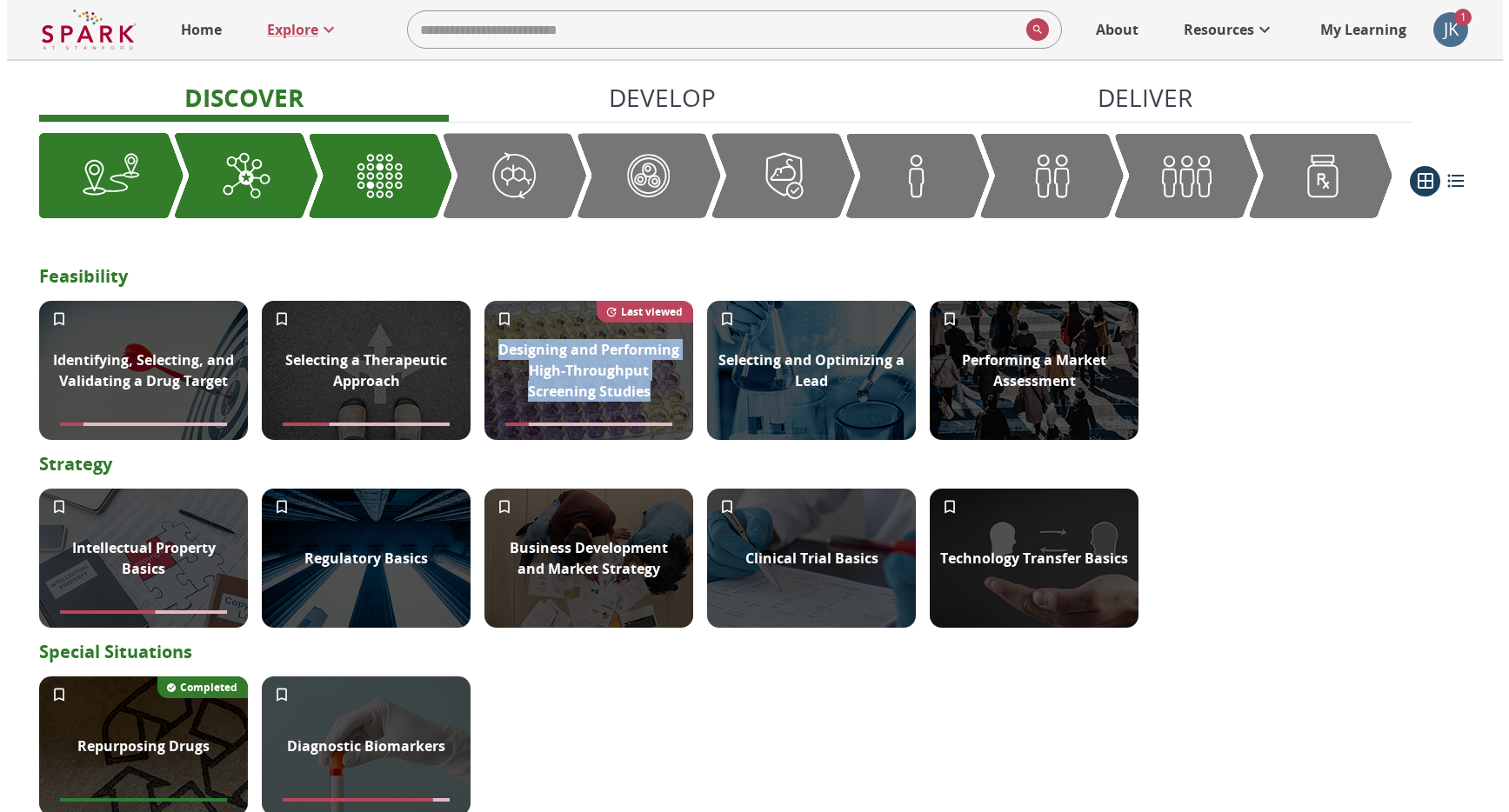
scroll to position [572, 0]
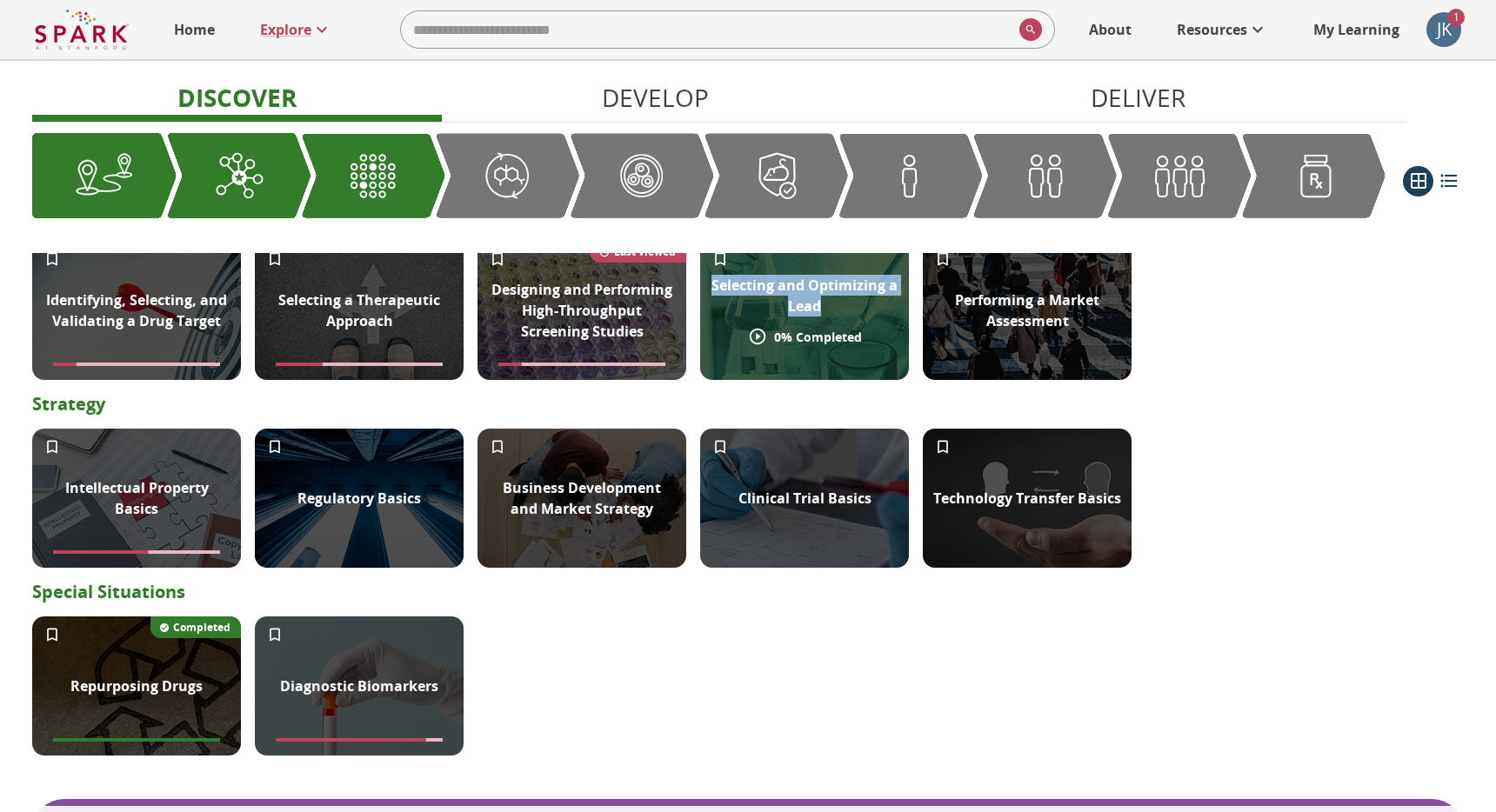
drag, startPoint x: 833, startPoint y: 308, endPoint x: 700, endPoint y: 278, distance: 136.3
click at [700, 278] on div "Selecting and Optimizing a Lead" at bounding box center [804, 295] width 208 height 62
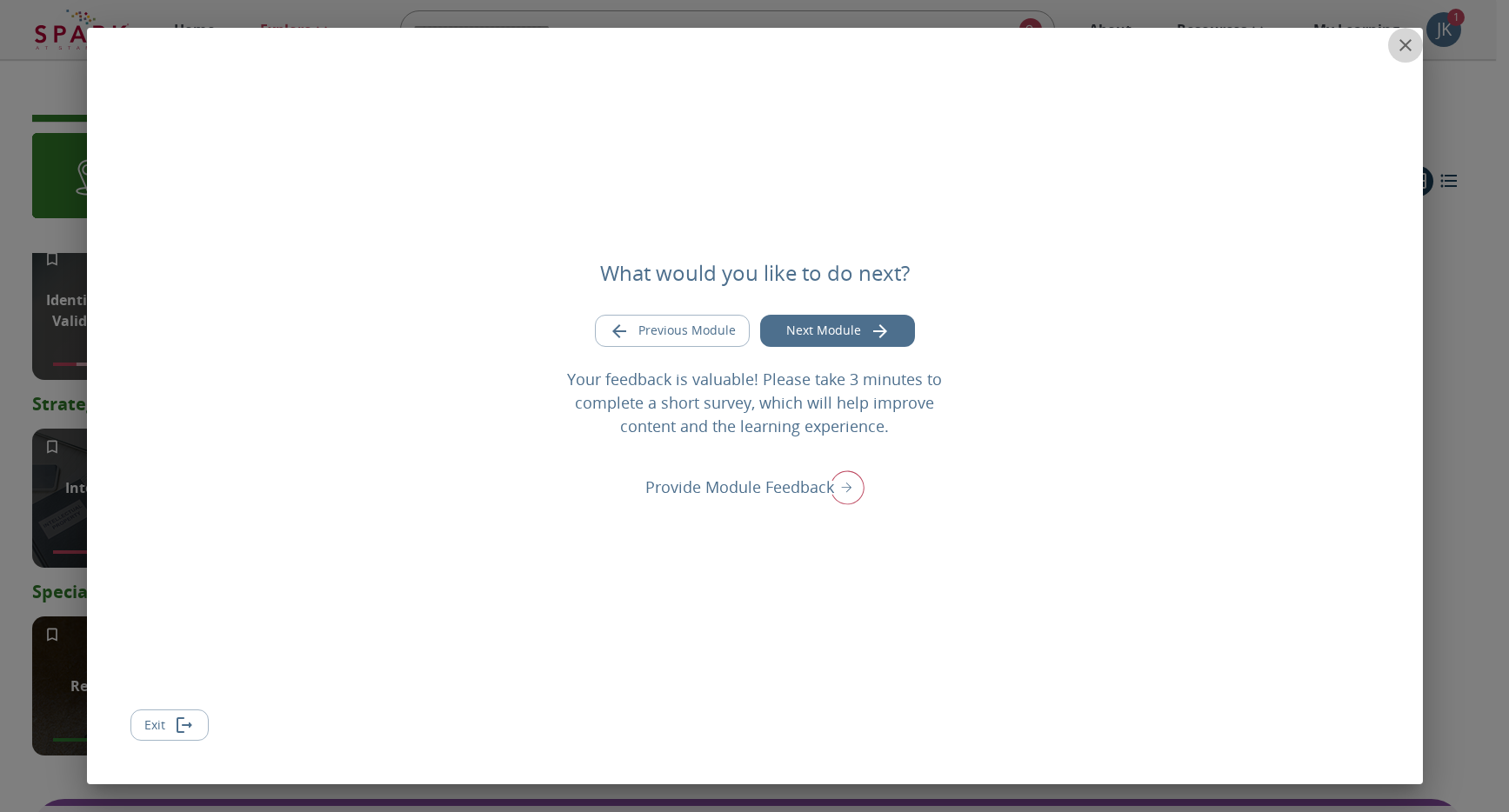
click at [1408, 47] on icon "close" at bounding box center [1405, 44] width 12 height 12
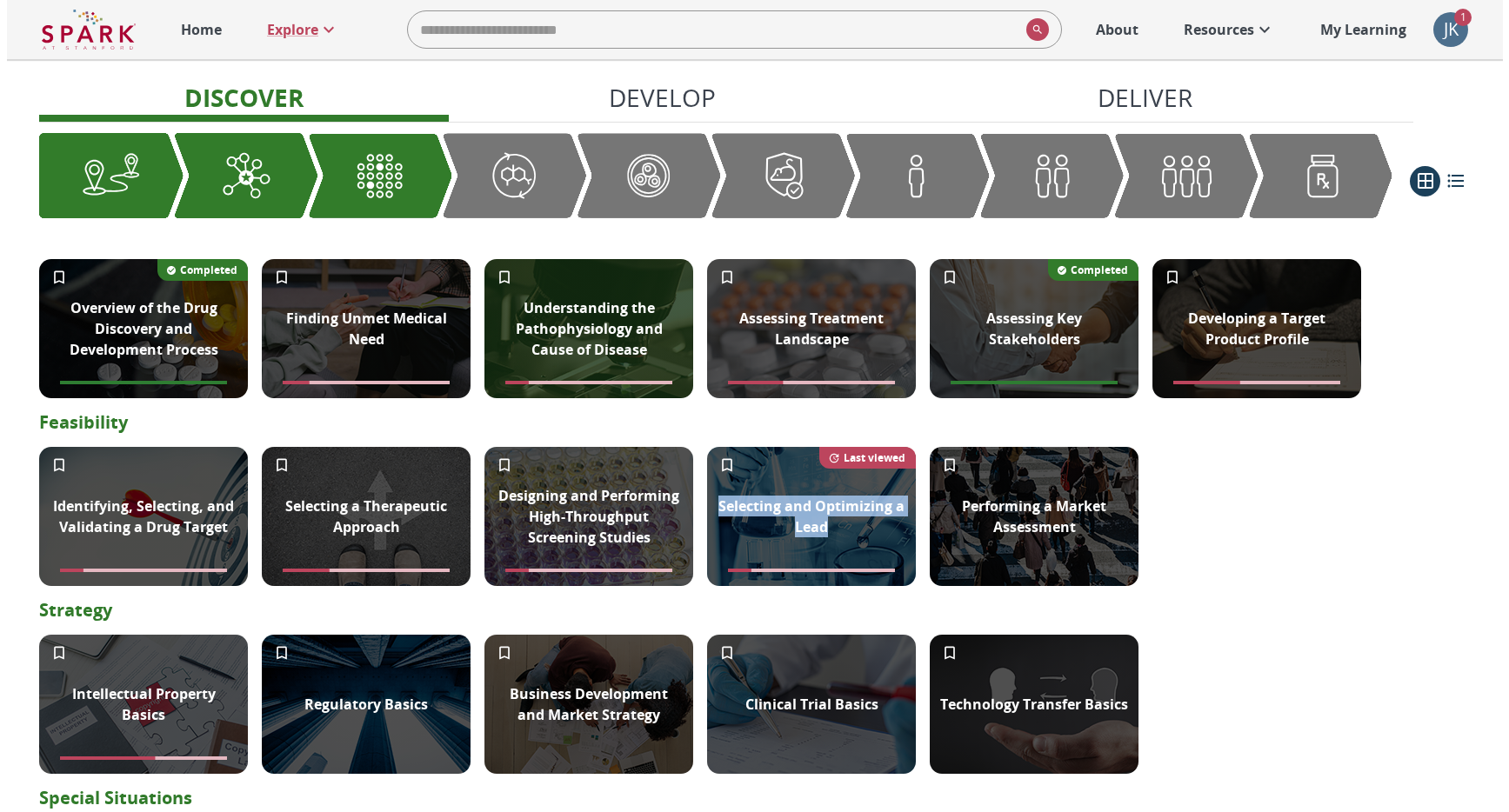
scroll to position [468, 0]
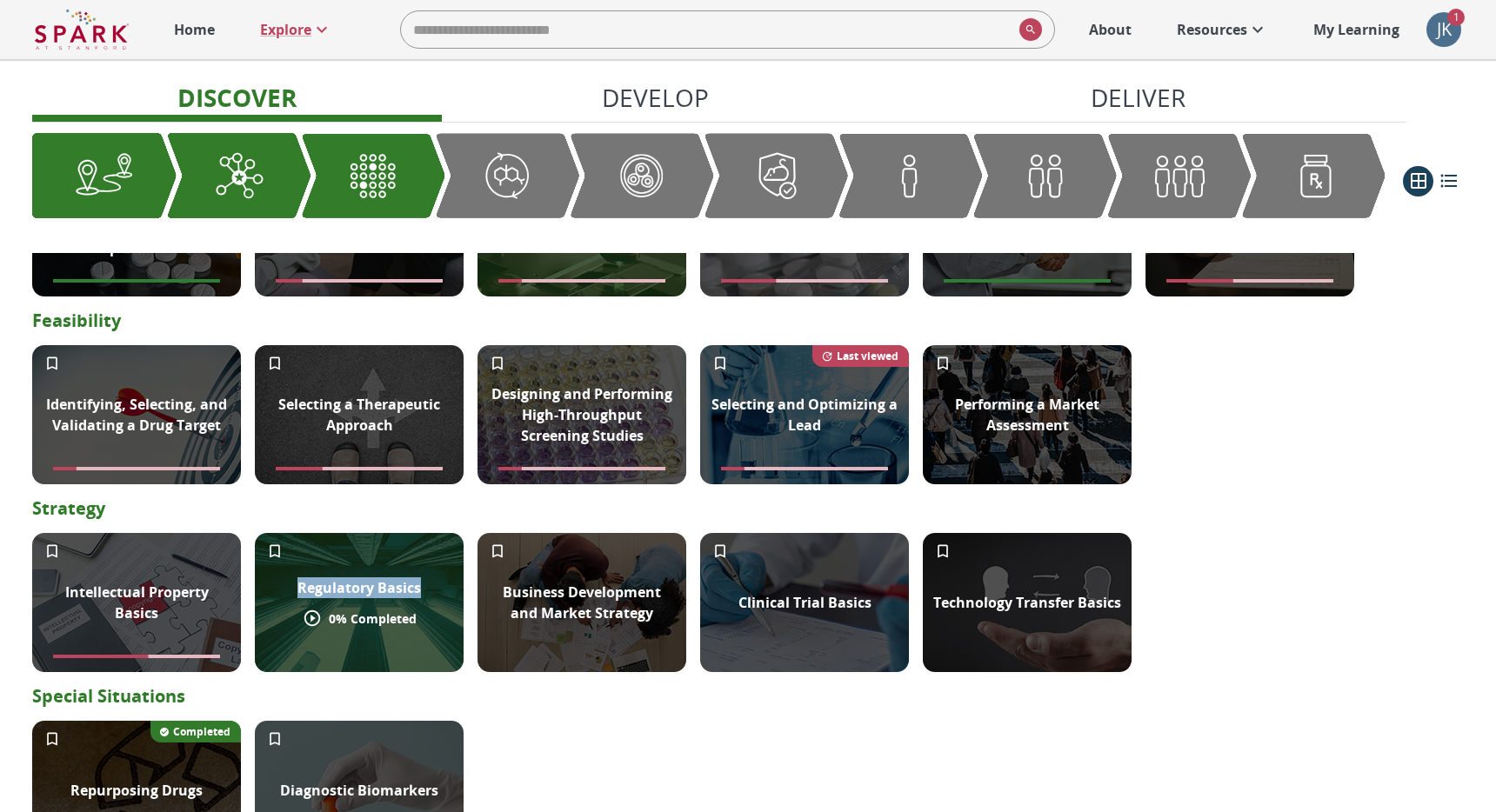
drag, startPoint x: 427, startPoint y: 582, endPoint x: 302, endPoint y: 582, distance: 125.0
click at [302, 582] on div "Regulatory Basics" at bounding box center [358, 588] width 144 height 41
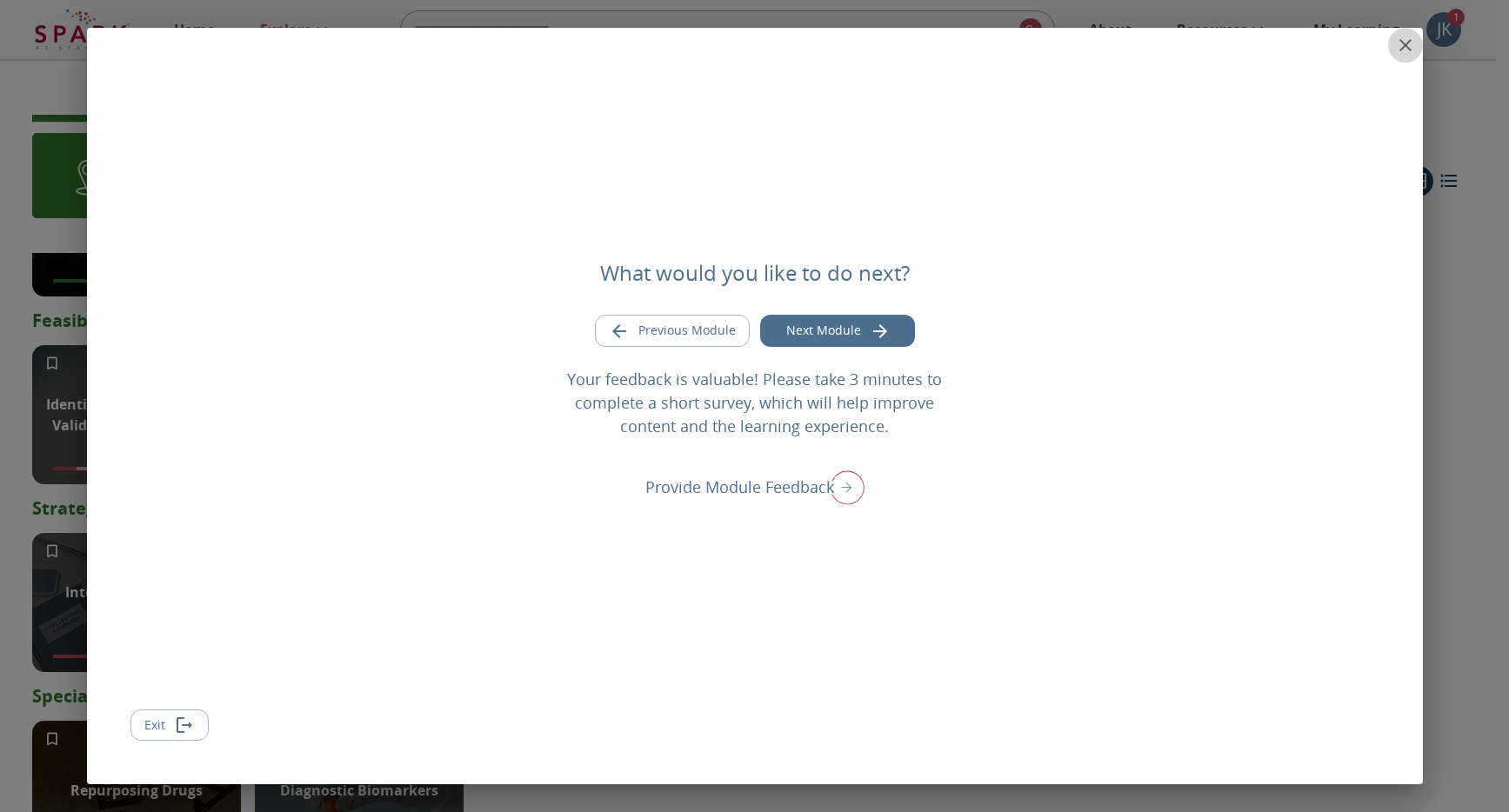
click at [1401, 47] on icon "close" at bounding box center [1405, 45] width 21 height 21
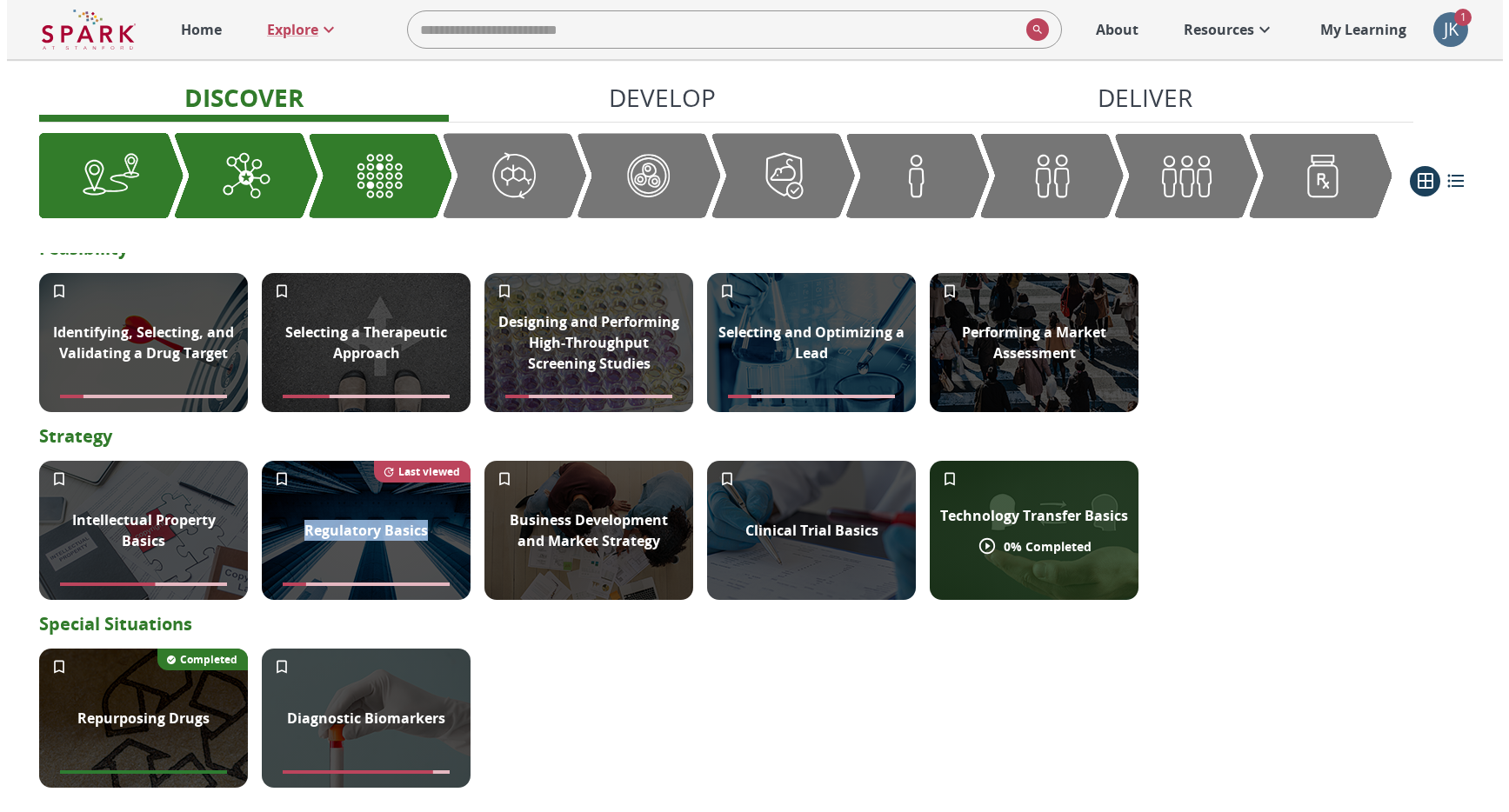
scroll to position [558, 0]
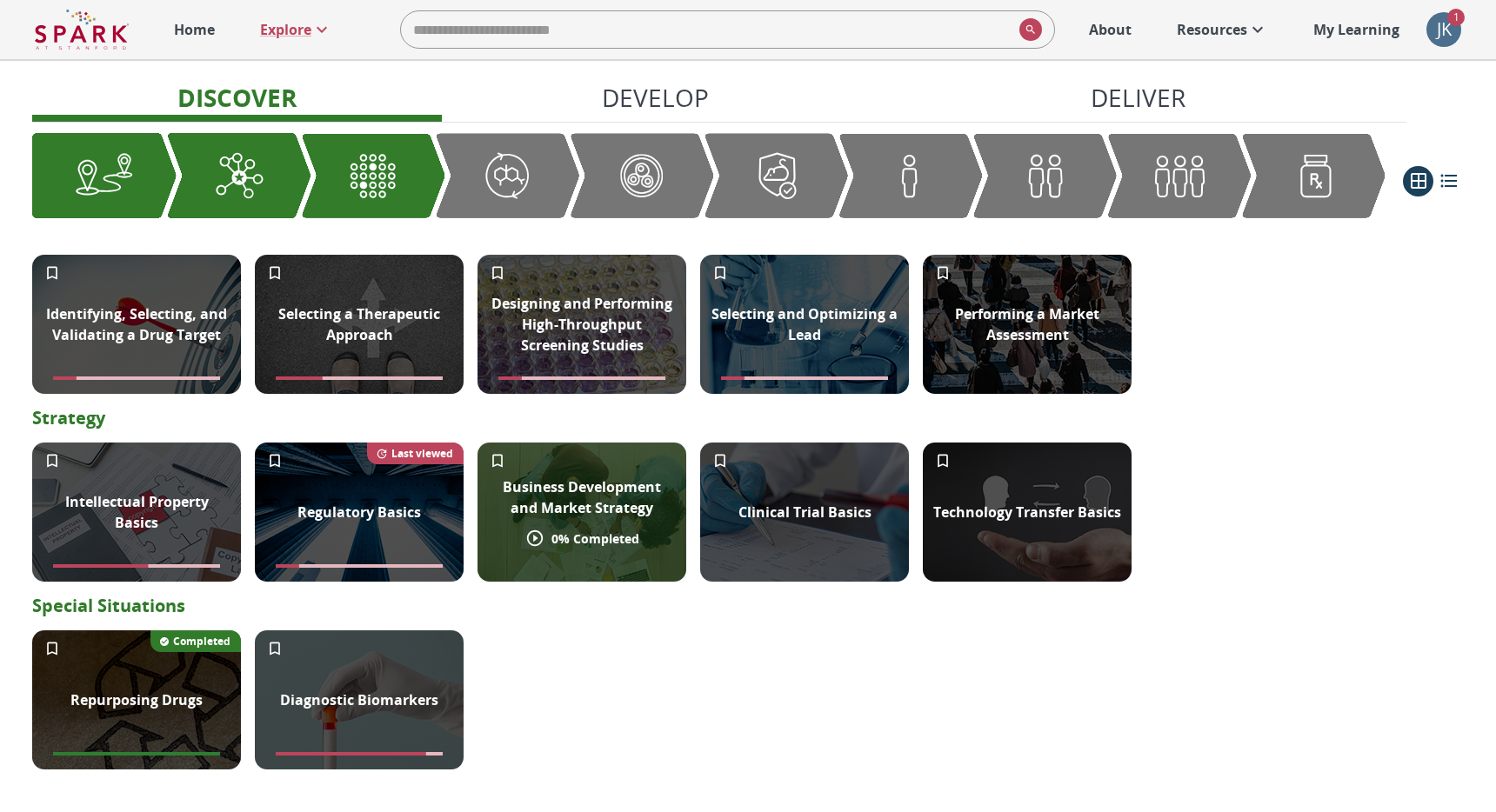
click at [619, 508] on p "Business Development and Market Strategy" at bounding box center [581, 497] width 188 height 41
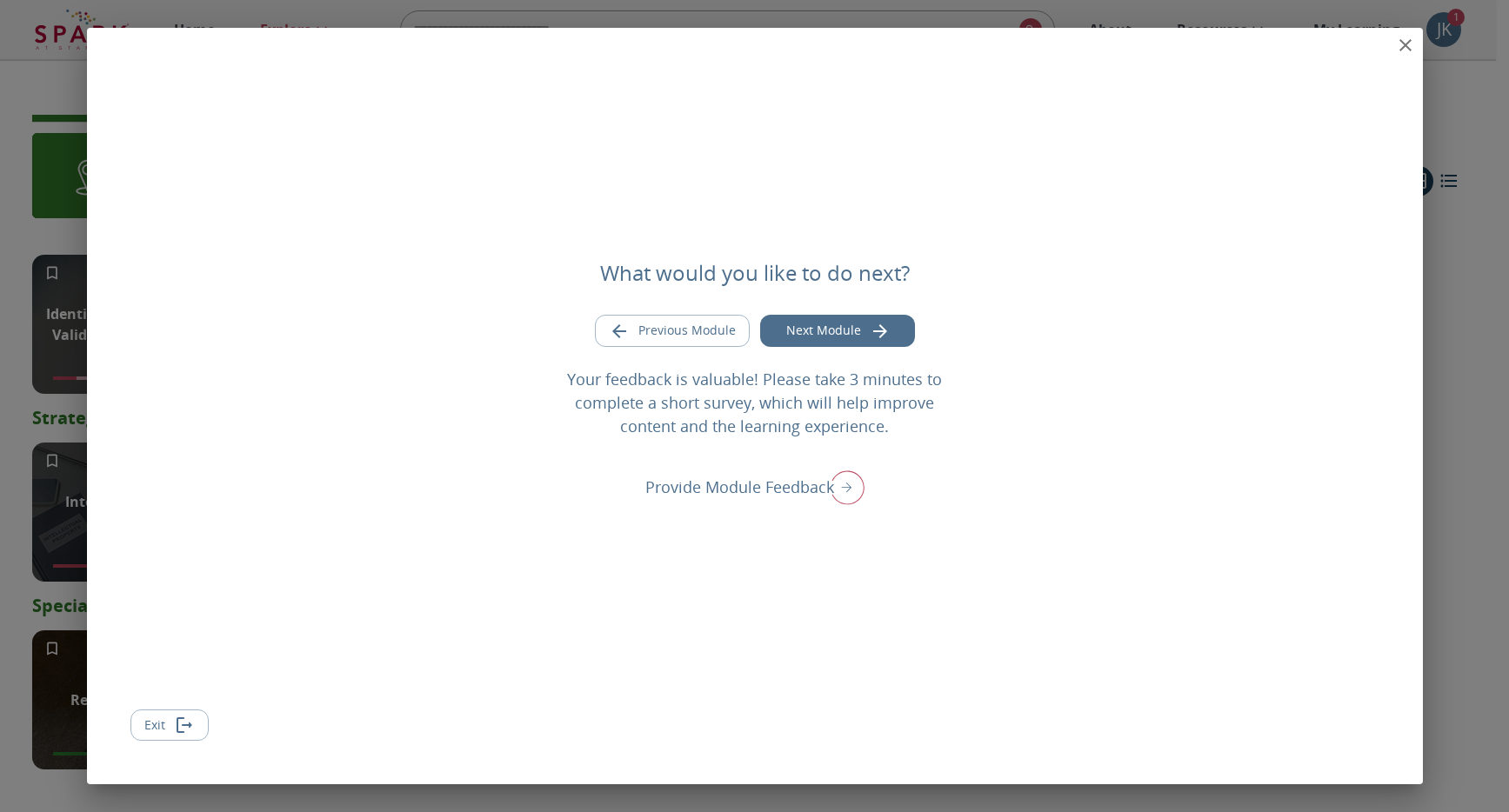
click at [1407, 46] on icon "close" at bounding box center [1405, 45] width 21 height 21
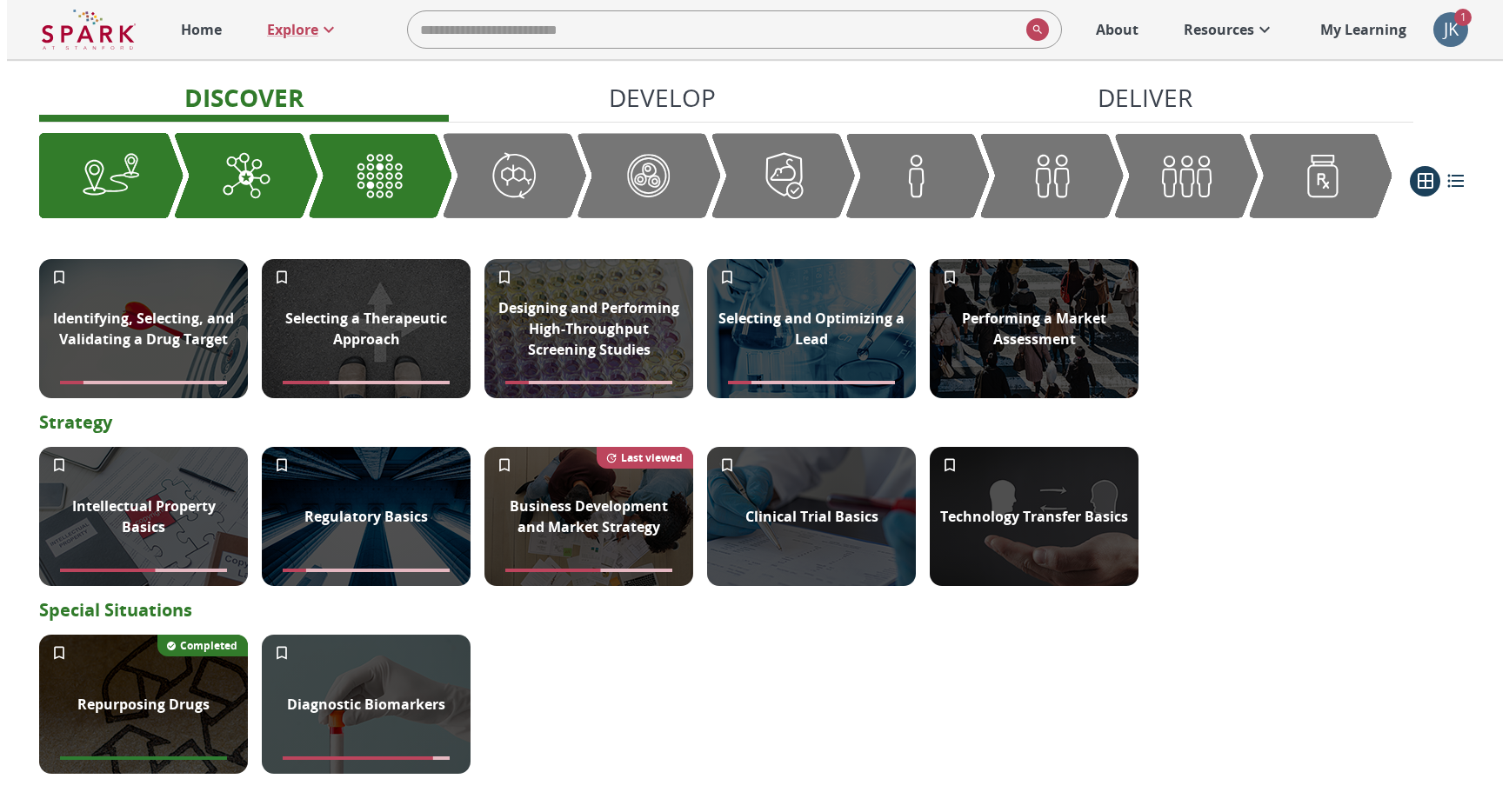
scroll to position [559, 0]
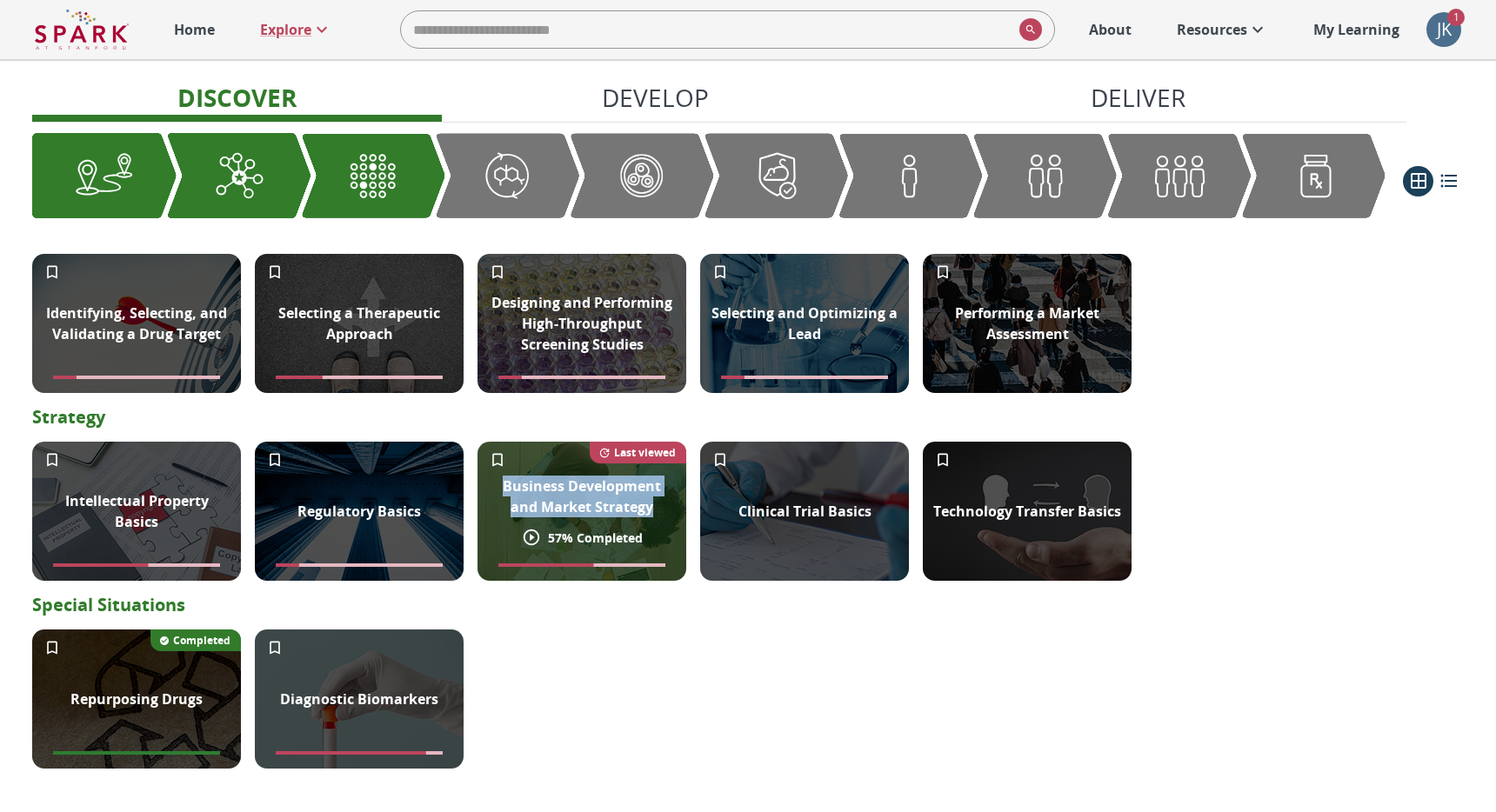
drag, startPoint x: 484, startPoint y: 481, endPoint x: 647, endPoint y: 511, distance: 165.7
click at [647, 511] on div "Business Development and Market Strategy" at bounding box center [581, 496] width 208 height 62
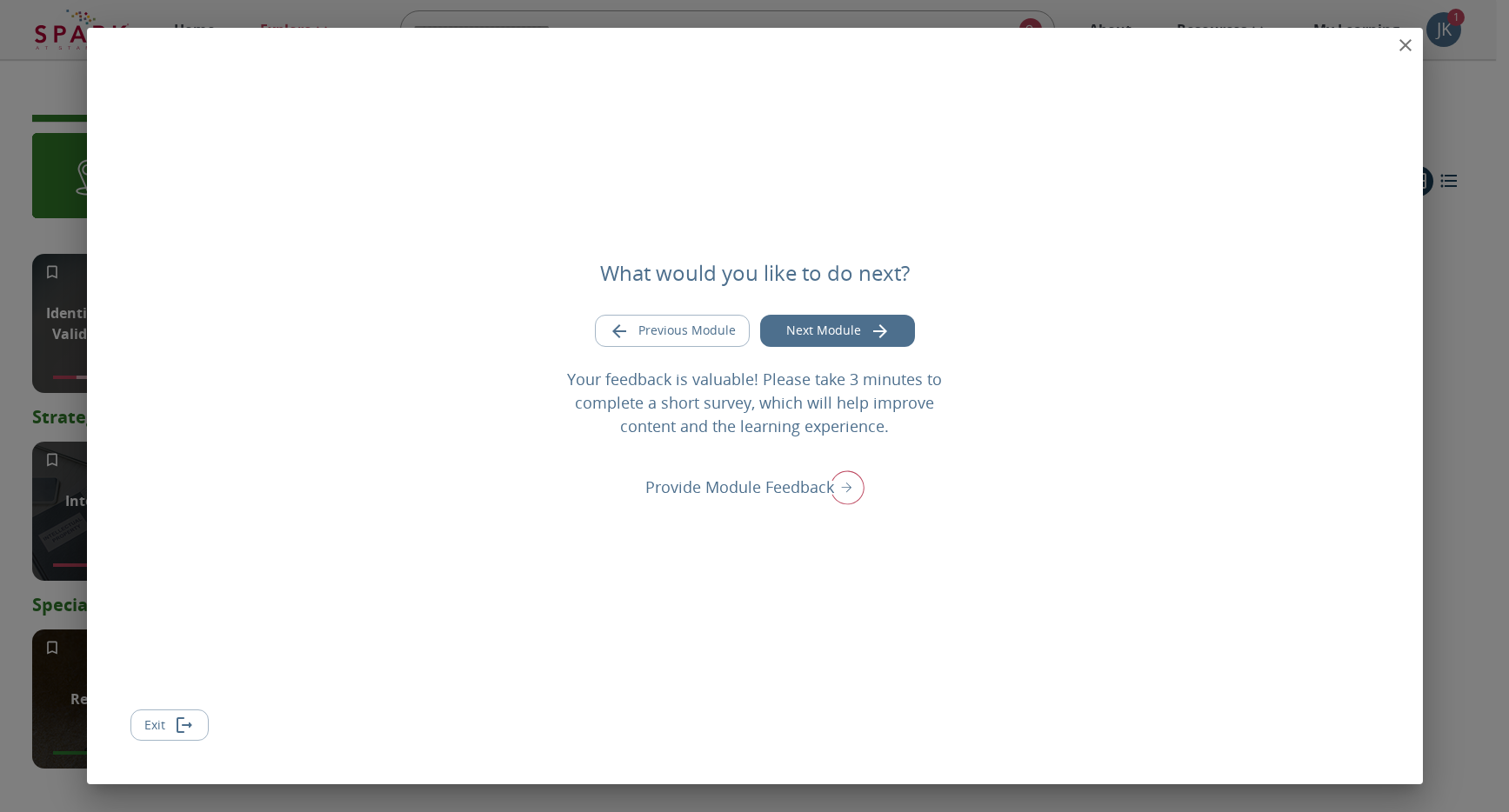
click at [1403, 40] on icon "close" at bounding box center [1405, 45] width 21 height 21
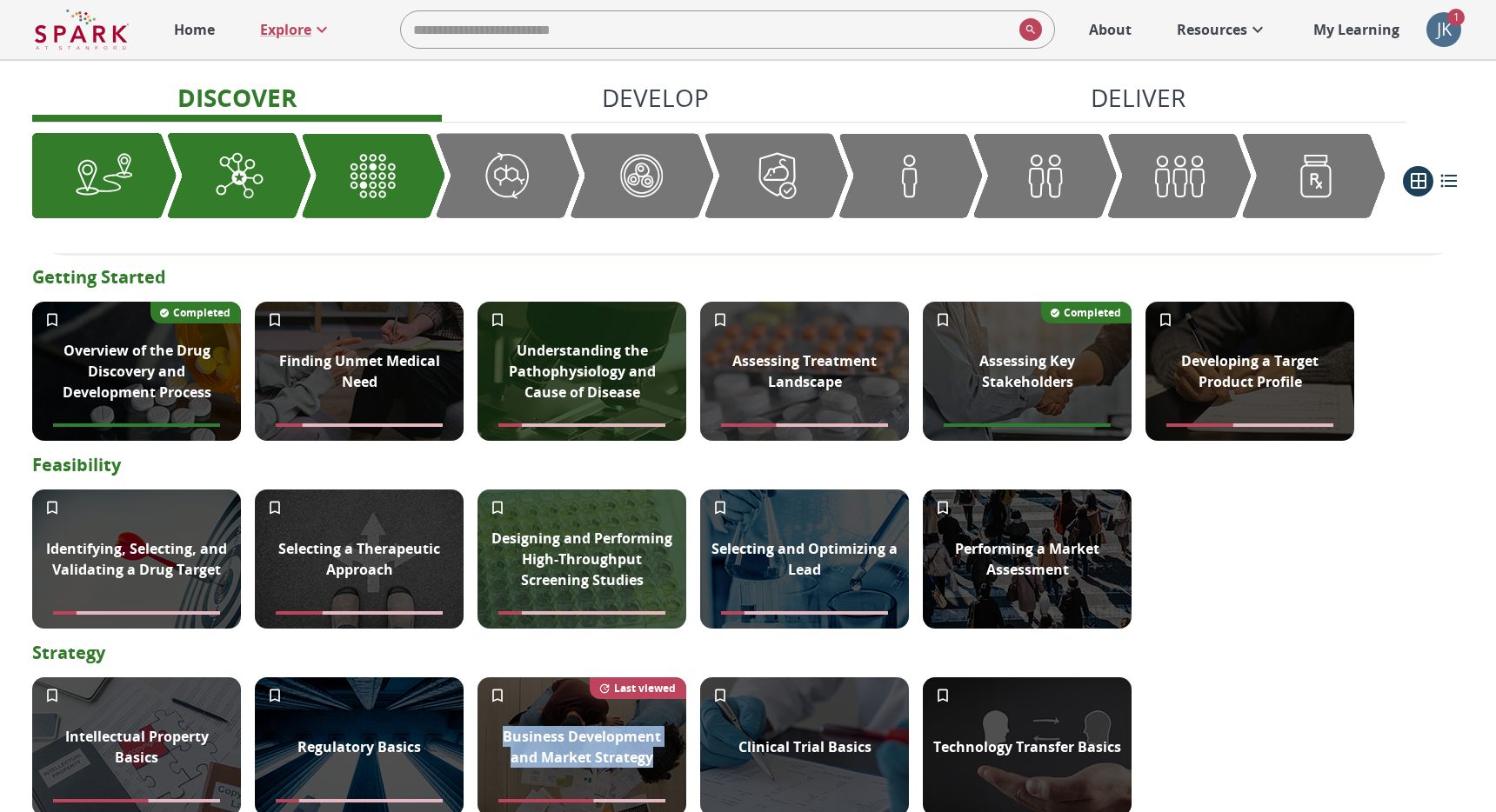
scroll to position [542, 0]
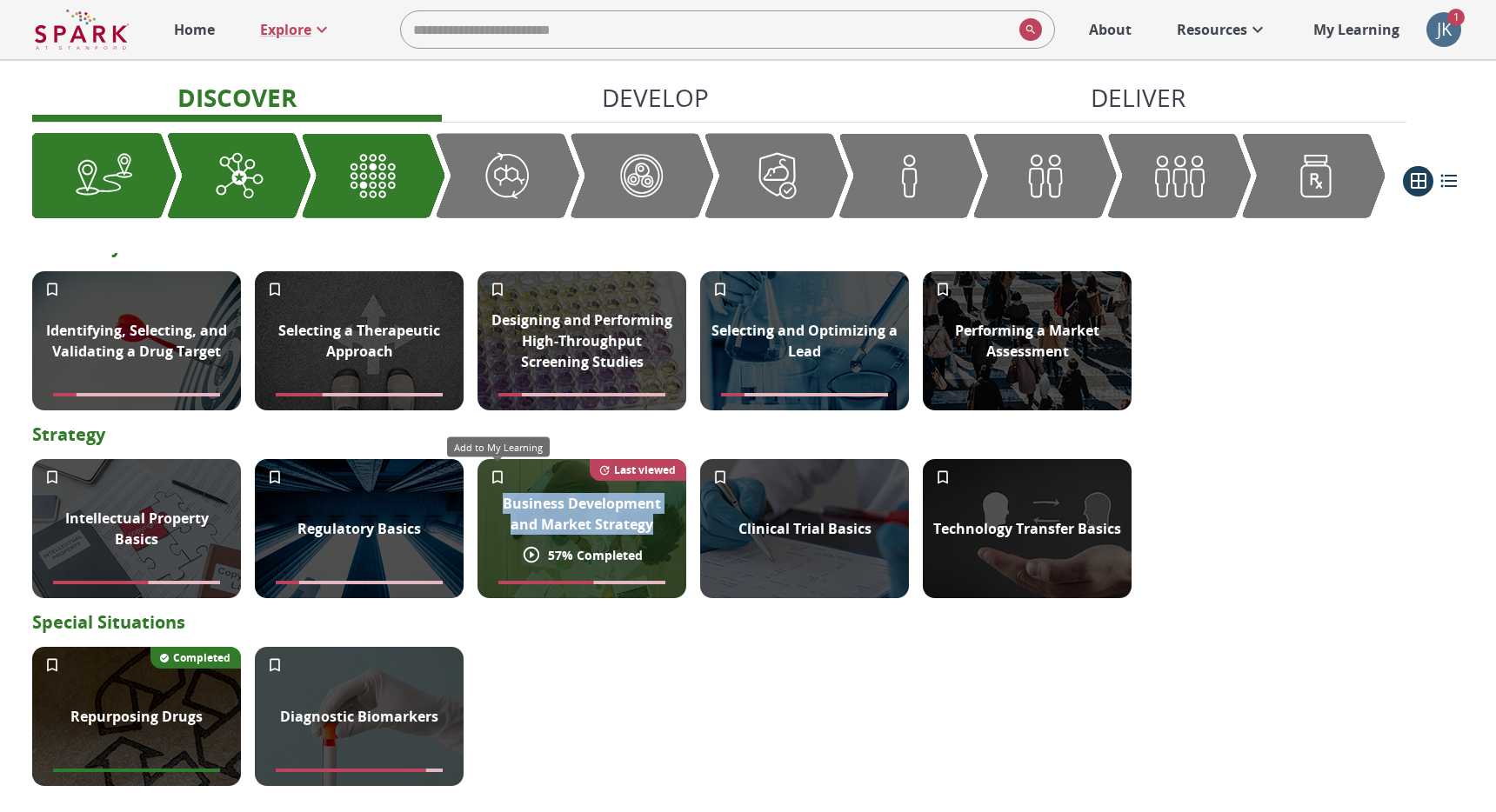
click at [497, 472] on icon "Add to My Learning" at bounding box center [497, 478] width 10 height 13
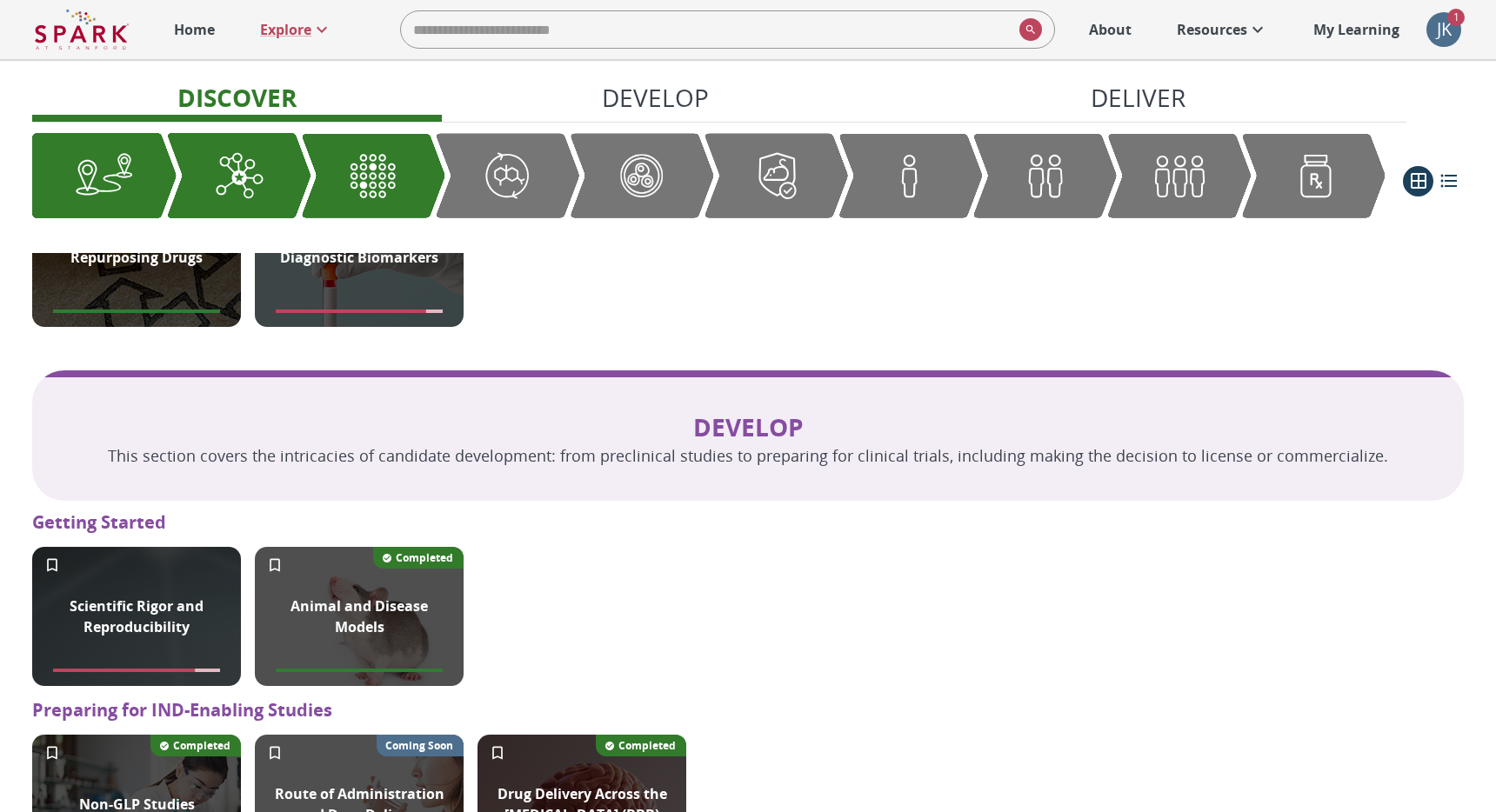
scroll to position [1051, 0]
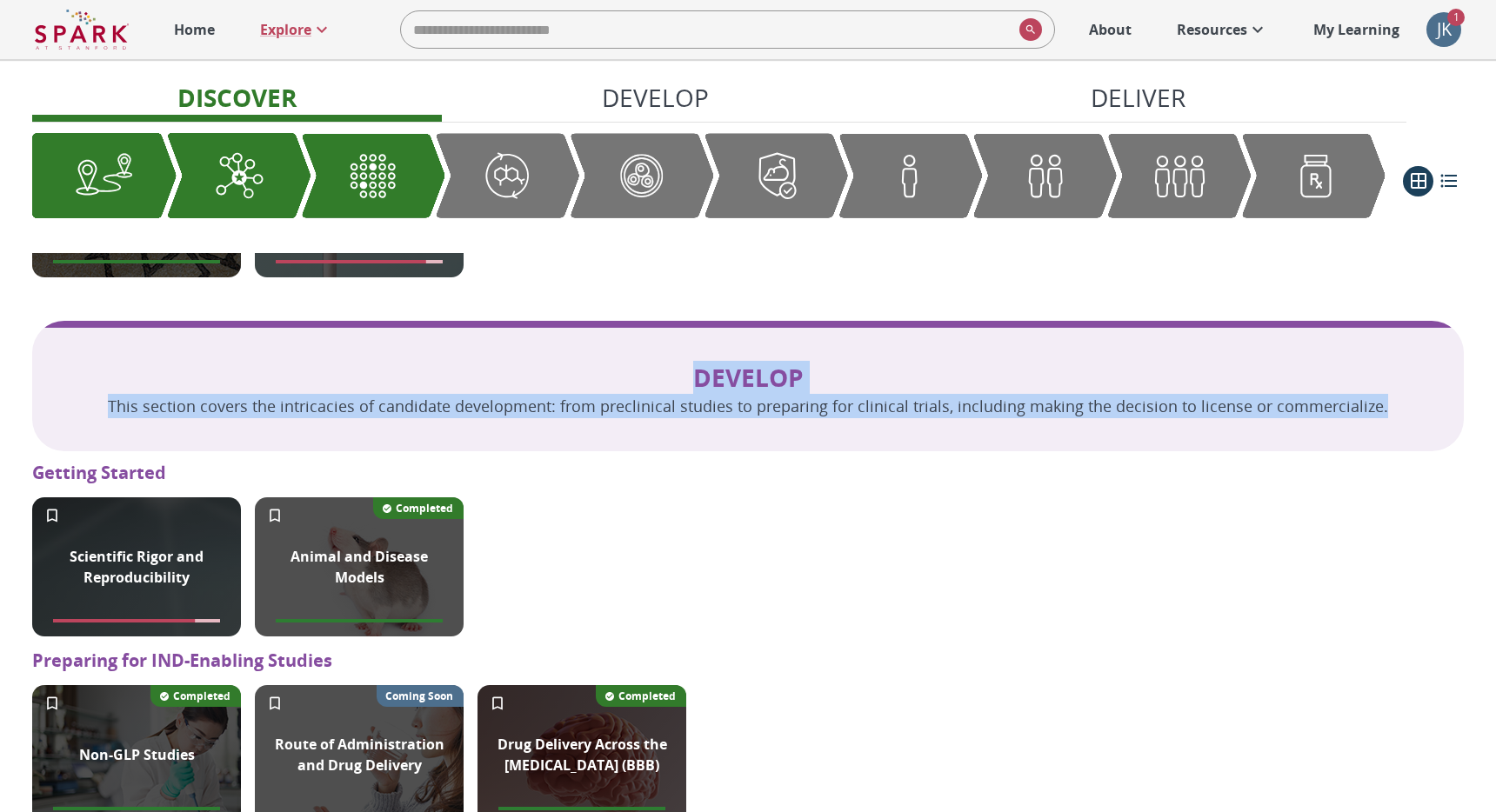
drag, startPoint x: 300, startPoint y: 359, endPoint x: 1084, endPoint y: 420, distance: 786.4
click at [1085, 420] on div "Develop This section covers the intricacies of candidate development: from prec…" at bounding box center [748, 386] width 1432 height 130
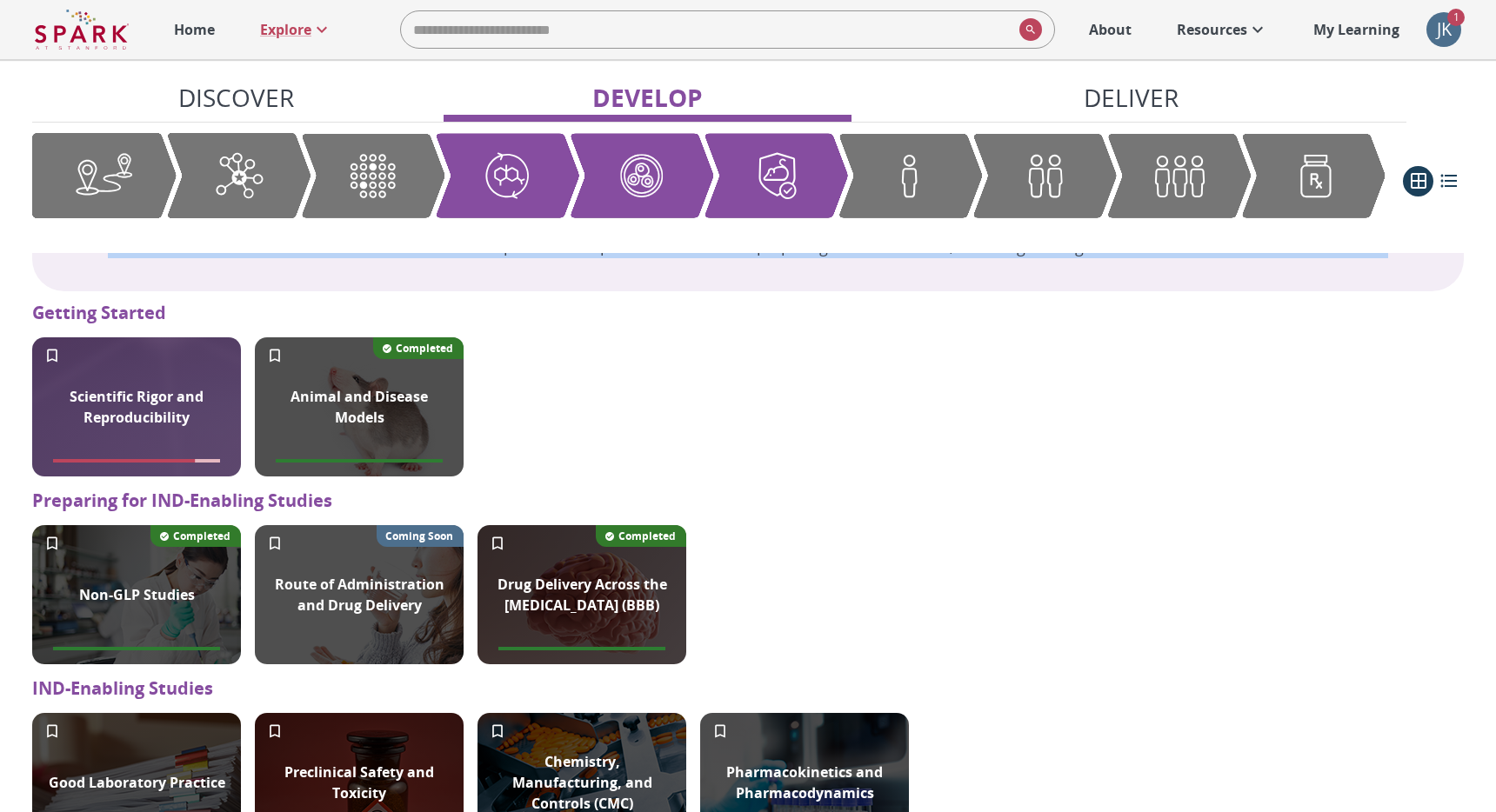
scroll to position [1214, 0]
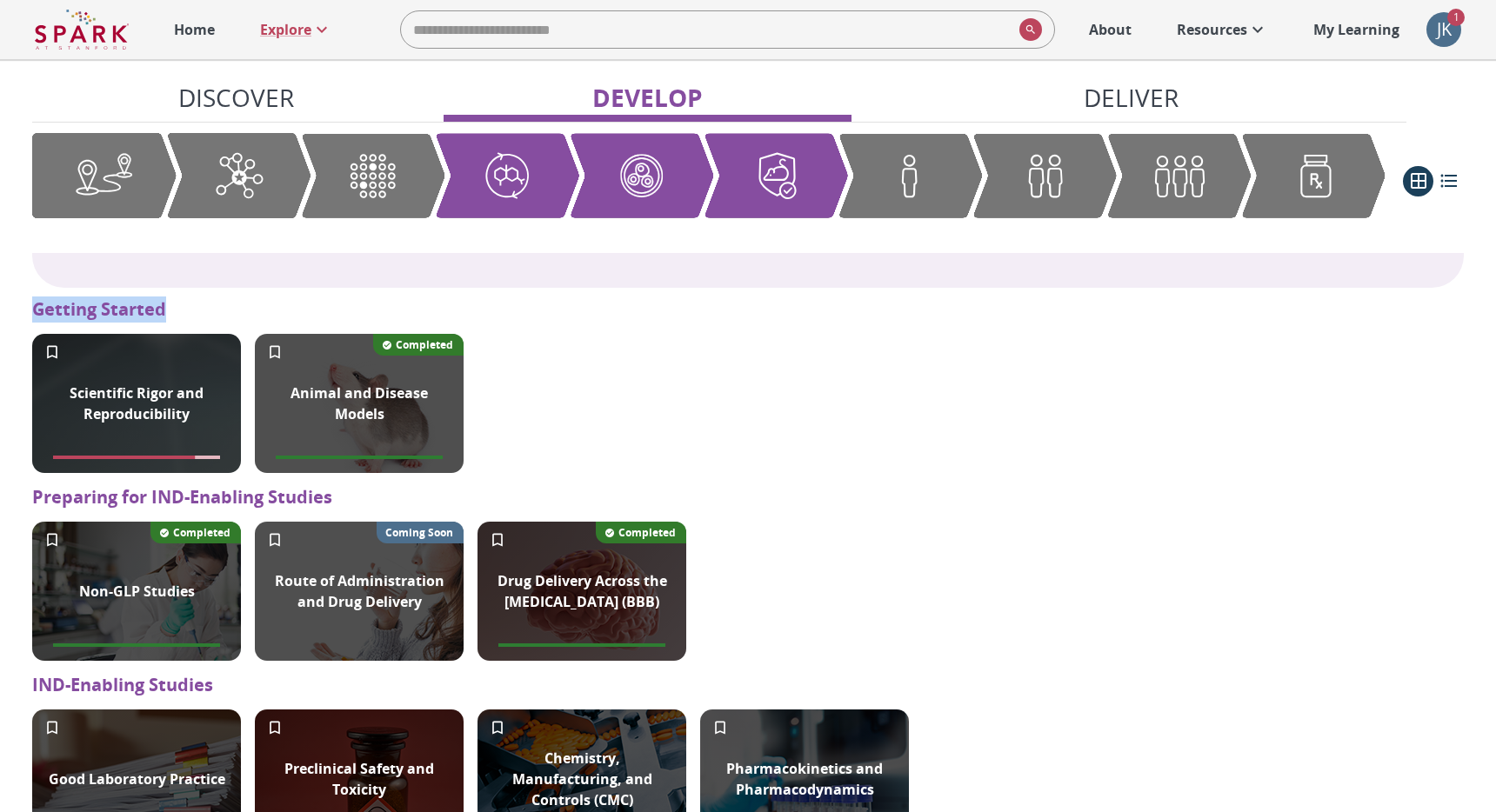
drag, startPoint x: 190, startPoint y: 306, endPoint x: 14, endPoint y: 311, distance: 176.1
click at [14, 311] on div "Modules Modules combine text, illustrations, and videos to guide you through a …" at bounding box center [748, 248] width 1496 height 2807
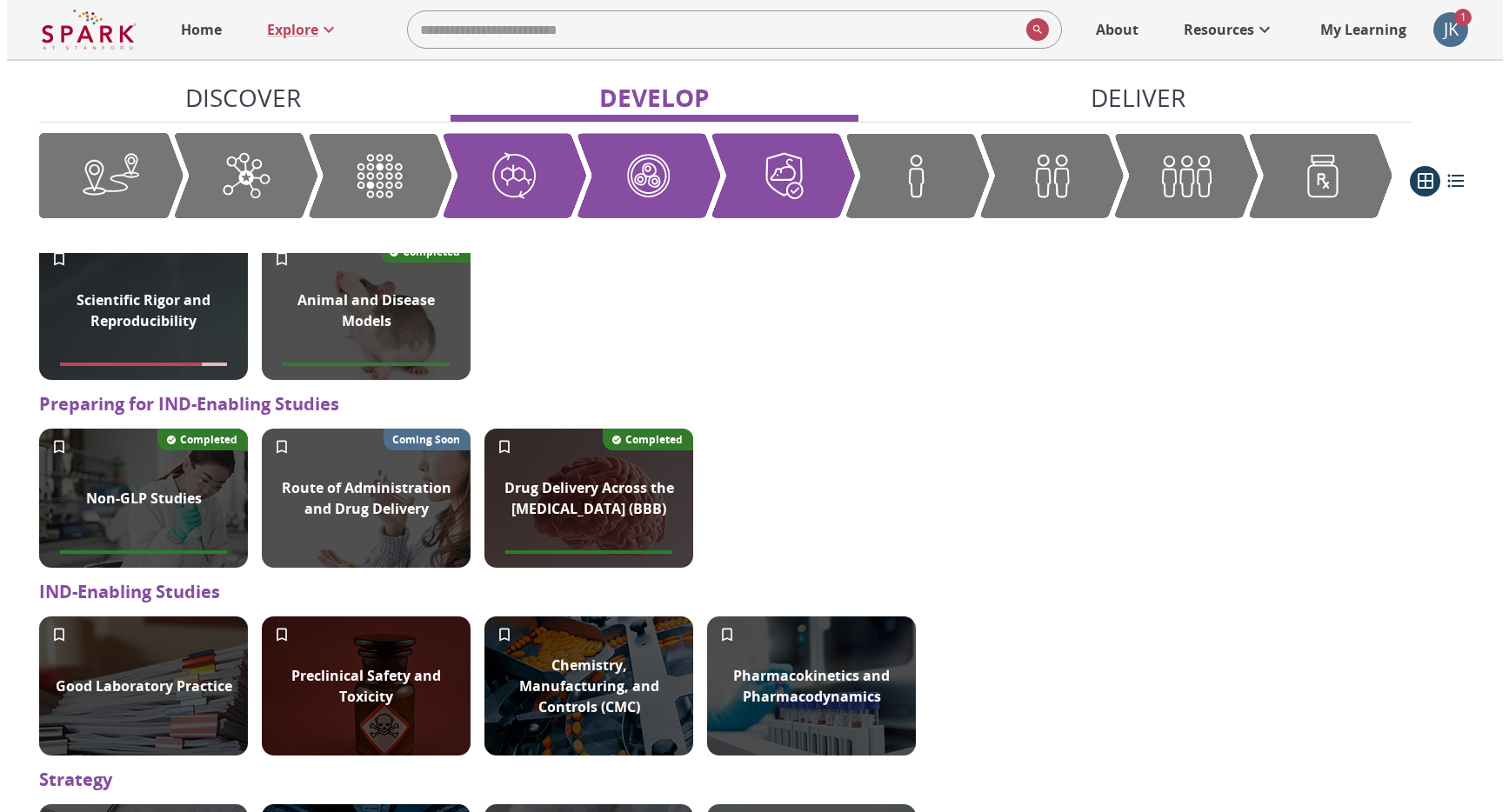
scroll to position [1377, 0]
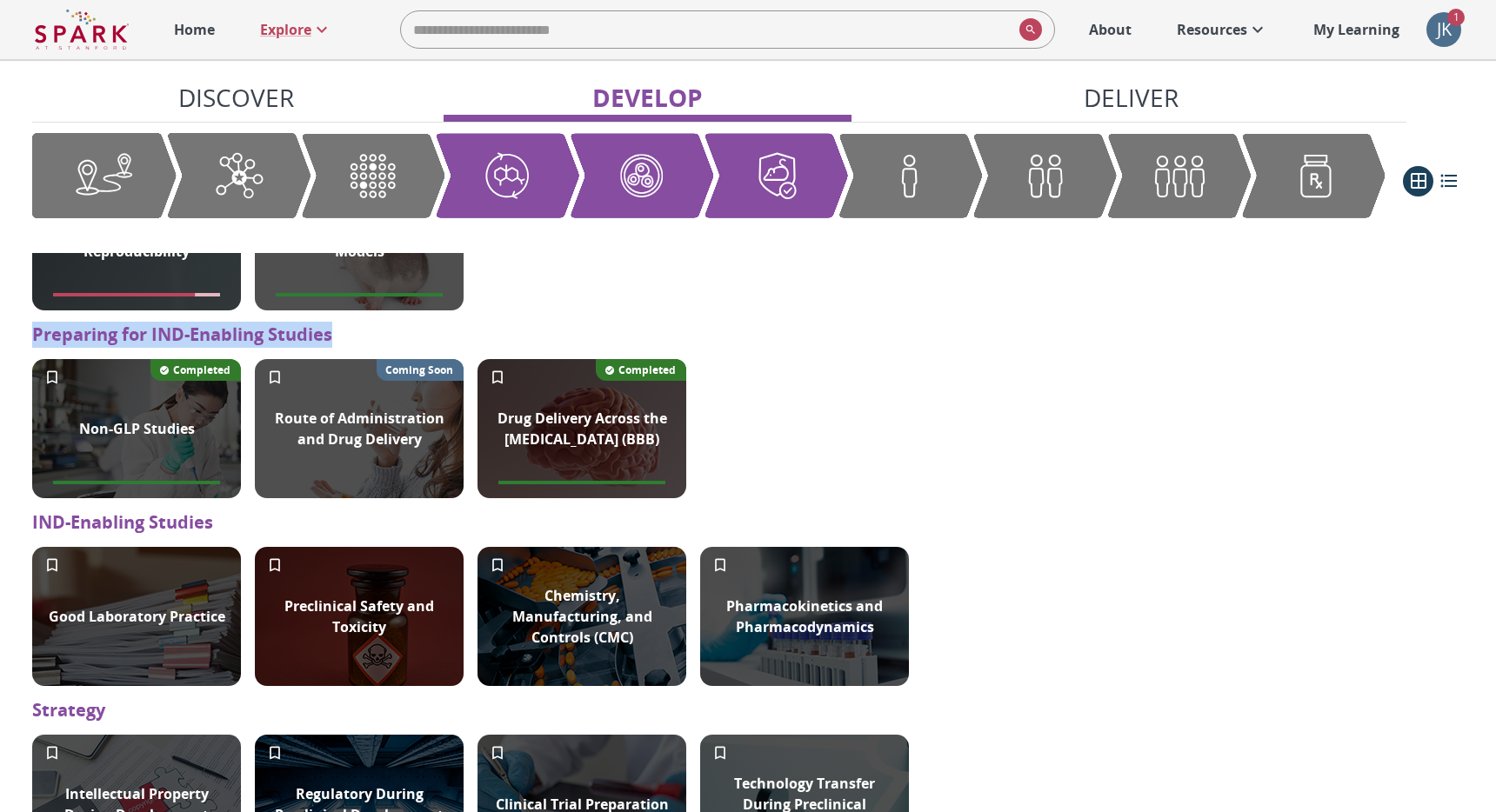
drag, startPoint x: 368, startPoint y: 336, endPoint x: 17, endPoint y: 340, distance: 351.0
click at [17, 340] on div "Modules Modules combine text, illustrations, and videos to guide you through a …" at bounding box center [748, 86] width 1496 height 2807
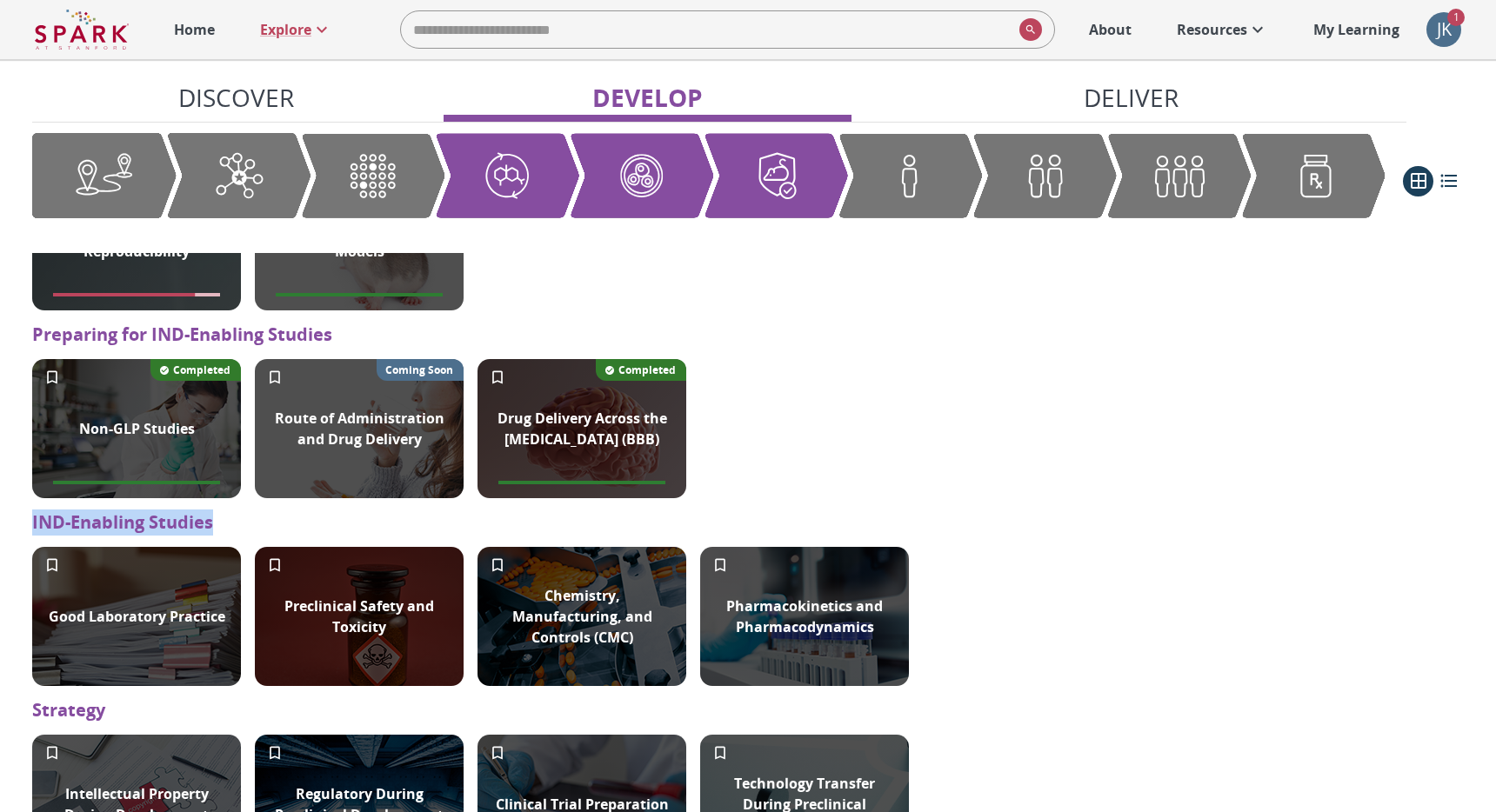
drag, startPoint x: 235, startPoint y: 524, endPoint x: 21, endPoint y: 538, distance: 214.5
click at [30, 521] on div "Modules Modules combine text, illustrations, and videos to guide you through a …" at bounding box center [748, 86] width 1496 height 2807
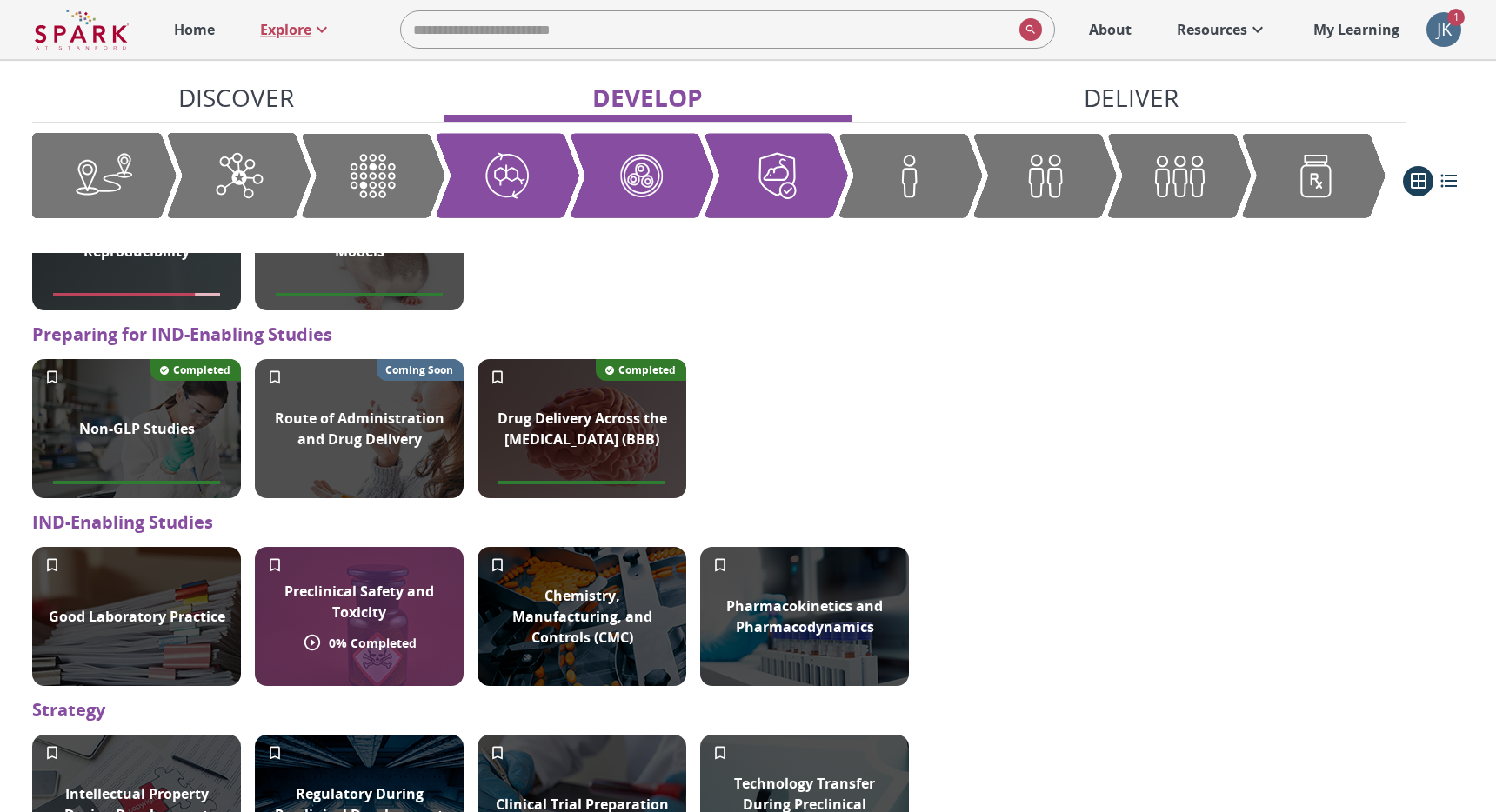
click at [341, 588] on p "Preclinical Safety and Toxicity" at bounding box center [358, 602] width 188 height 41
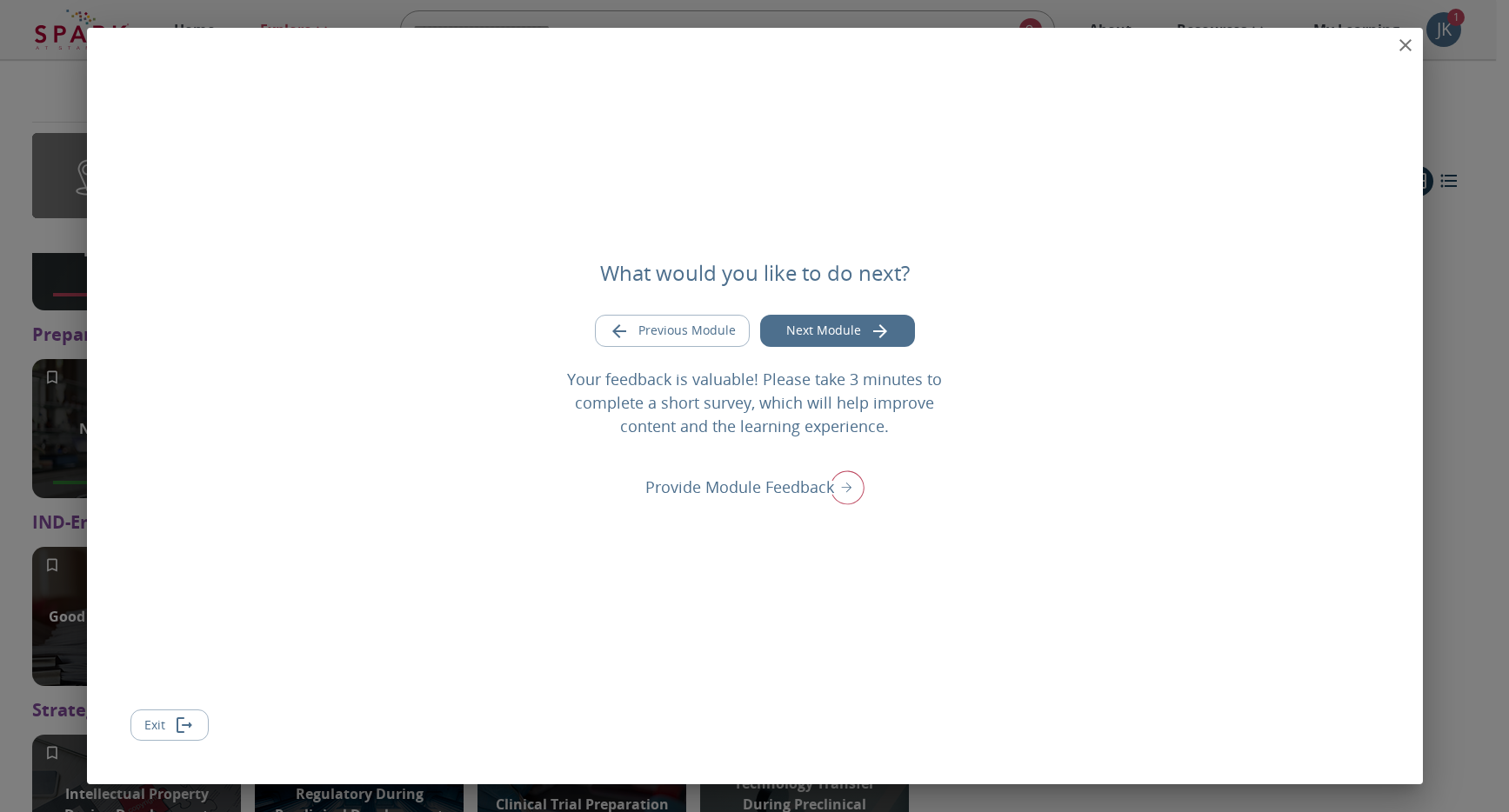
click at [1397, 42] on icon "close" at bounding box center [1405, 45] width 21 height 21
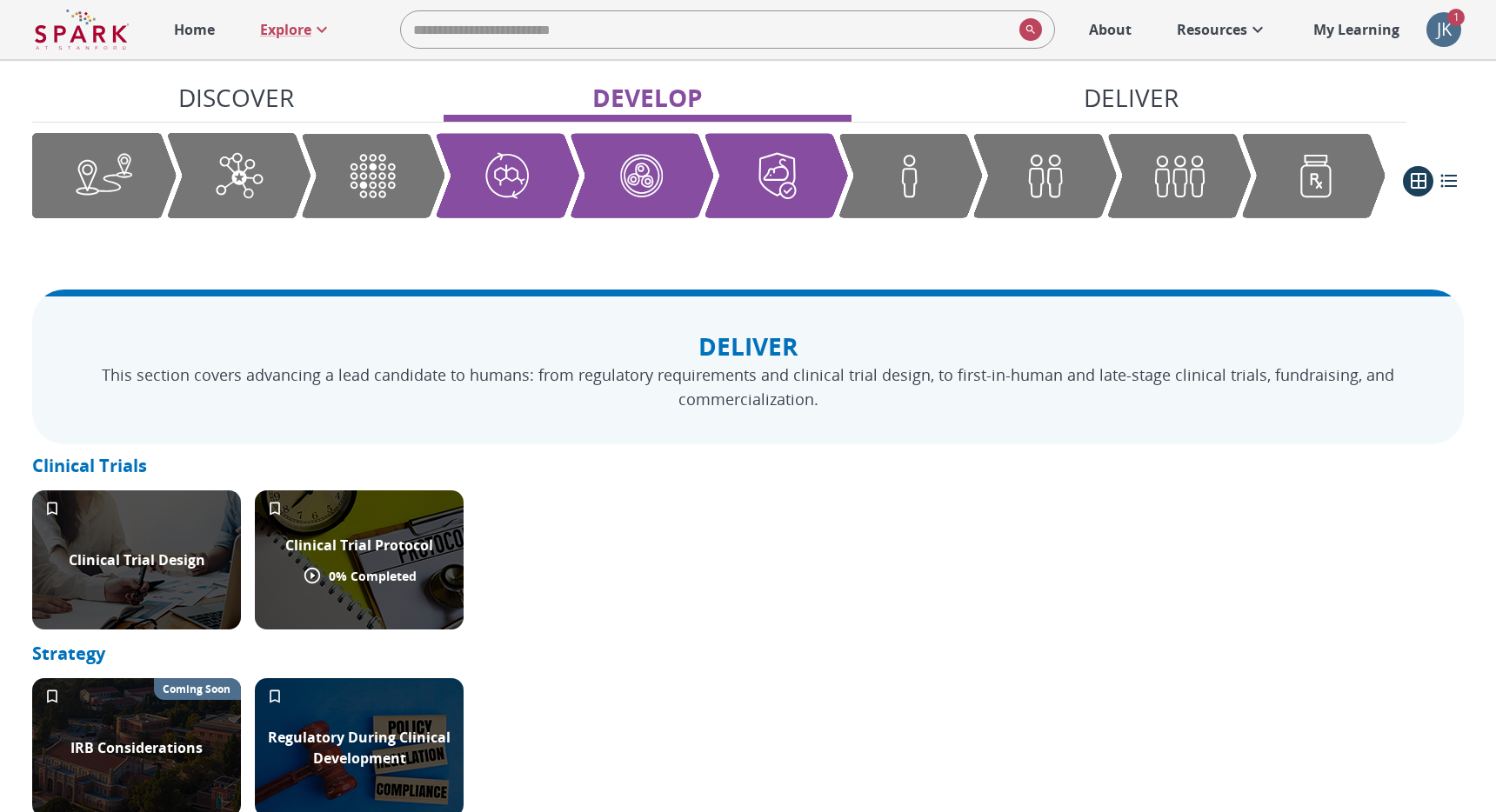
scroll to position [2008, 0]
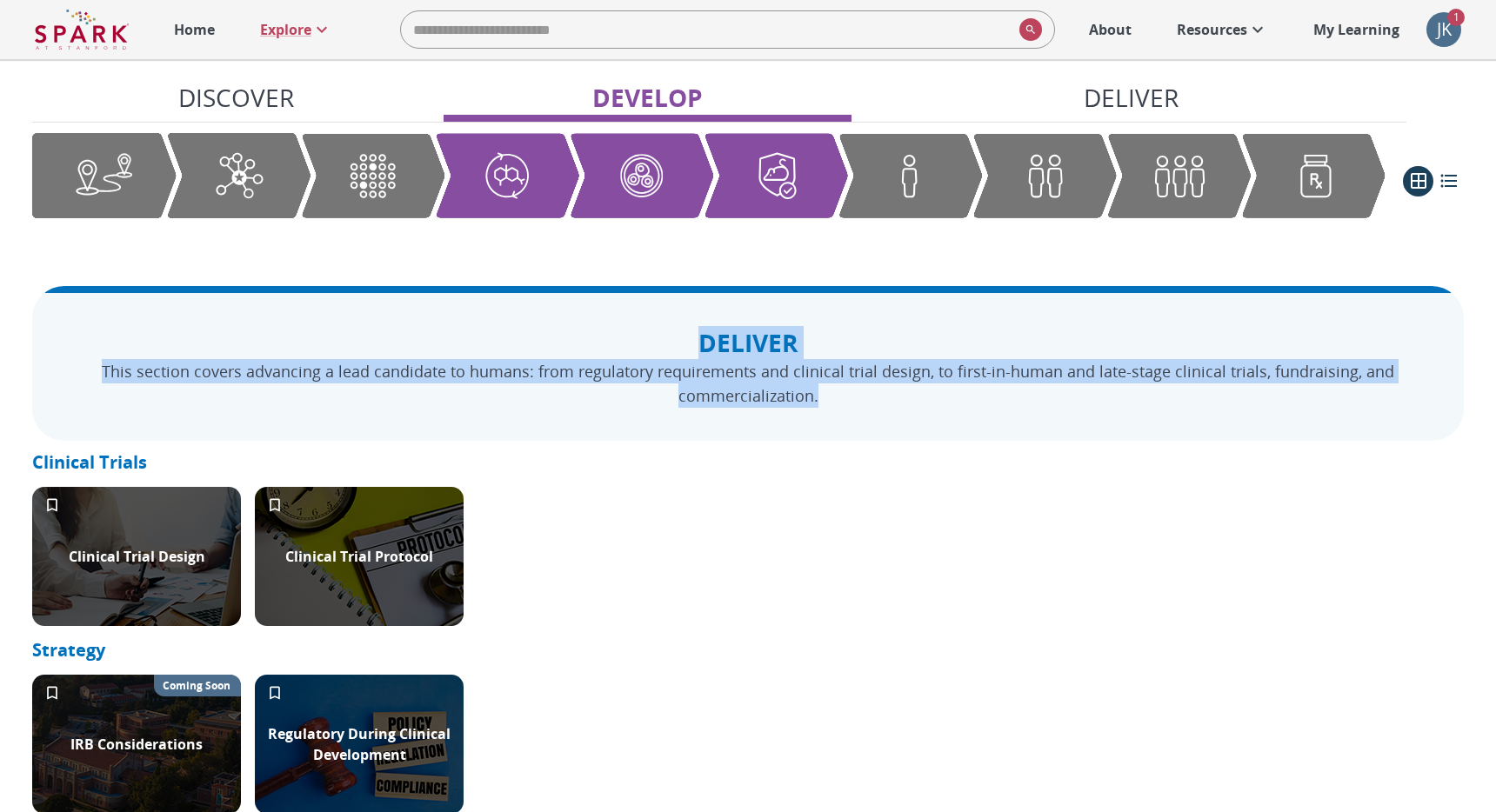
drag, startPoint x: 730, startPoint y: 340, endPoint x: 874, endPoint y: 402, distance: 156.8
click at [874, 402] on div "Deliver This section covers advancing a lead candidate to humans: from regulato…" at bounding box center [748, 367] width 1321 height 82
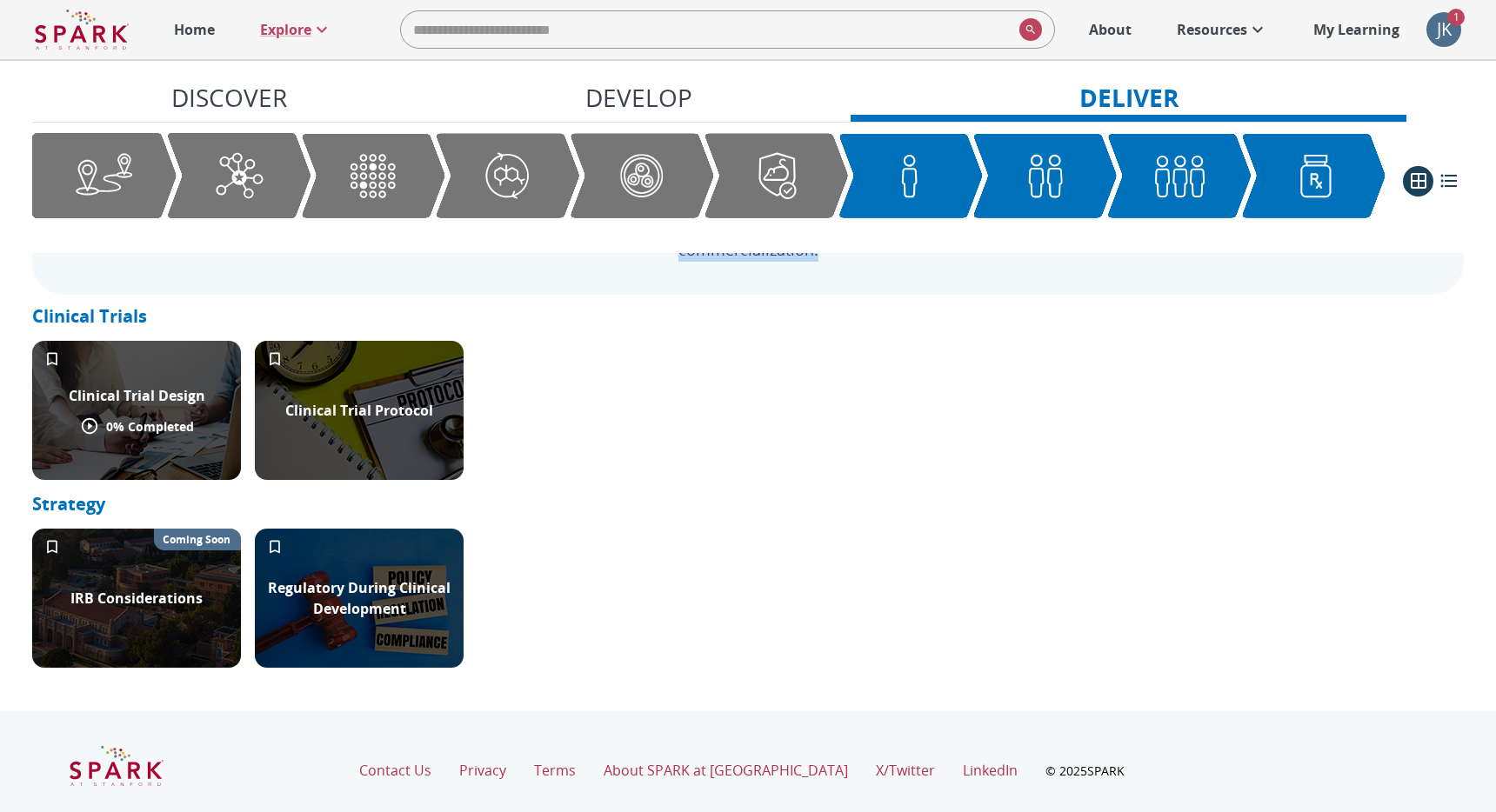
scroll to position [2172, 0]
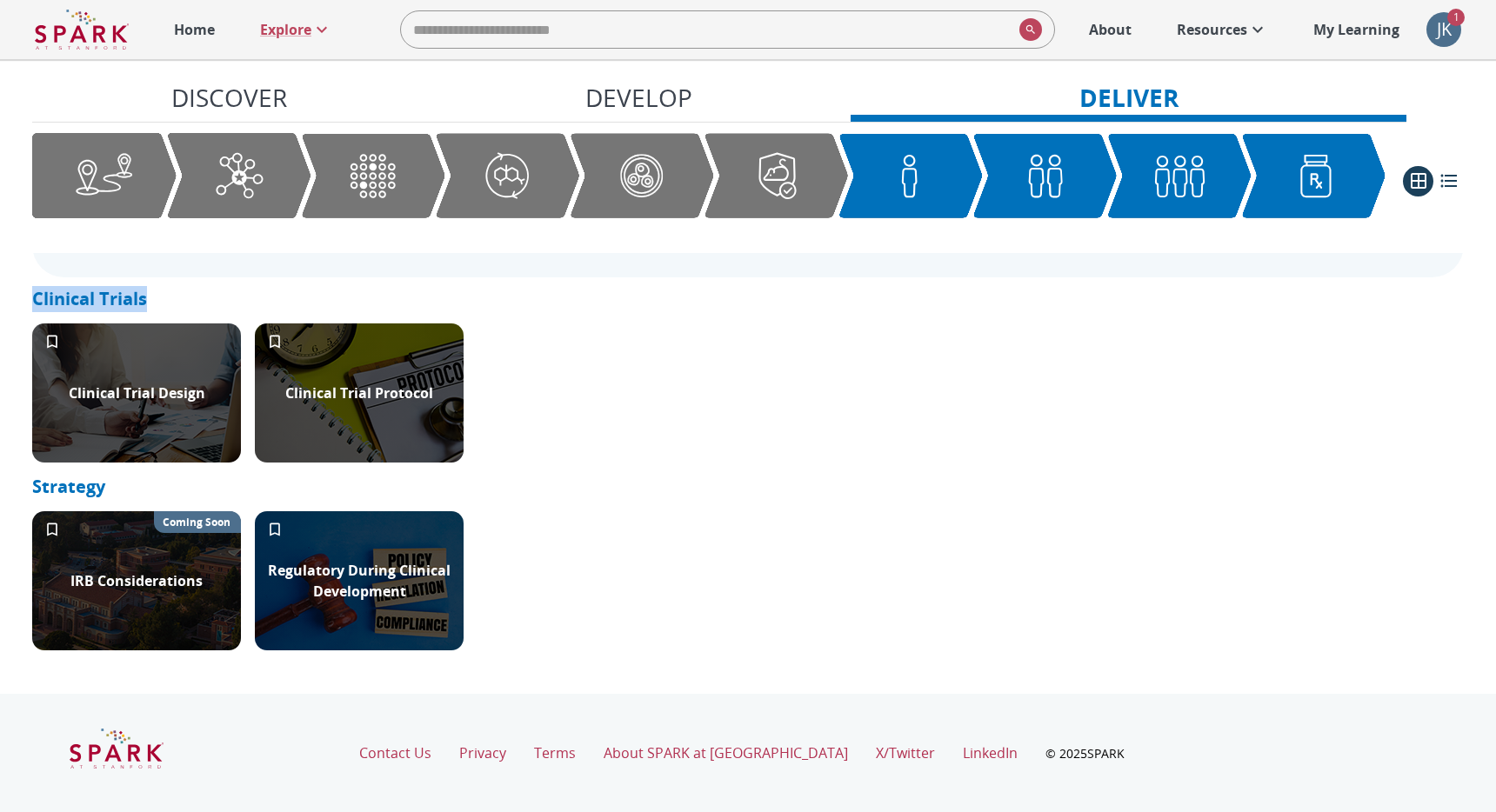
drag, startPoint x: 175, startPoint y: 294, endPoint x: 14, endPoint y: 284, distance: 161.3
